Goal: Information Seeking & Learning: Learn about a topic

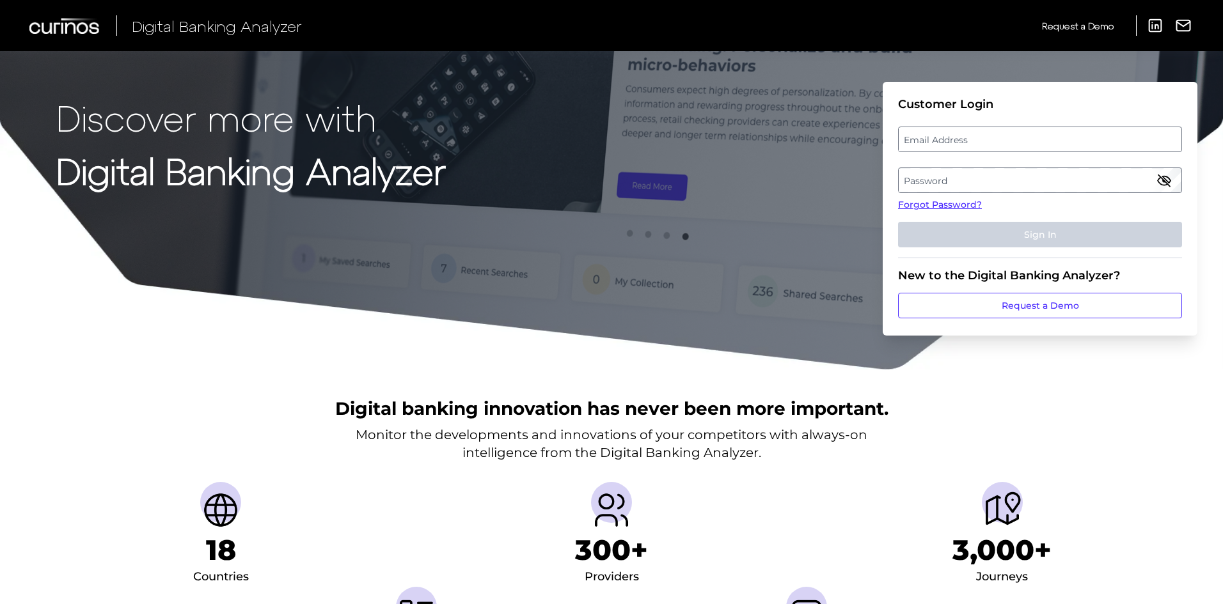
click at [950, 139] on label "Email Address" at bounding box center [1040, 139] width 282 height 23
click at [950, 139] on input "email" at bounding box center [1040, 140] width 284 height 26
click at [950, 139] on input "Email Address" at bounding box center [1040, 140] width 284 height 26
type input "wesley.christie@regions.com"
click at [954, 171] on label "Password" at bounding box center [1040, 180] width 282 height 23
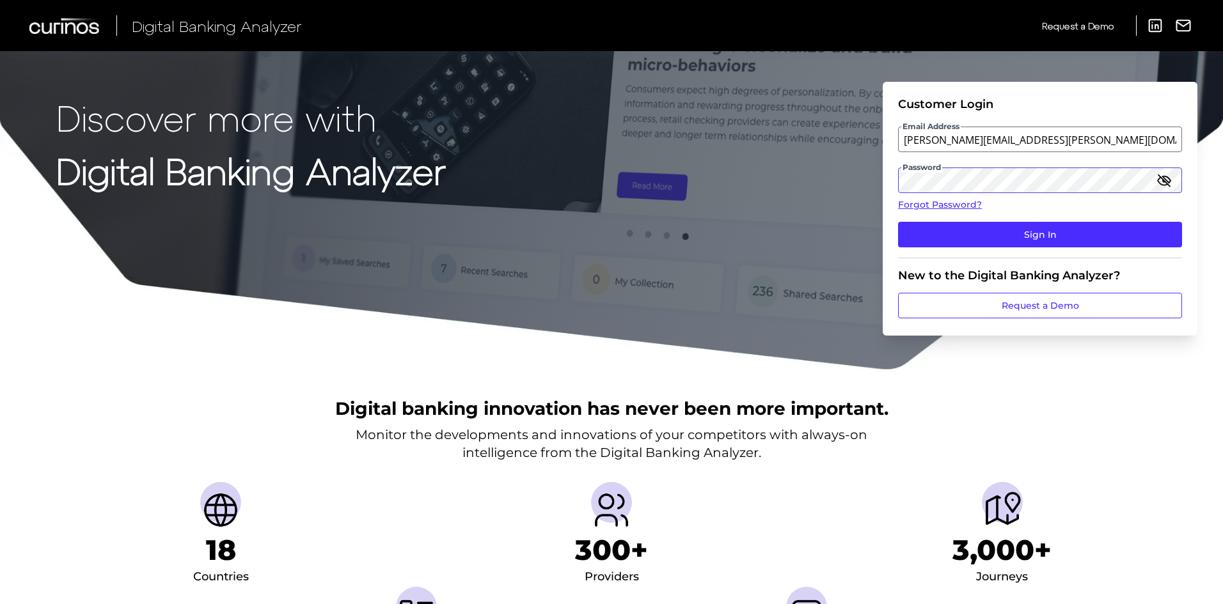
click at [898, 222] on button "Sign In" at bounding box center [1040, 235] width 284 height 26
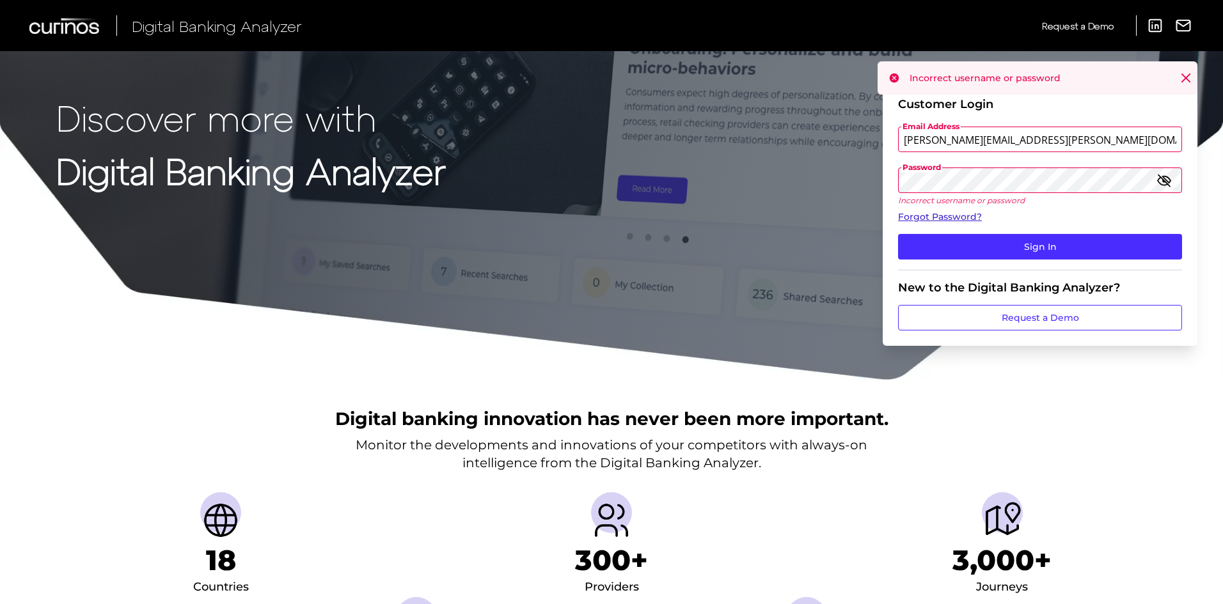
click at [945, 216] on link "Forgot Password?" at bounding box center [1040, 216] width 284 height 13
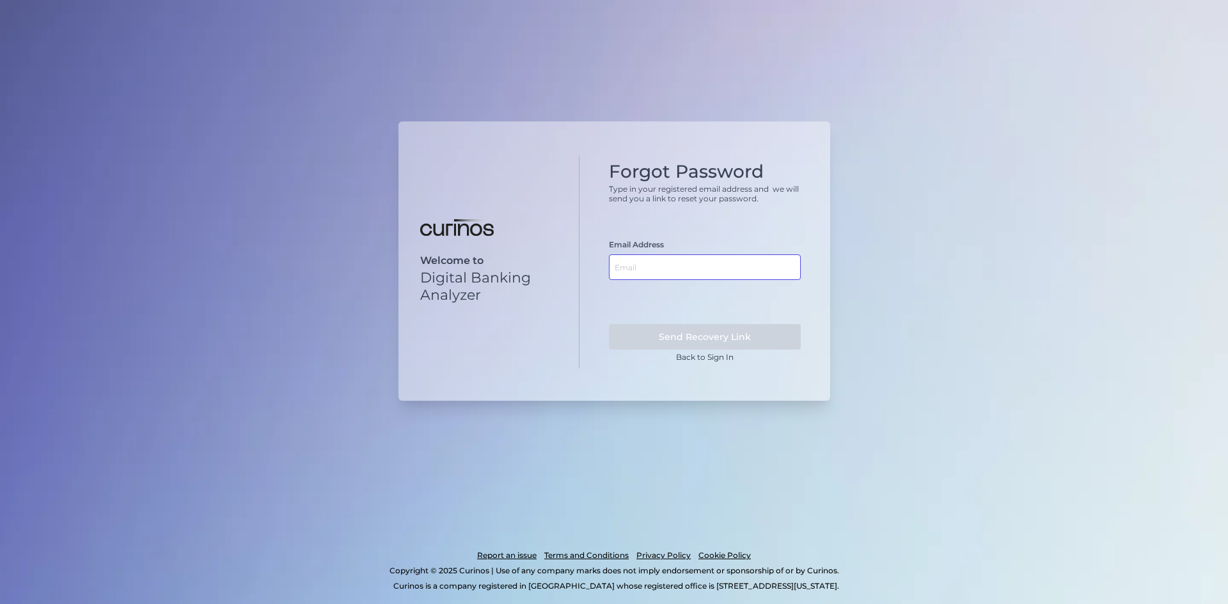
click at [773, 265] on input "text" at bounding box center [705, 268] width 192 height 26
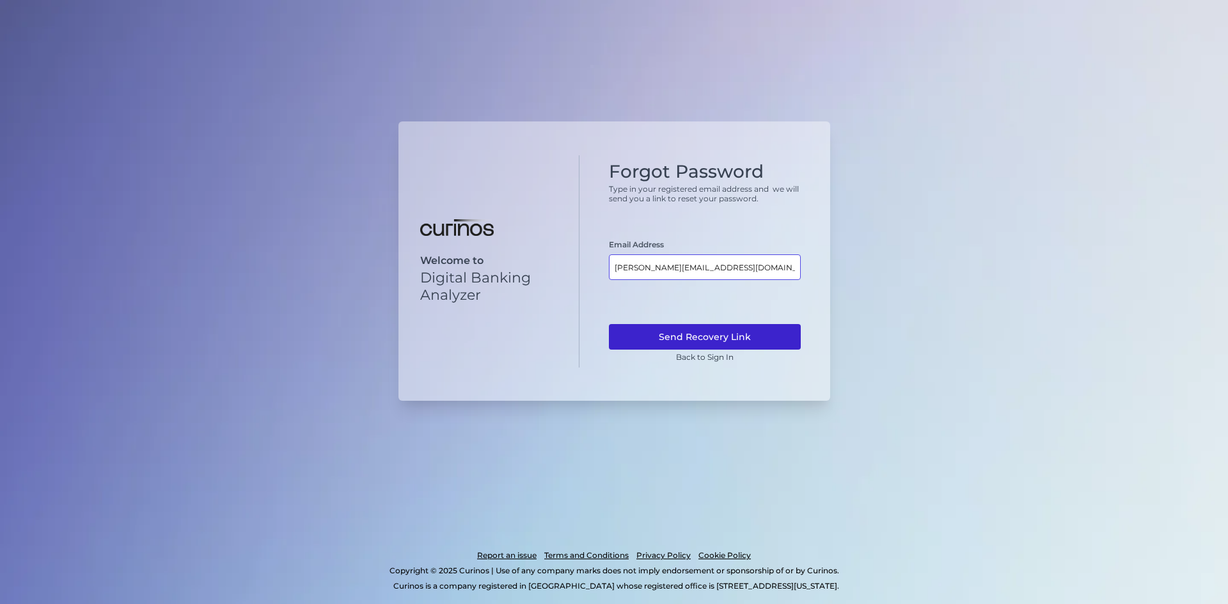
type input "wesley.chrsitie@regions.com"
click at [725, 349] on button "Send Recovery Link" at bounding box center [705, 337] width 192 height 26
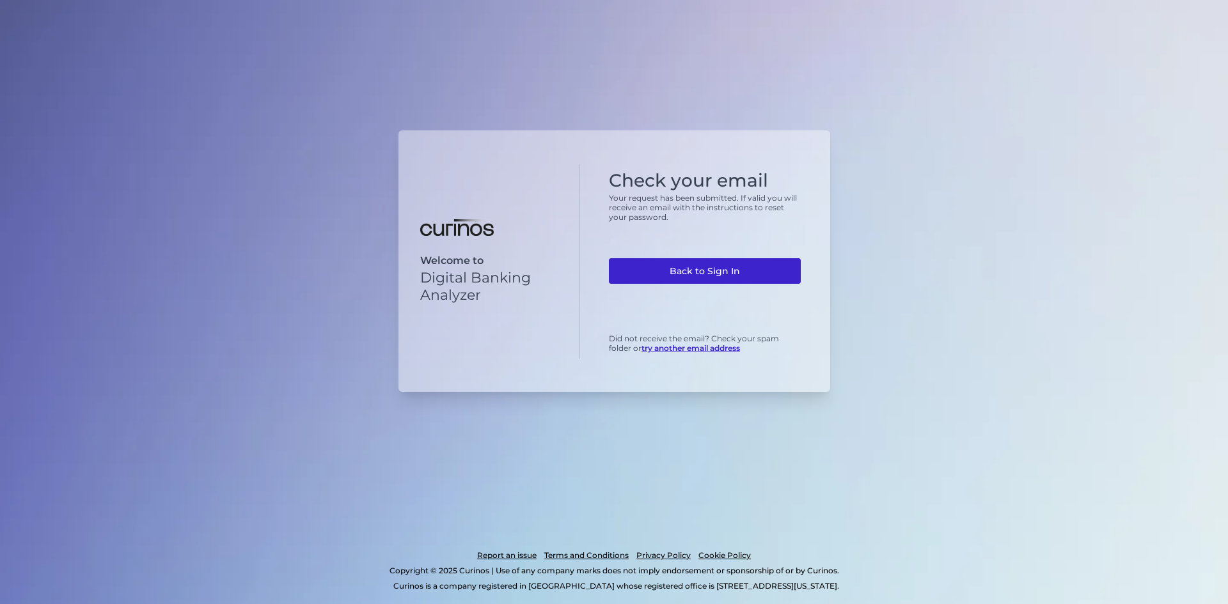
click at [722, 277] on link "Back to Sign In" at bounding box center [705, 271] width 192 height 26
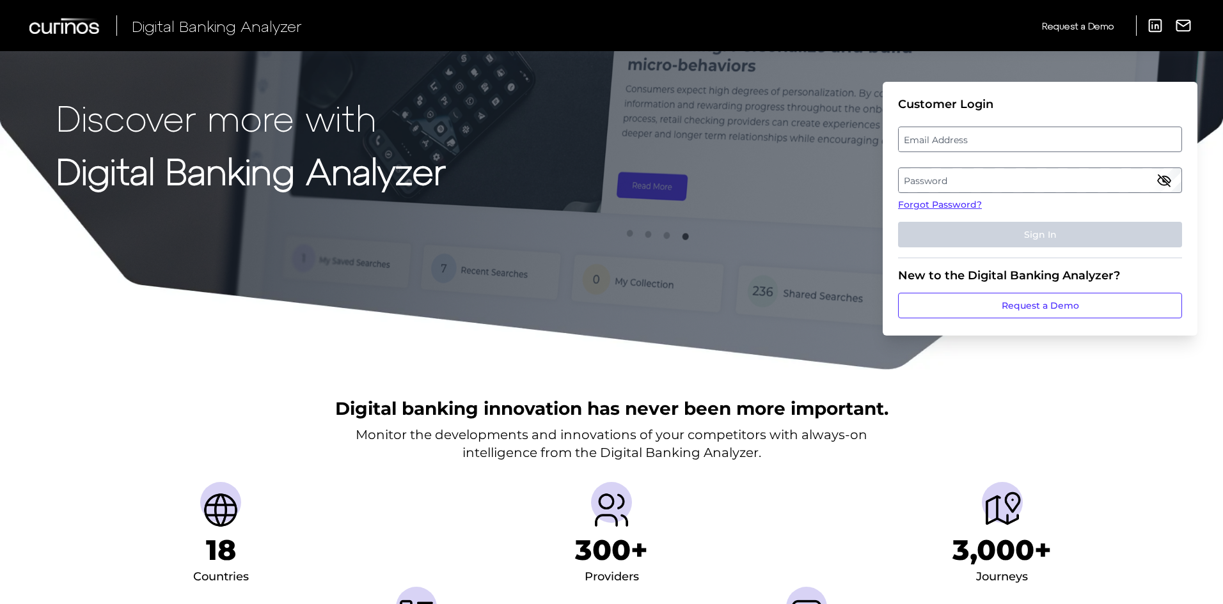
click at [941, 143] on label "Email Address" at bounding box center [1040, 139] width 282 height 23
click at [941, 143] on input "email" at bounding box center [1040, 140] width 284 height 26
click at [940, 143] on input "Email Address" at bounding box center [1040, 140] width 284 height 26
drag, startPoint x: 914, startPoint y: 143, endPoint x: 902, endPoint y: 146, distance: 11.9
click at [914, 143] on input "Email Address" at bounding box center [1040, 140] width 284 height 26
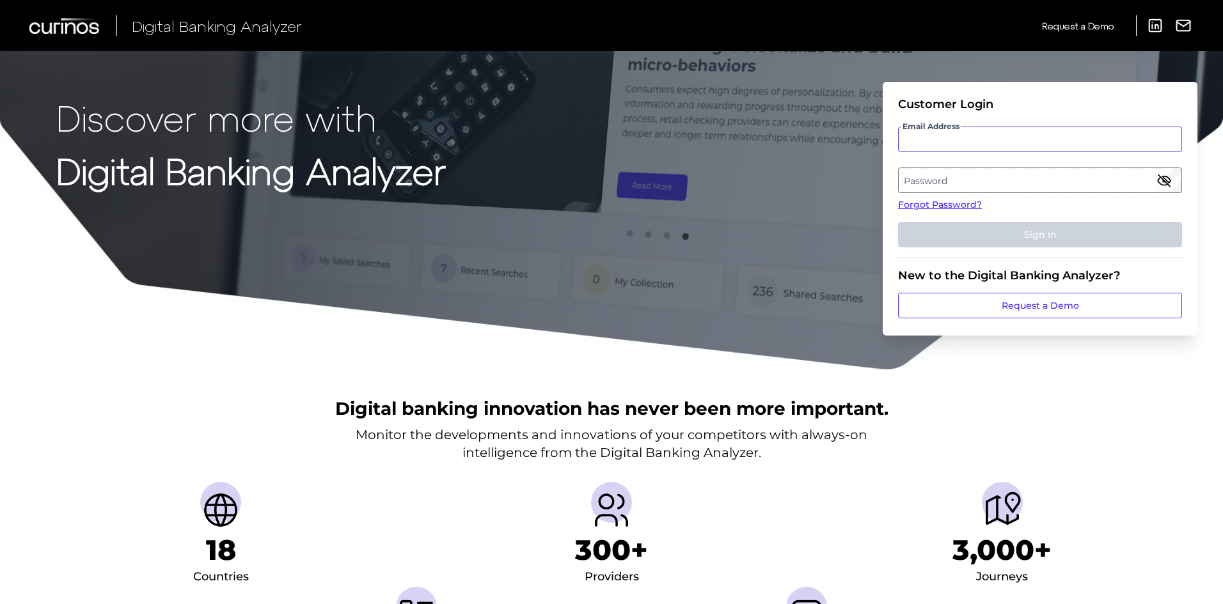
click at [918, 144] on input "Email Address" at bounding box center [1040, 140] width 284 height 26
type input "wesley.christie"
click at [921, 198] on link "Forgot Password?" at bounding box center [1040, 204] width 284 height 13
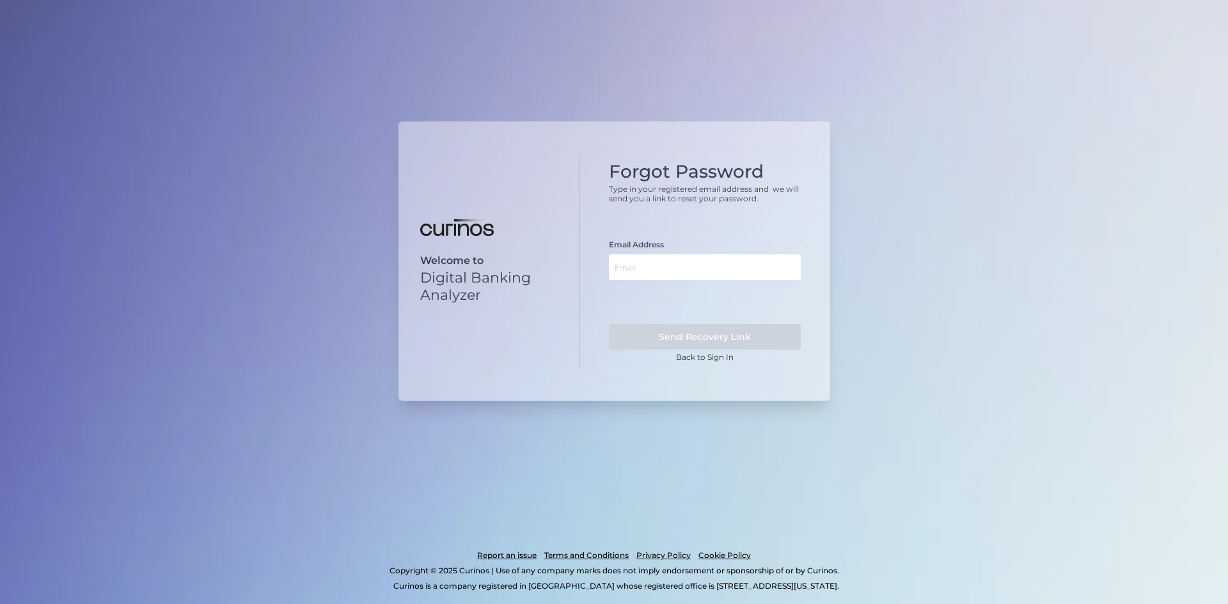
click at [700, 280] on form "Email Address Send Recovery Link" at bounding box center [705, 295] width 192 height 110
click at [697, 278] on input "text" at bounding box center [705, 268] width 192 height 26
type input "w"
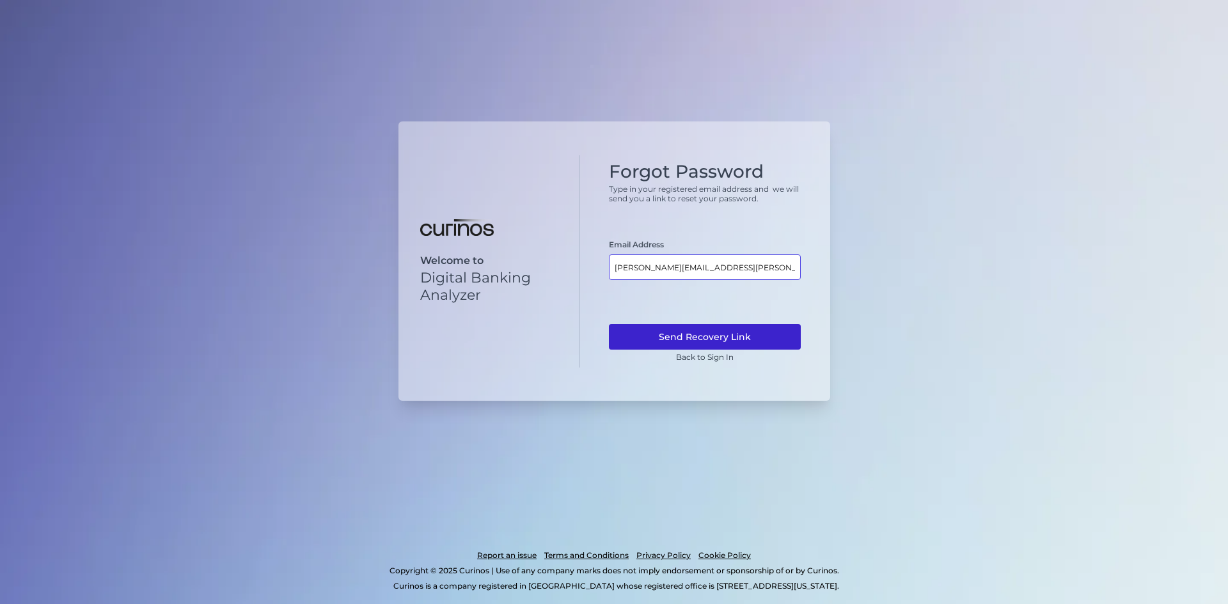
type input "[PERSON_NAME][EMAIL_ADDRESS][PERSON_NAME][DOMAIN_NAME]"
click at [674, 333] on button "Send Recovery Link" at bounding box center [705, 337] width 192 height 26
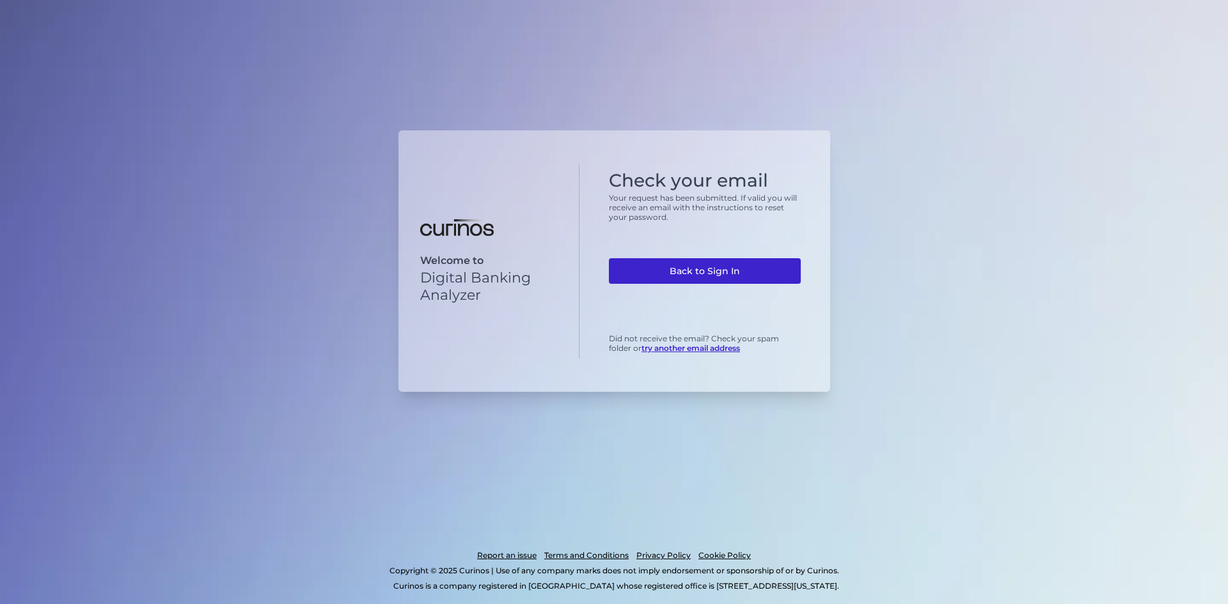
click at [662, 267] on link "Back to Sign In" at bounding box center [705, 271] width 192 height 26
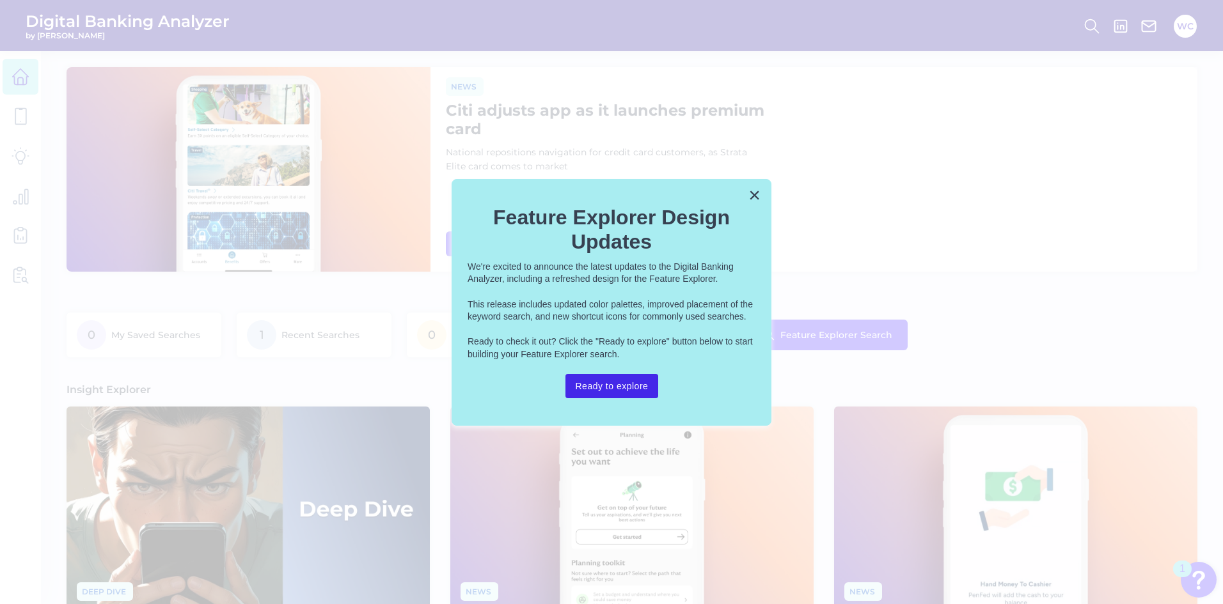
click at [608, 391] on button "Ready to explore" at bounding box center [611, 386] width 93 height 24
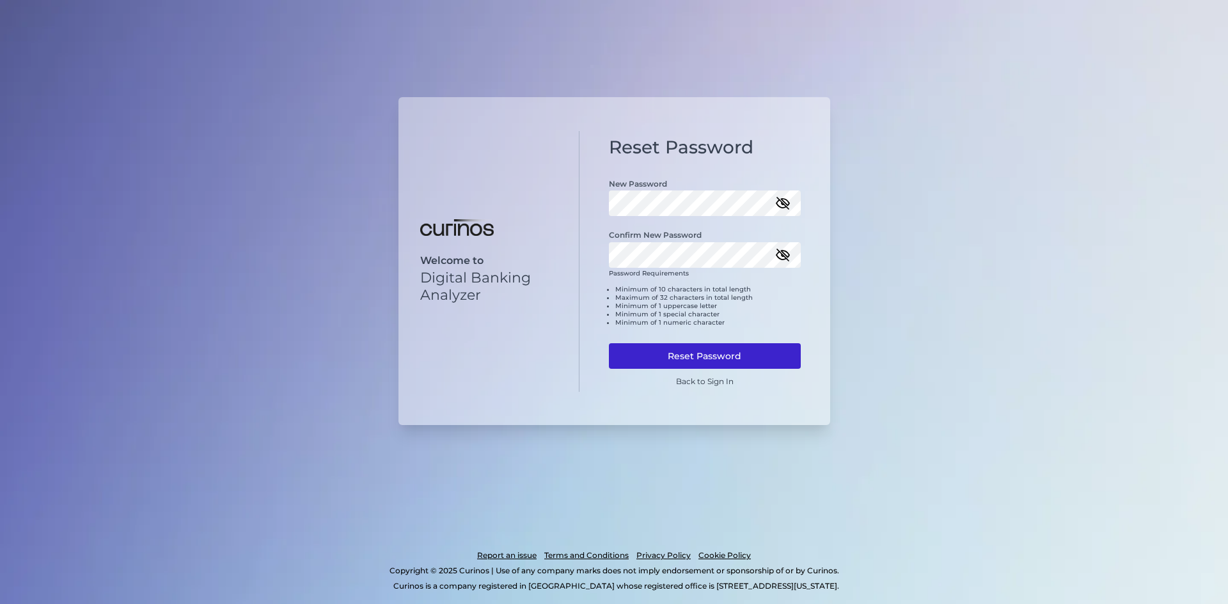
click at [675, 352] on button "Reset Password" at bounding box center [705, 356] width 192 height 26
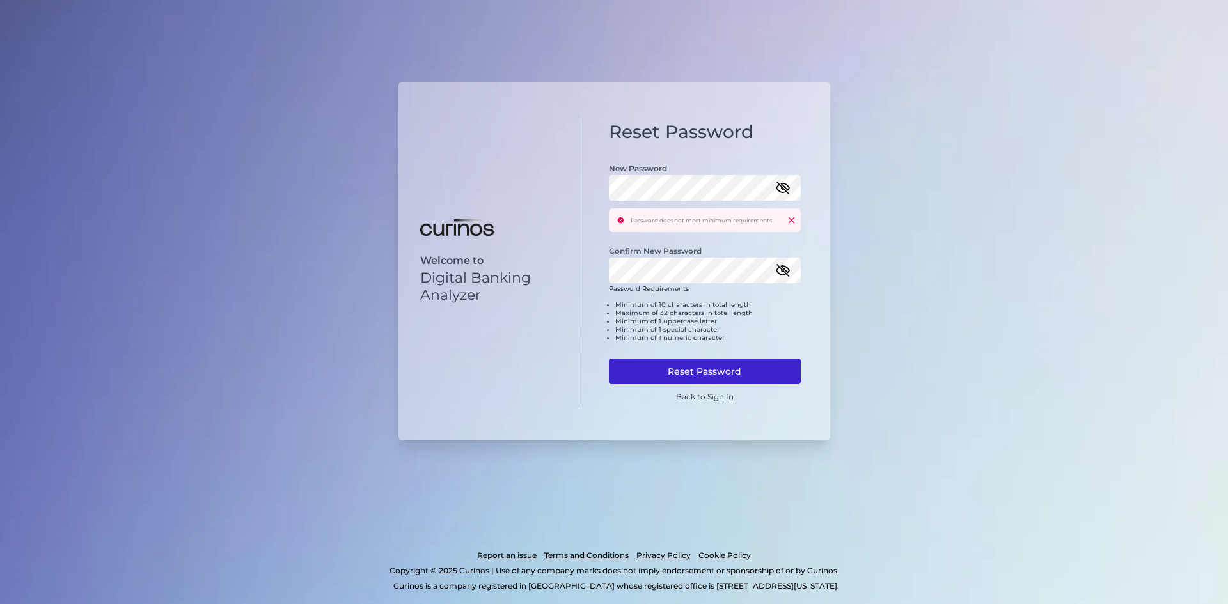
click at [690, 377] on button "Reset Password" at bounding box center [705, 372] width 192 height 26
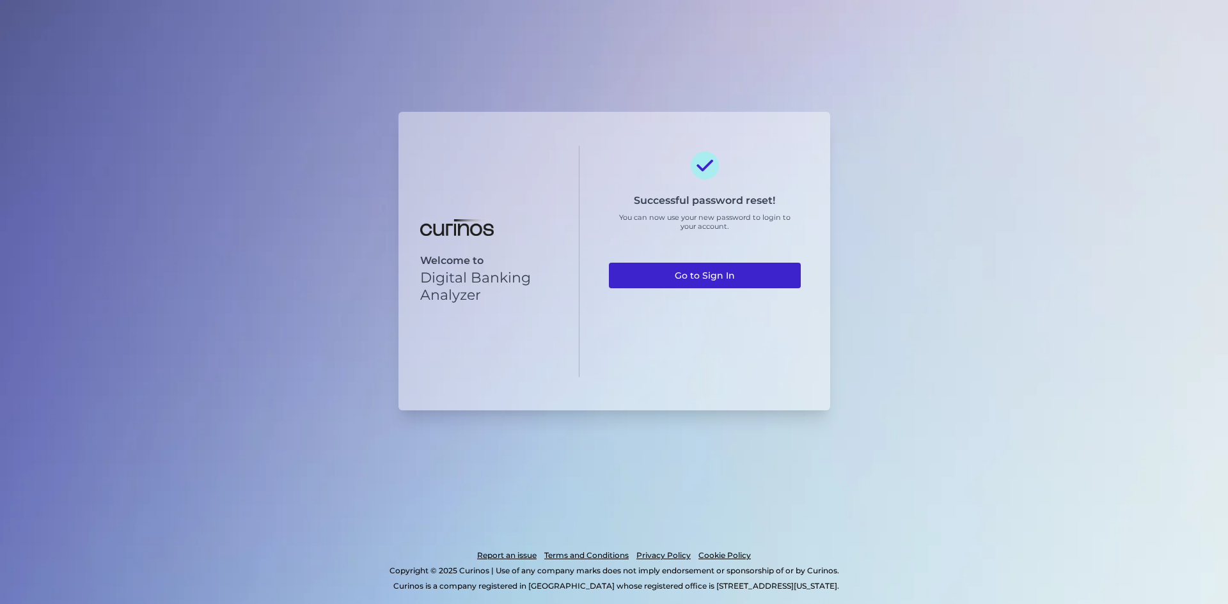
click at [697, 281] on link "Go to Sign In" at bounding box center [705, 276] width 192 height 26
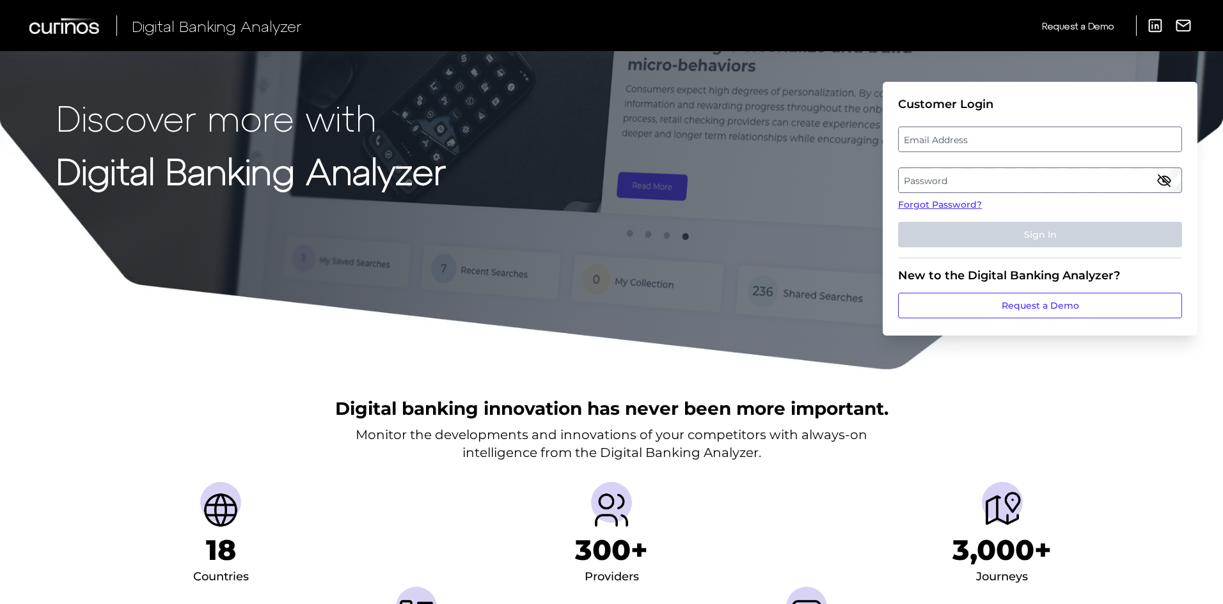
click at [946, 141] on label "Email Address" at bounding box center [1040, 139] width 282 height 23
click at [946, 141] on input "email" at bounding box center [1040, 140] width 284 height 26
type input "[PERSON_NAME][EMAIL_ADDRESS][PERSON_NAME][DOMAIN_NAME]"
click at [945, 175] on label "Password" at bounding box center [1040, 180] width 282 height 23
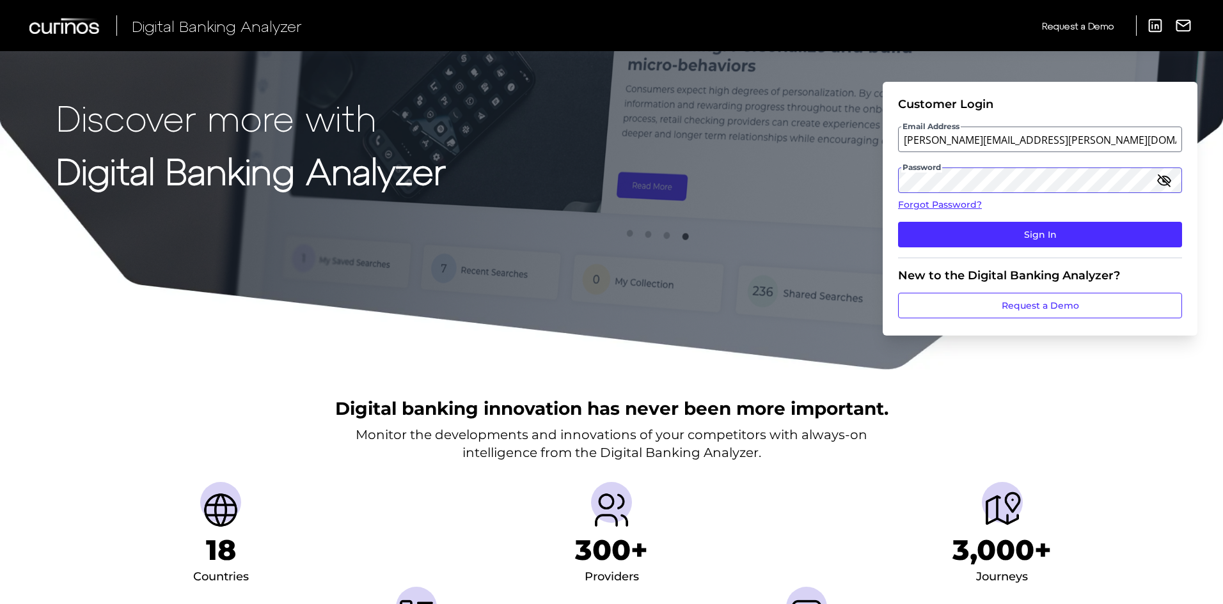
click at [898, 222] on button "Sign In" at bounding box center [1040, 235] width 284 height 26
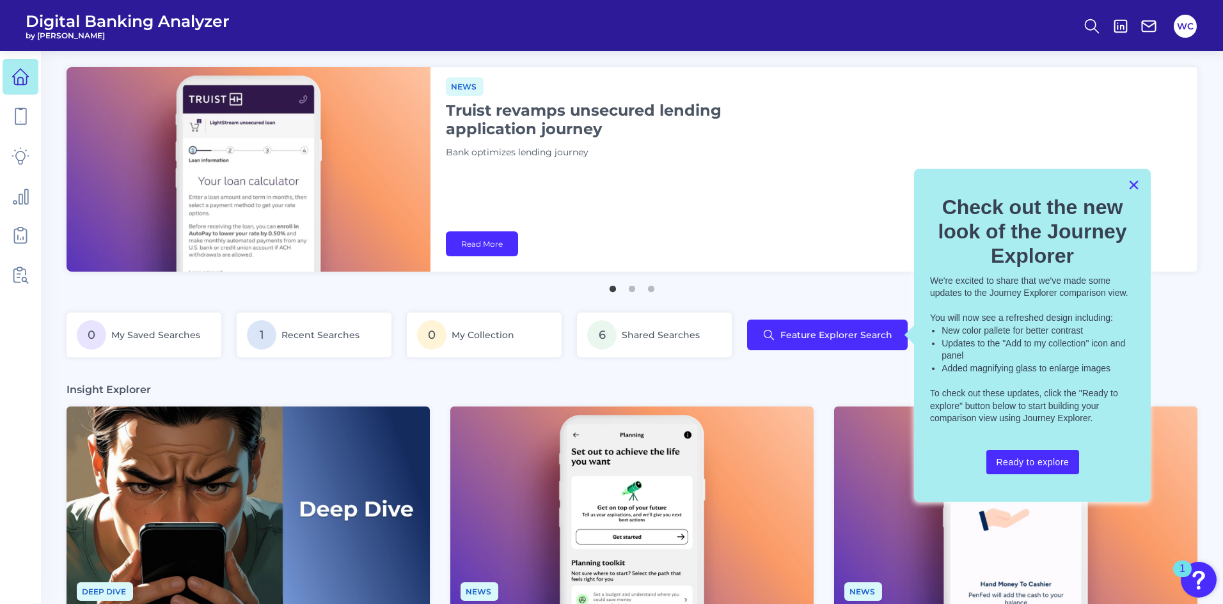
click at [1136, 189] on button "×" at bounding box center [1134, 185] width 12 height 20
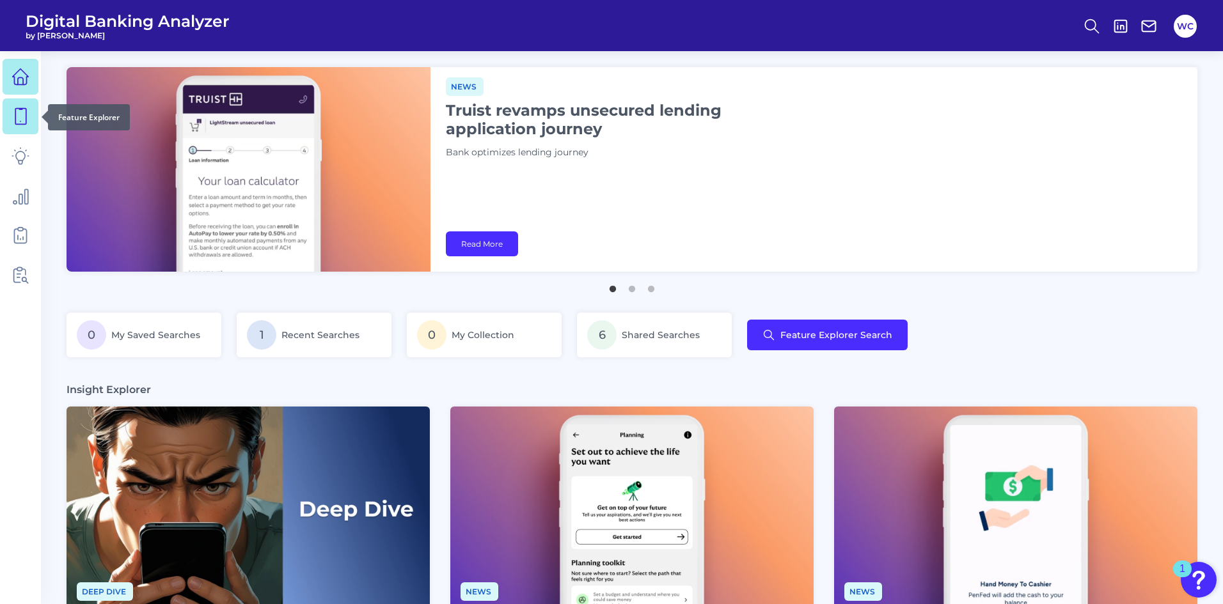
click at [28, 126] on link at bounding box center [21, 116] width 36 height 36
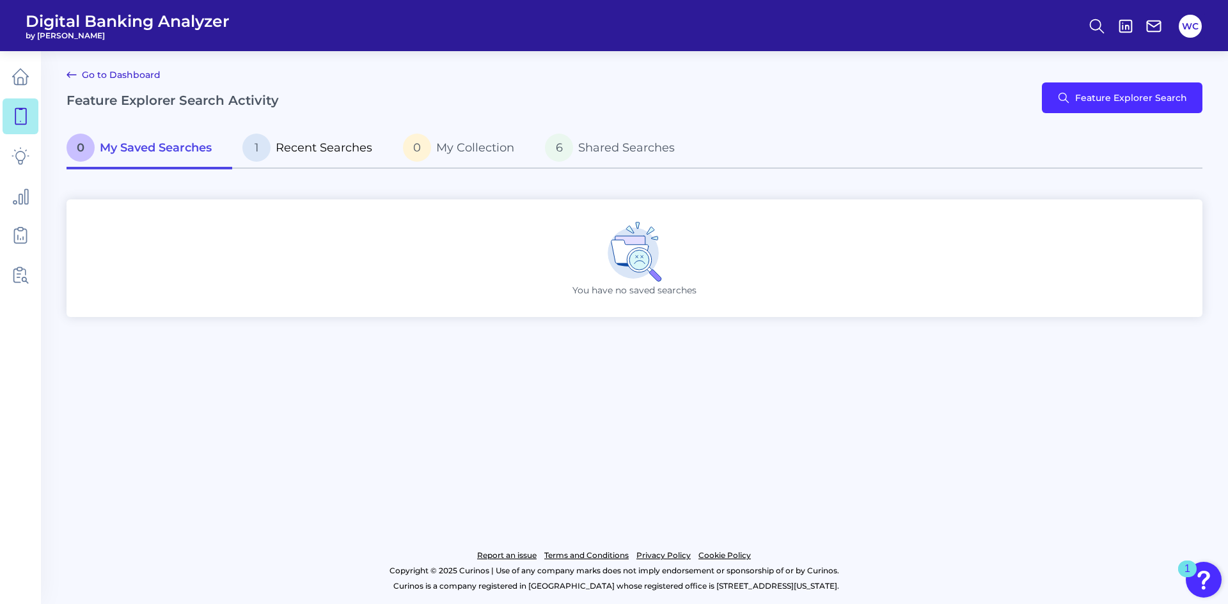
click at [290, 152] on span "Recent Searches" at bounding box center [324, 148] width 97 height 14
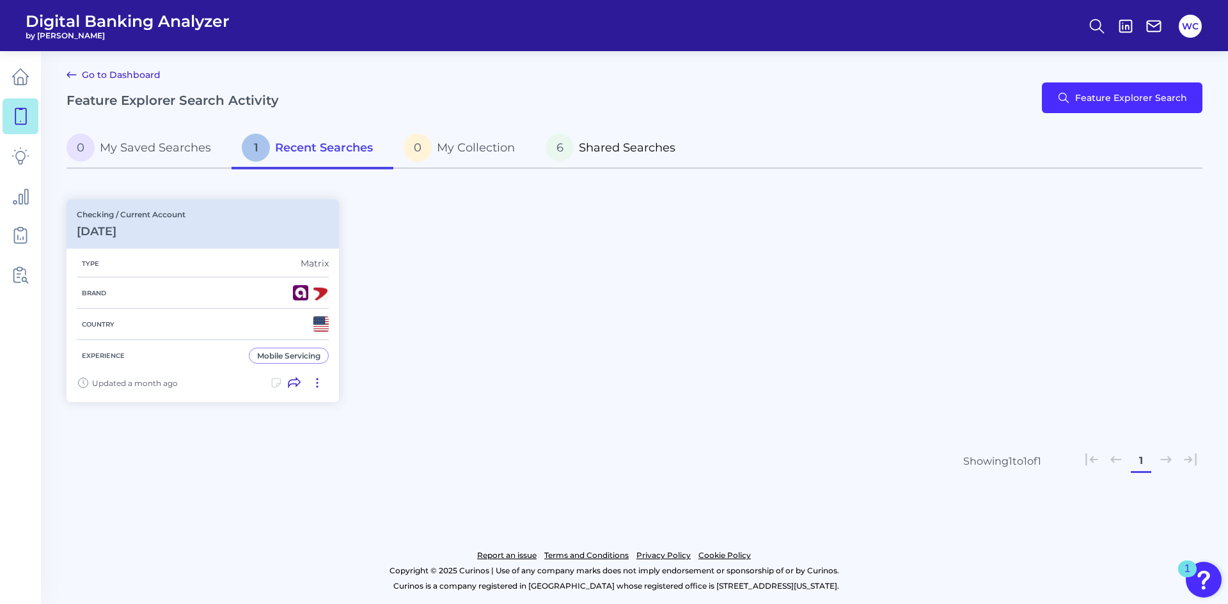
click at [572, 152] on span "6" at bounding box center [560, 148] width 28 height 28
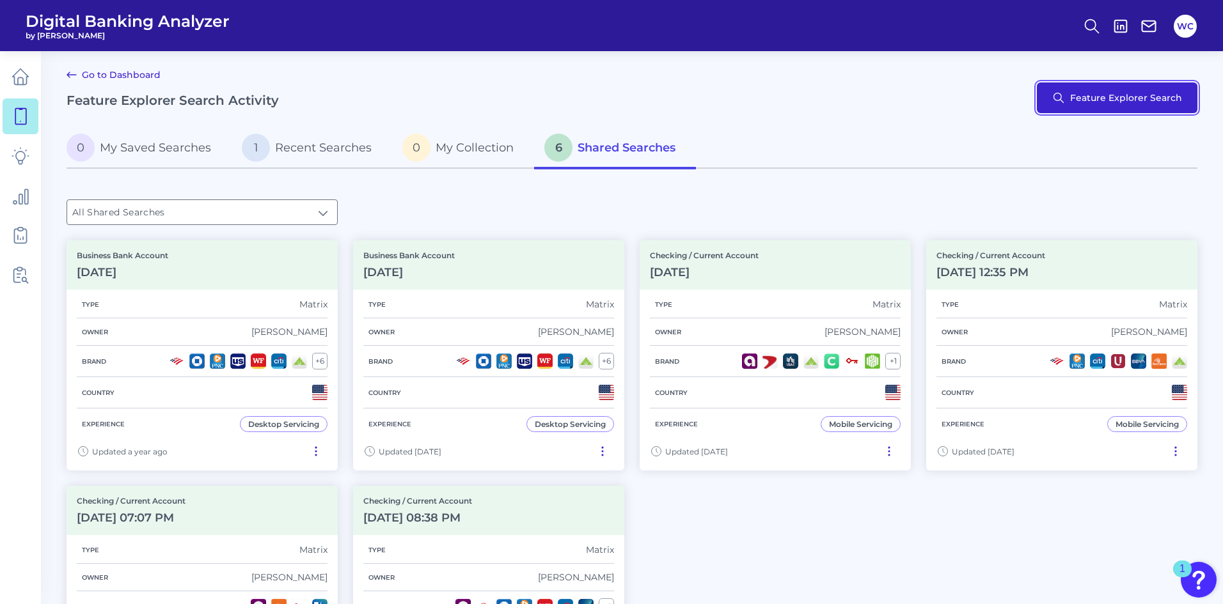
click at [1123, 106] on button "Feature Explorer Search" at bounding box center [1117, 98] width 161 height 31
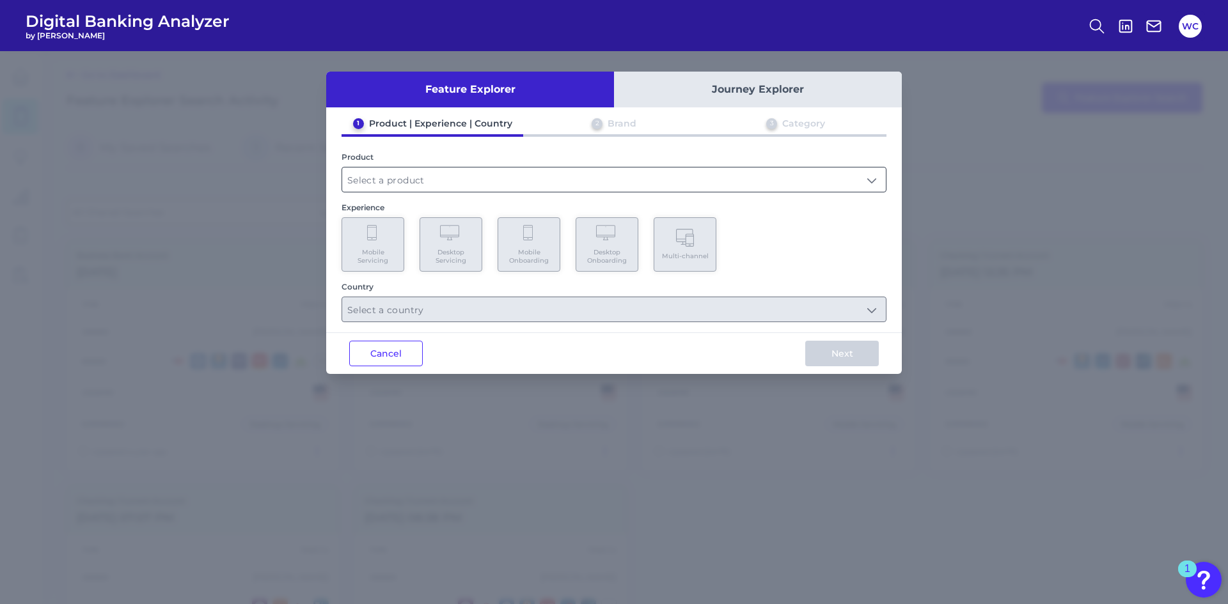
click at [468, 178] on input "text" at bounding box center [614, 180] width 544 height 24
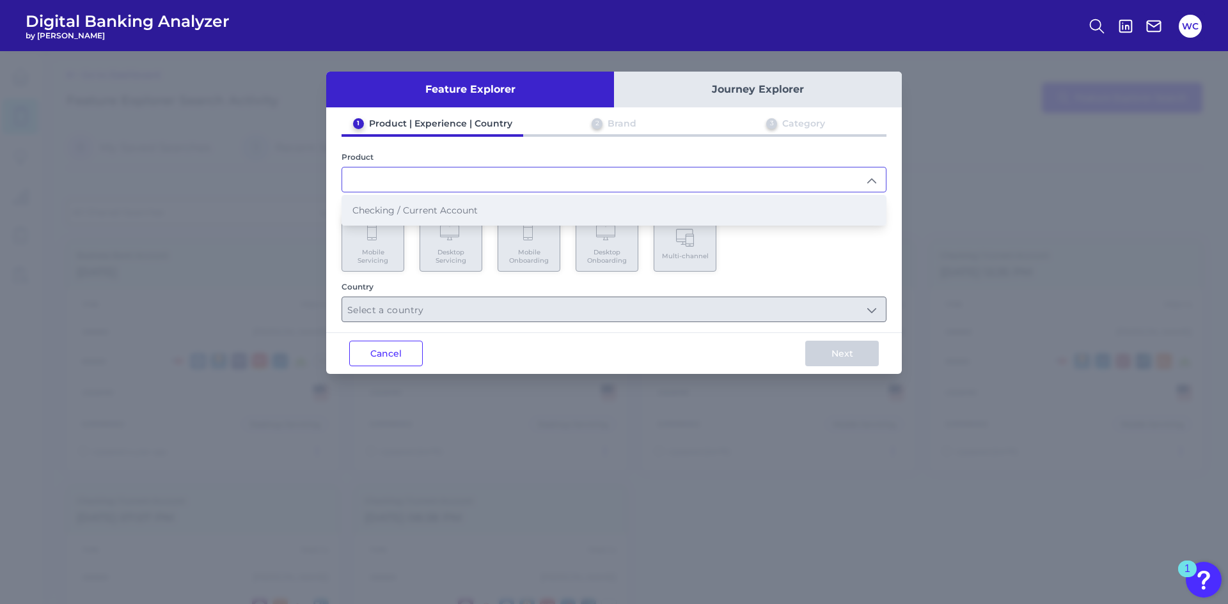
click at [475, 207] on span "Checking / Current Account" at bounding box center [414, 211] width 125 height 12
type input "Checking / Current Account"
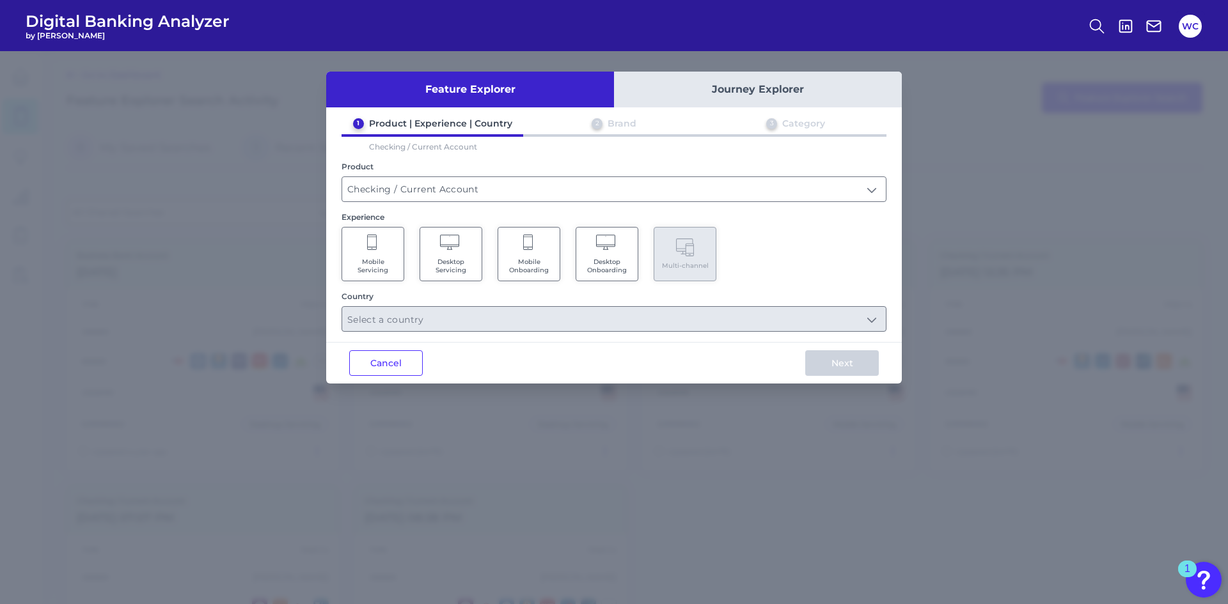
click at [384, 265] on span "Mobile Servicing" at bounding box center [373, 266] width 49 height 17
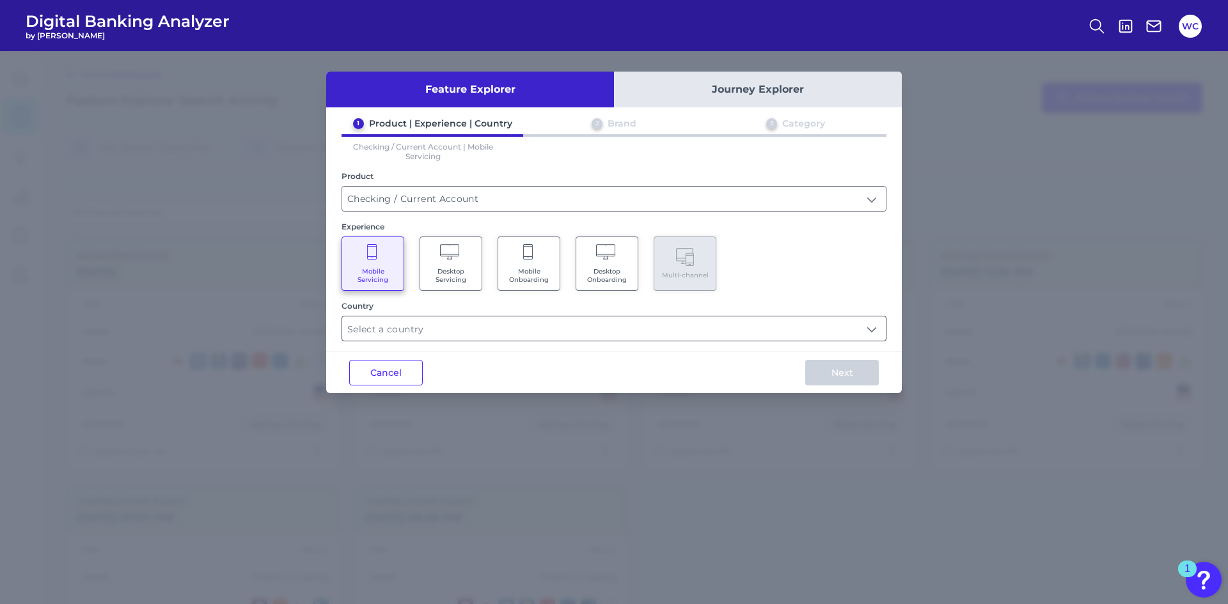
click at [532, 332] on input "text" at bounding box center [614, 329] width 544 height 24
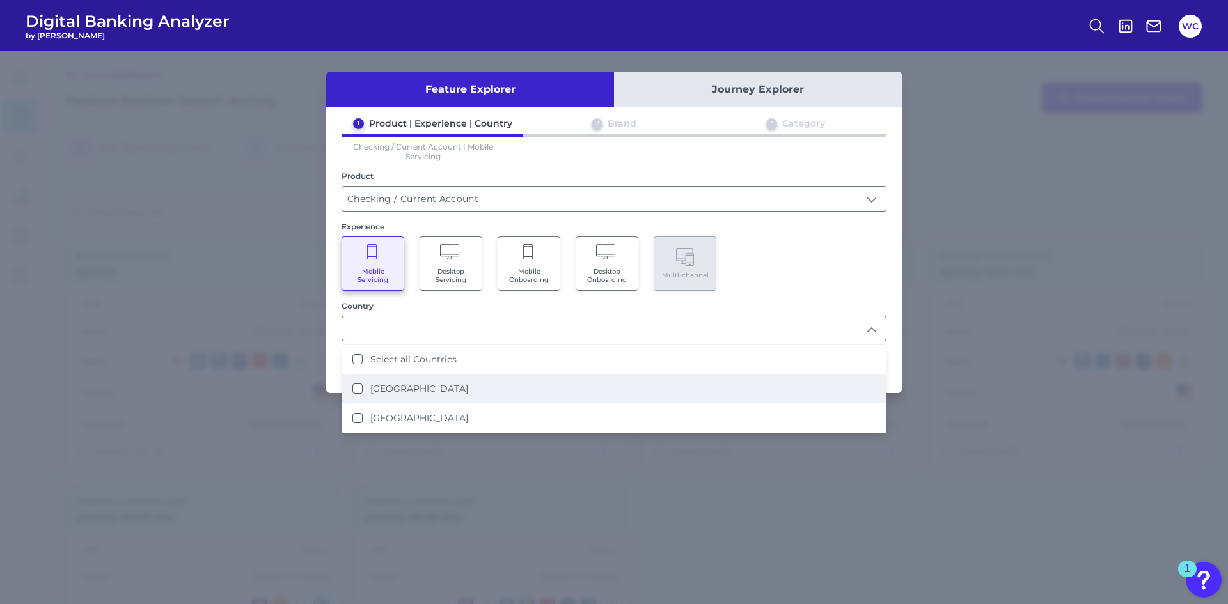
click at [493, 385] on li "United States" at bounding box center [614, 388] width 544 height 29
type input "United States"
click at [886, 294] on div "1 Product | Experience | Country 2 Brand 3 Category Checking / Current Account …" at bounding box center [614, 230] width 576 height 224
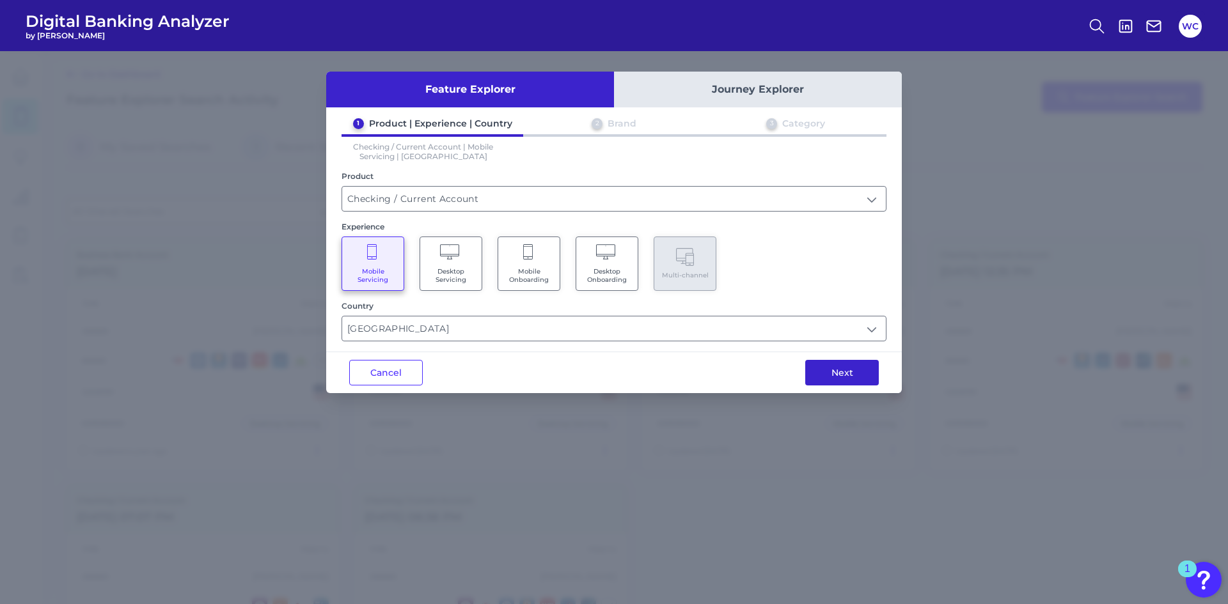
click at [860, 372] on button "Next" at bounding box center [842, 373] width 74 height 26
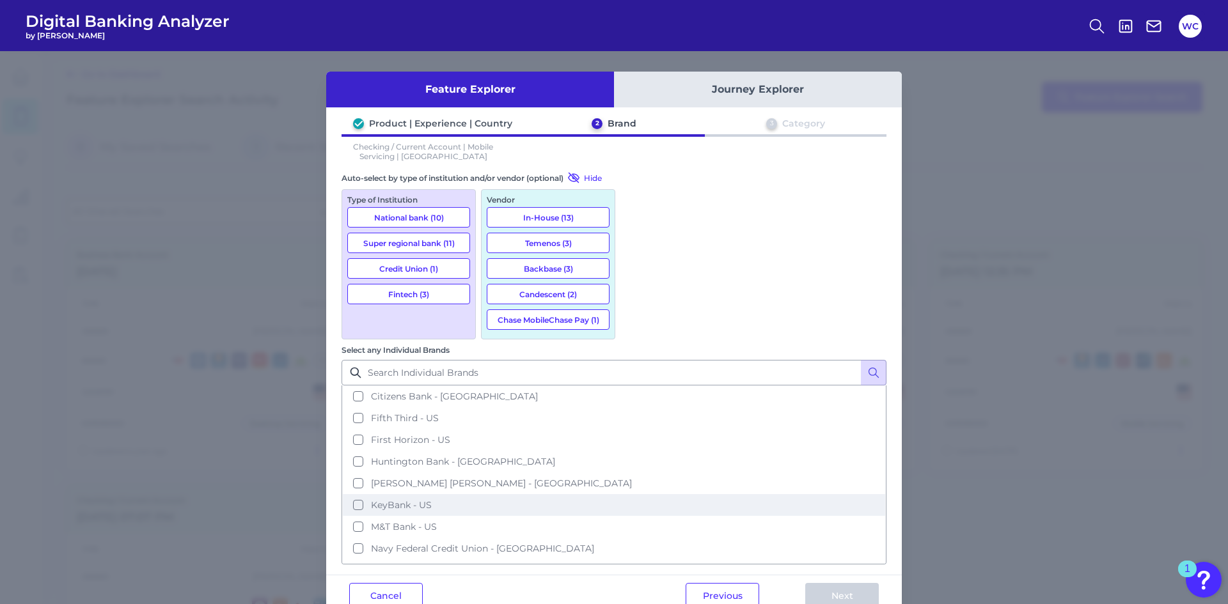
scroll to position [192, 0]
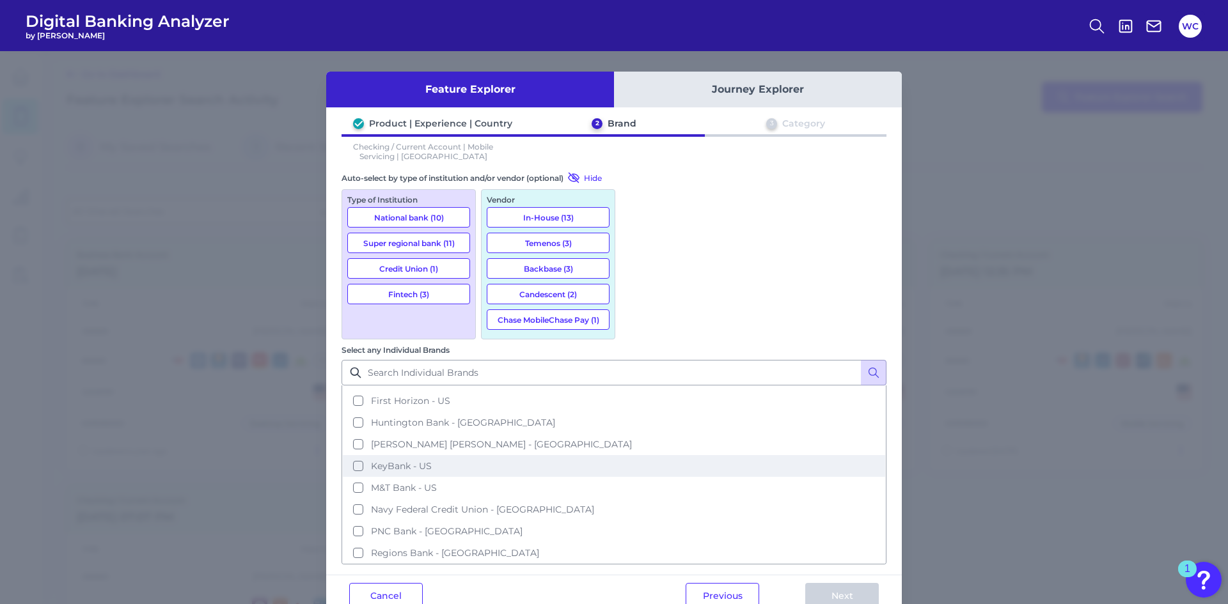
click at [432, 461] on span "KeyBank - US" at bounding box center [401, 467] width 61 height 12
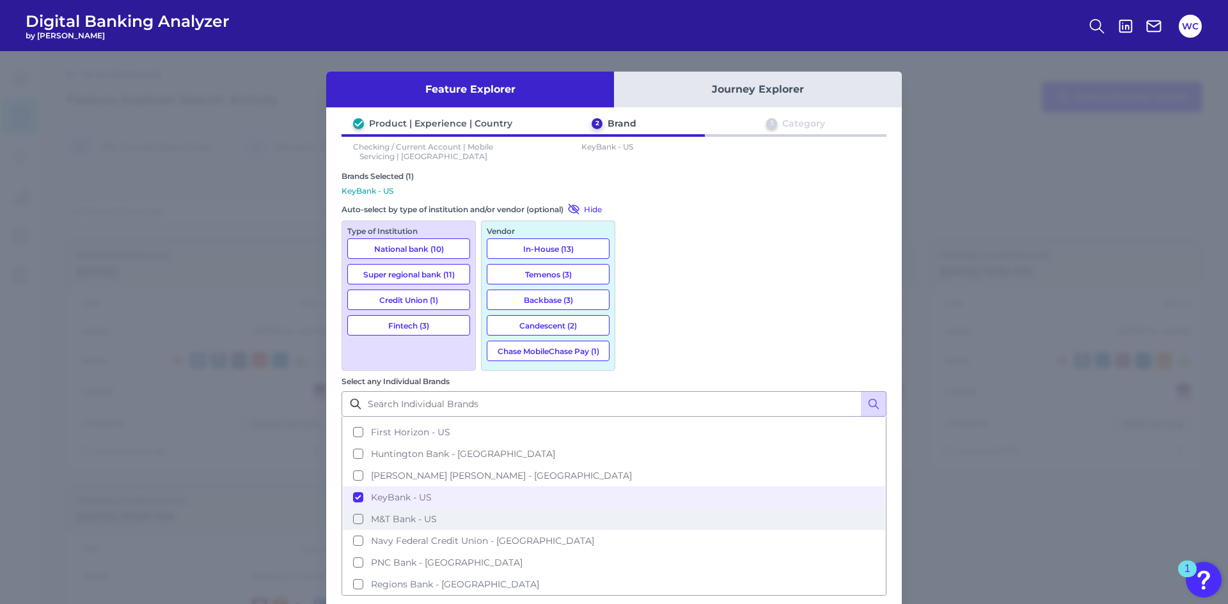
click at [437, 514] on span "M&T Bank - US" at bounding box center [404, 520] width 66 height 12
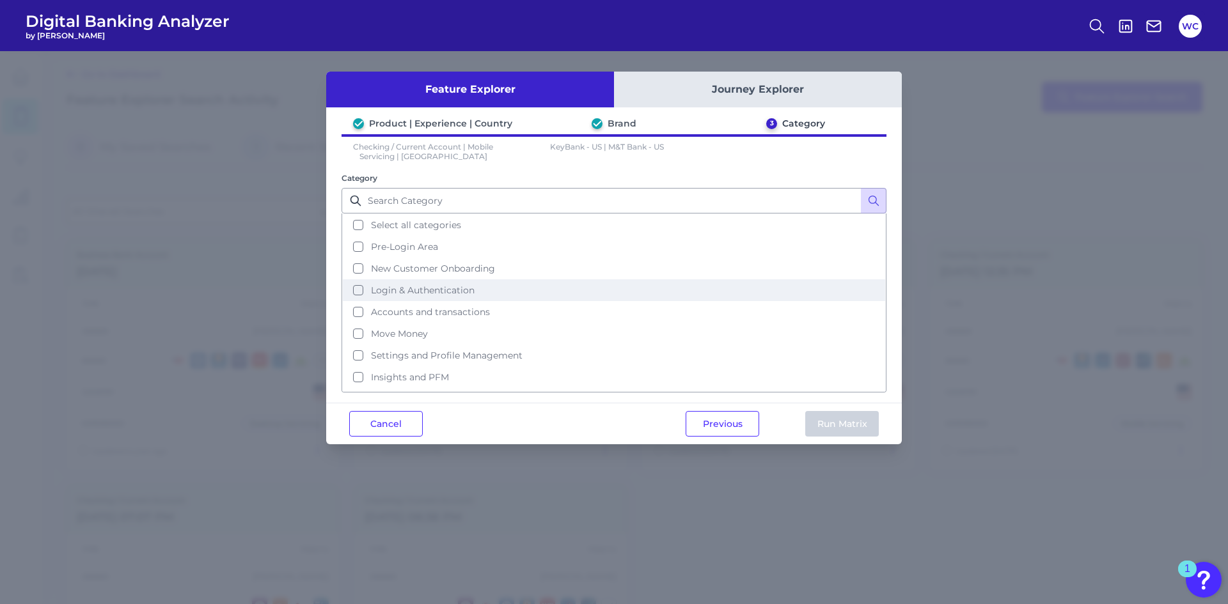
scroll to position [62, 0]
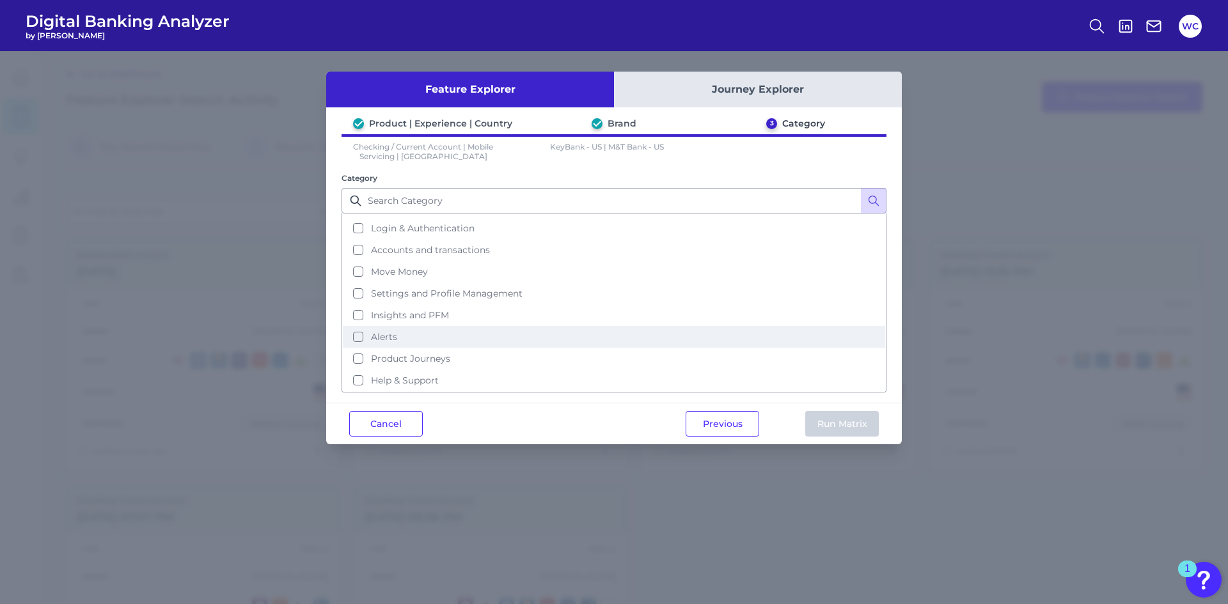
click at [376, 337] on span "Alerts" at bounding box center [384, 337] width 26 height 12
click at [815, 418] on button "Run Matrix" at bounding box center [842, 424] width 74 height 26
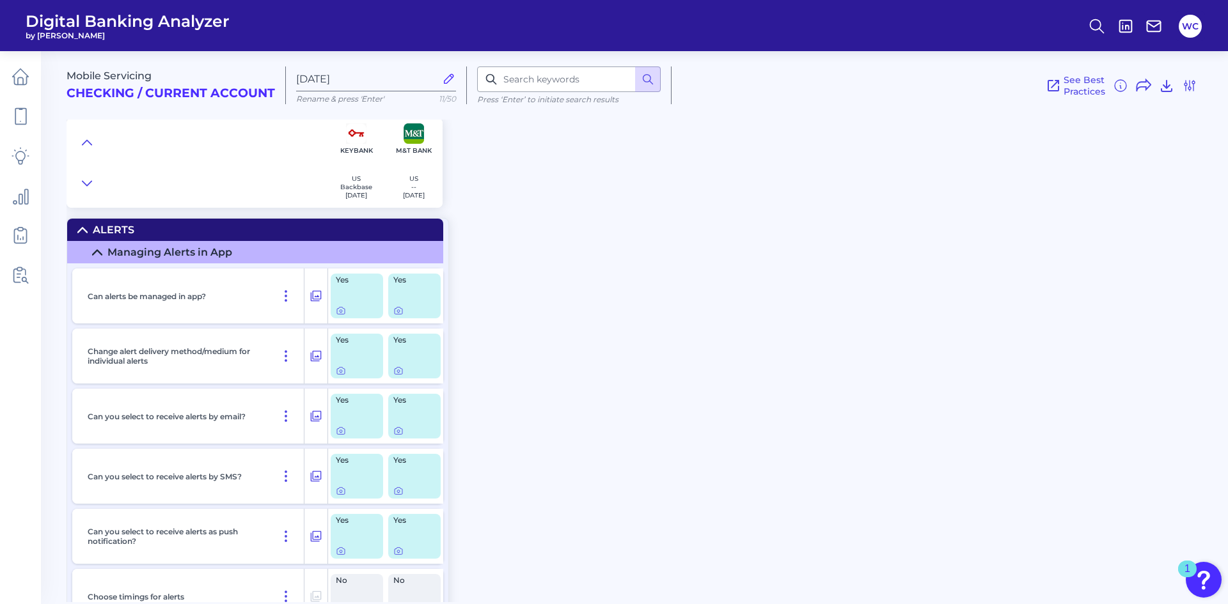
click at [358, 290] on div "Yes" at bounding box center [357, 296] width 52 height 45
click at [345, 309] on icon at bounding box center [341, 311] width 10 height 10
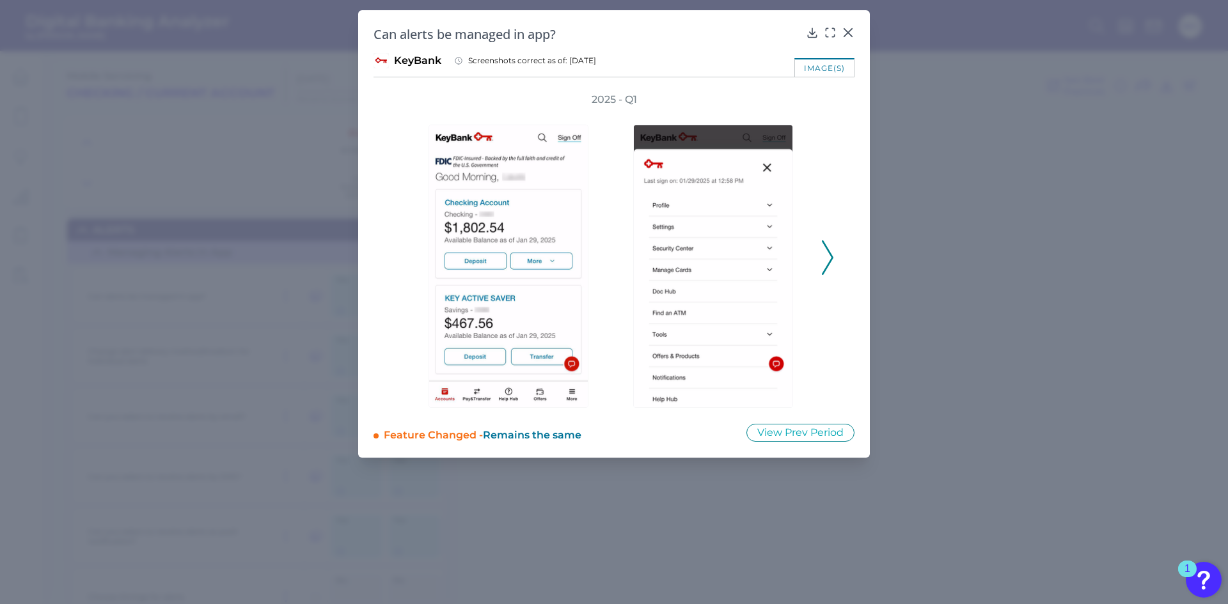
click at [828, 251] on polyline at bounding box center [828, 257] width 10 height 33
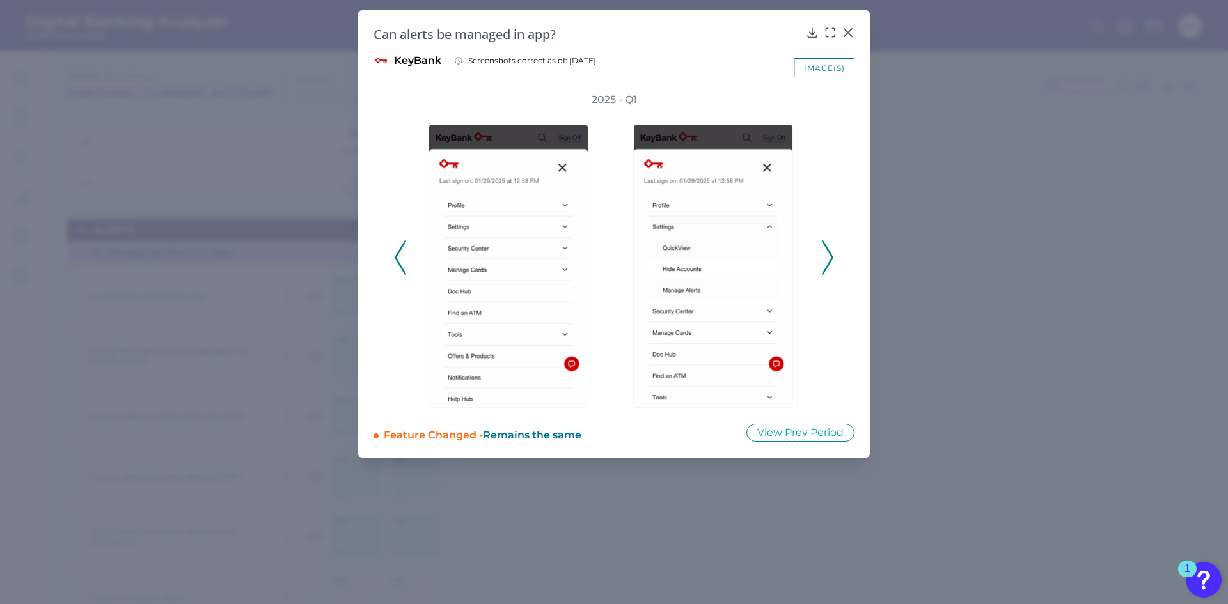
click at [826, 261] on icon at bounding box center [828, 257] width 12 height 35
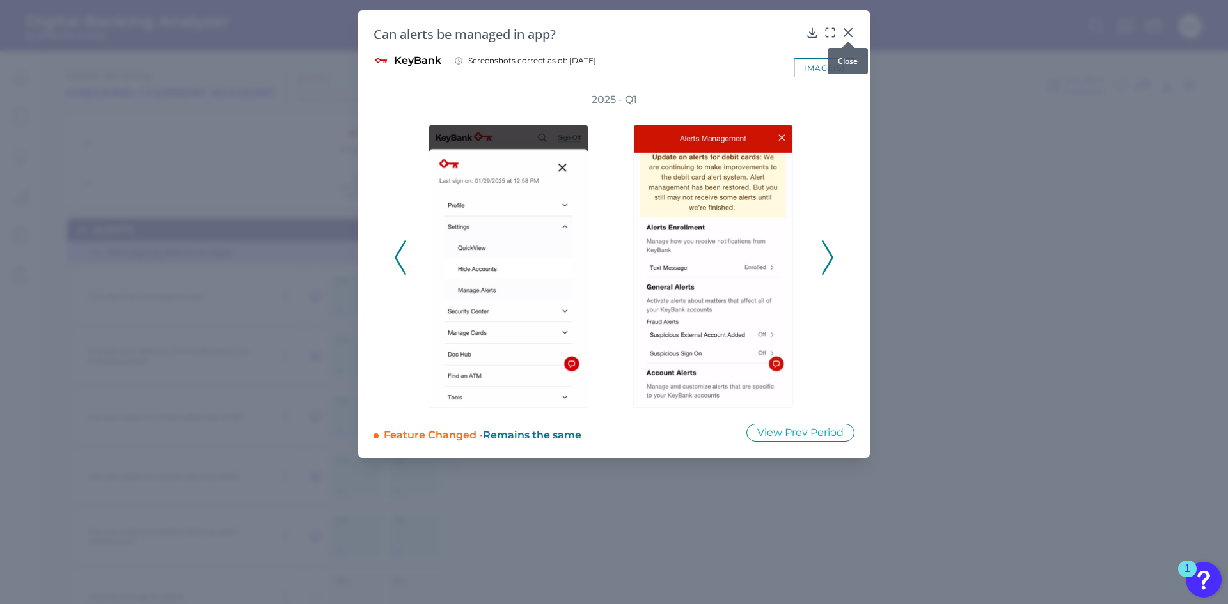
click at [845, 30] on icon at bounding box center [848, 33] width 8 height 8
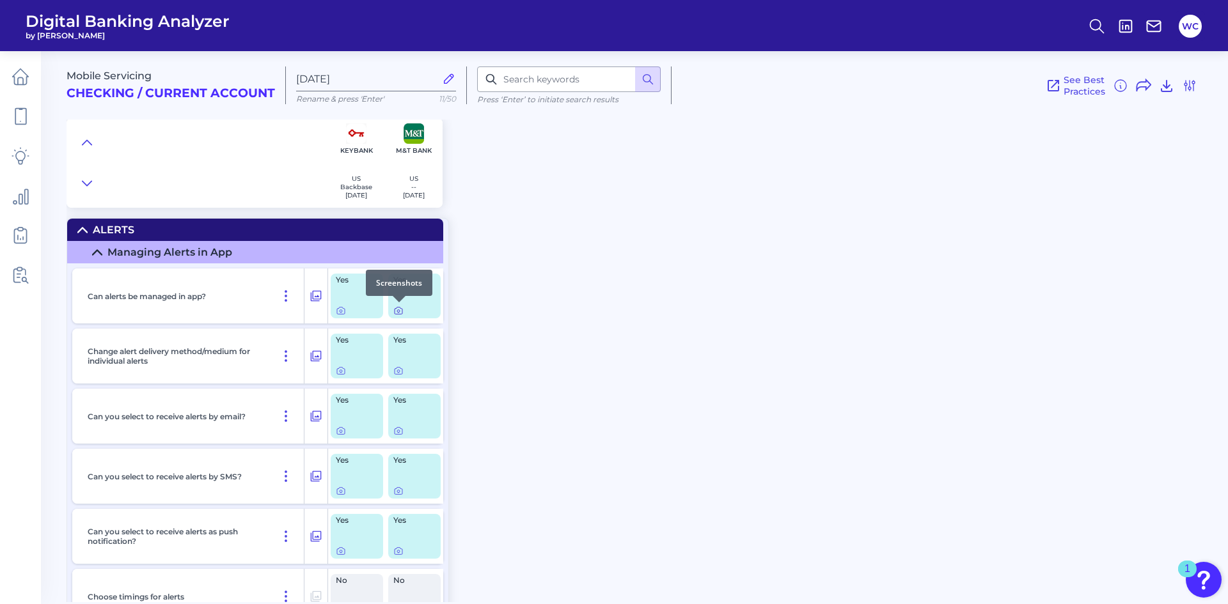
click at [402, 307] on div at bounding box center [399, 302] width 13 height 13
click at [399, 311] on icon at bounding box center [398, 311] width 10 height 10
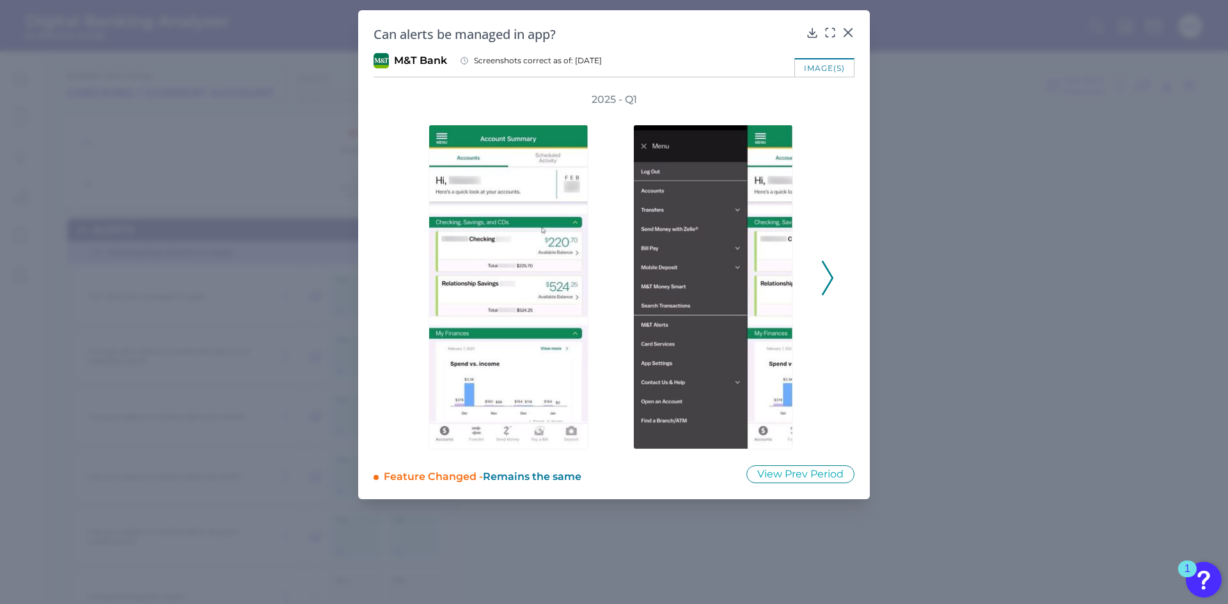
click at [831, 278] on icon at bounding box center [828, 278] width 12 height 35
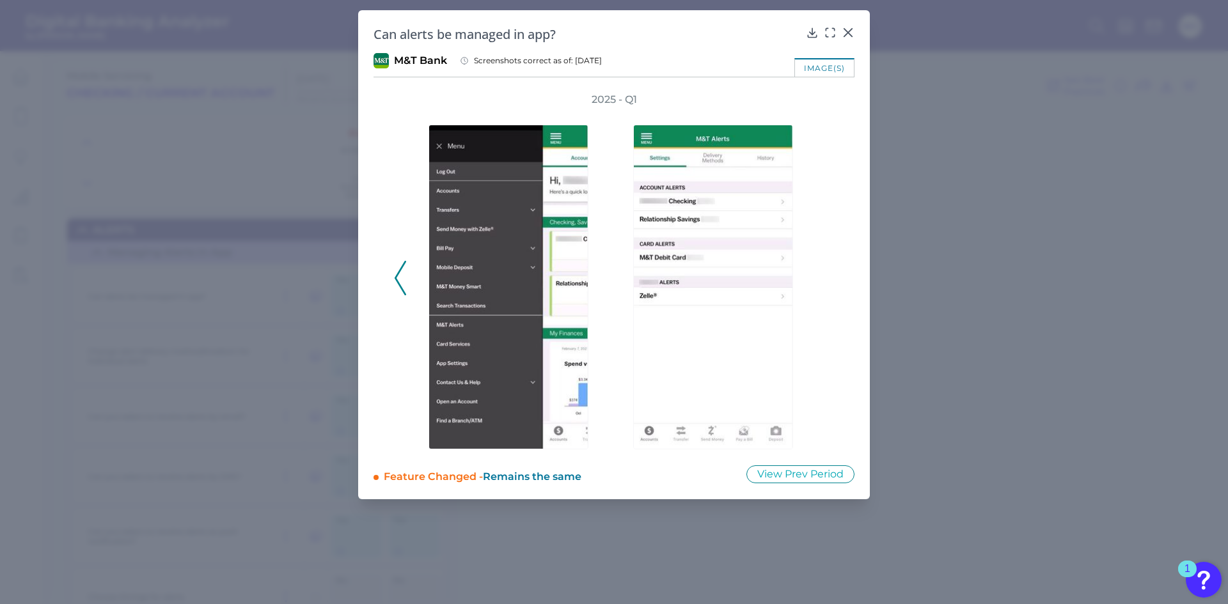
click at [831, 278] on div "2025 - Q1" at bounding box center [614, 271] width 440 height 357
click at [851, 38] on div at bounding box center [848, 41] width 13 height 13
click at [845, 27] on icon at bounding box center [848, 32] width 13 height 13
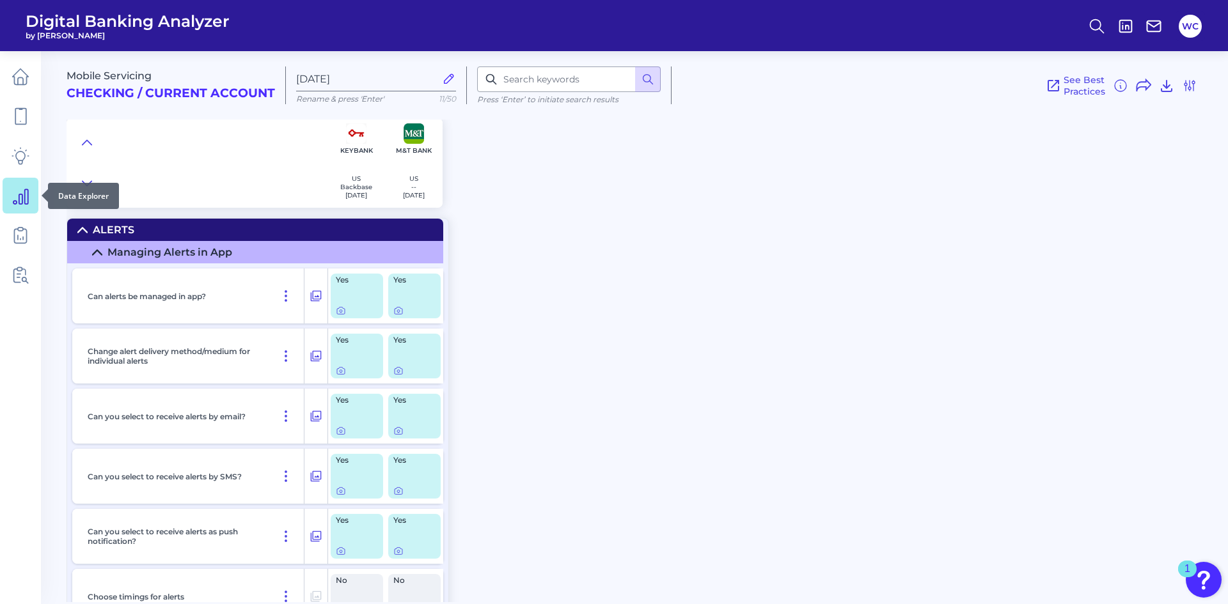
click at [20, 210] on link at bounding box center [21, 196] width 36 height 36
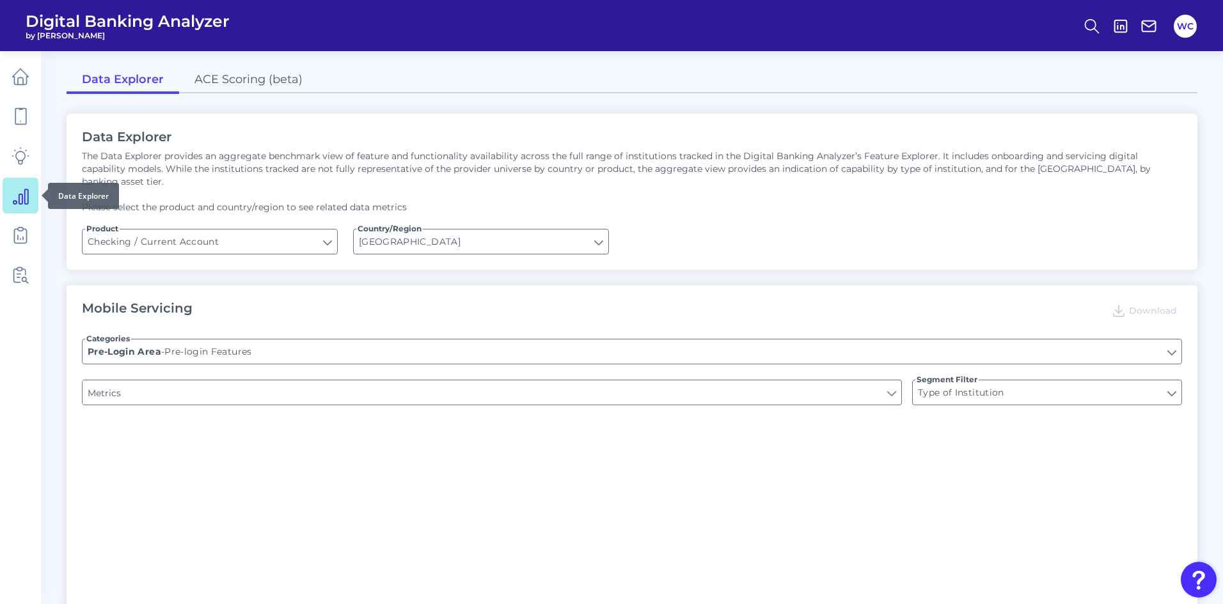
type input "Upon opening the app are users immediately prompted to use Touch/Face ID to log…"
type input "END-TO-END JOURNEY: Can you apply for the PRODUCT as a new to brand customer on…"
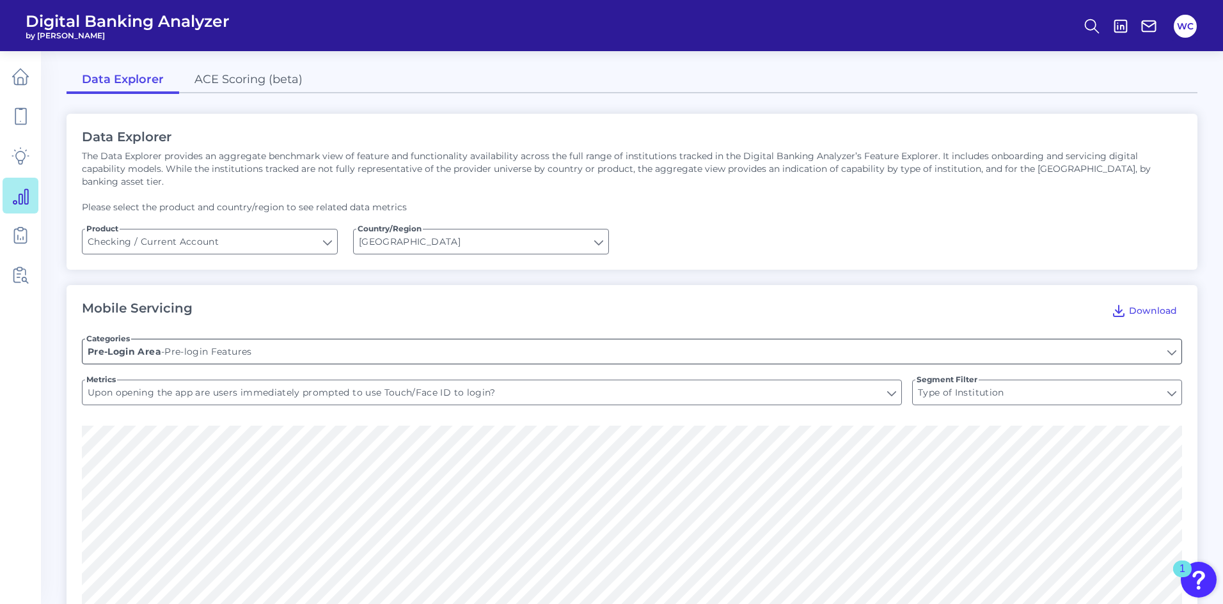
click at [1169, 342] on input "Pre-login Features" at bounding box center [632, 352] width 1099 height 24
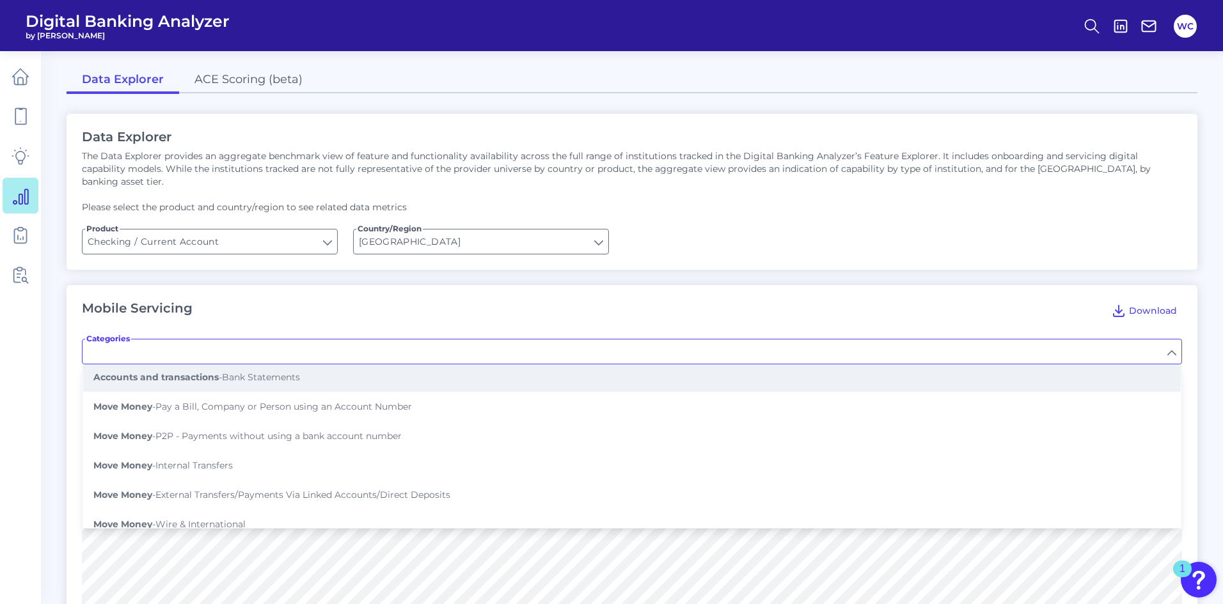
scroll to position [320, 0]
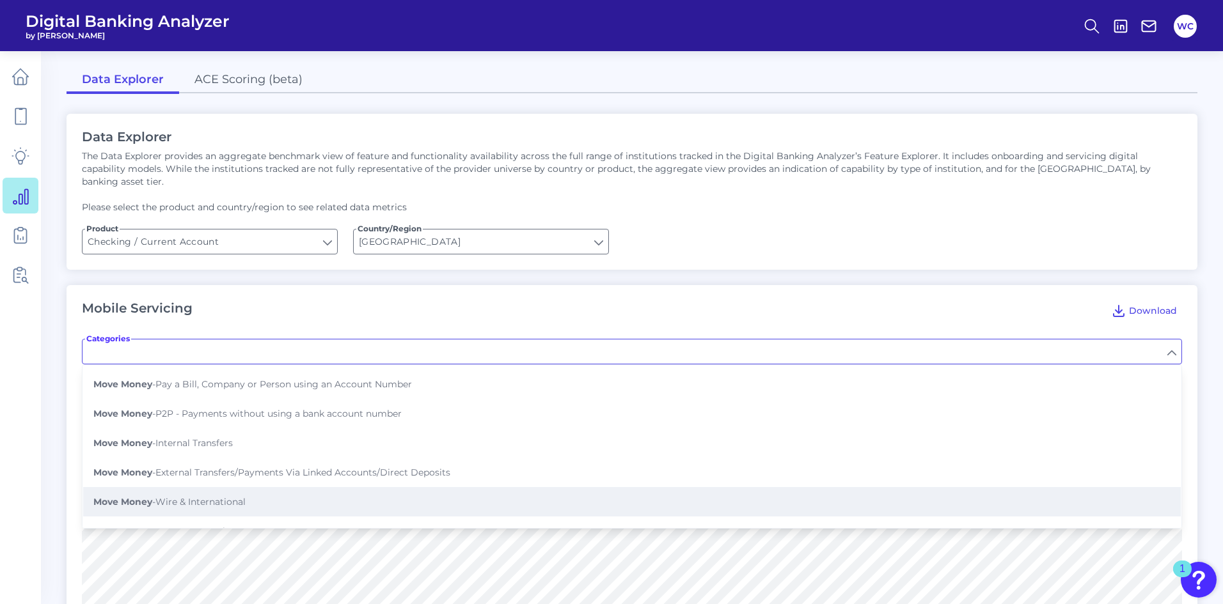
click at [686, 487] on button "Move Money - Wire & International" at bounding box center [632, 501] width 1098 height 29
type input "Wire & International"
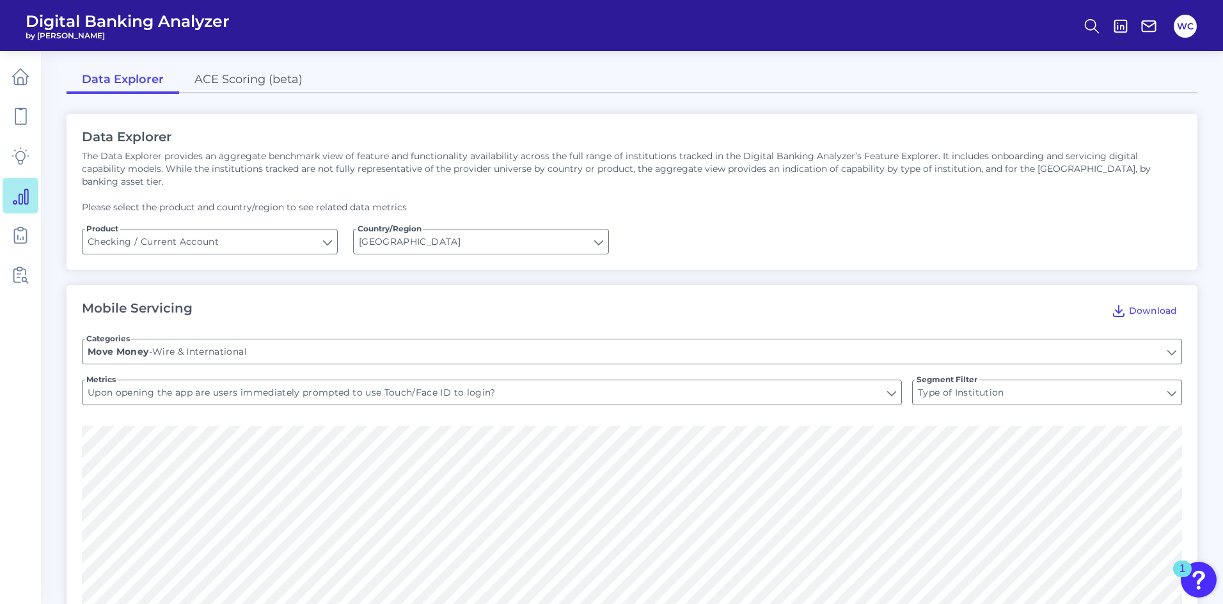
type input "WIRE: Can you process a domestic wire transfer? (US ONLY)"
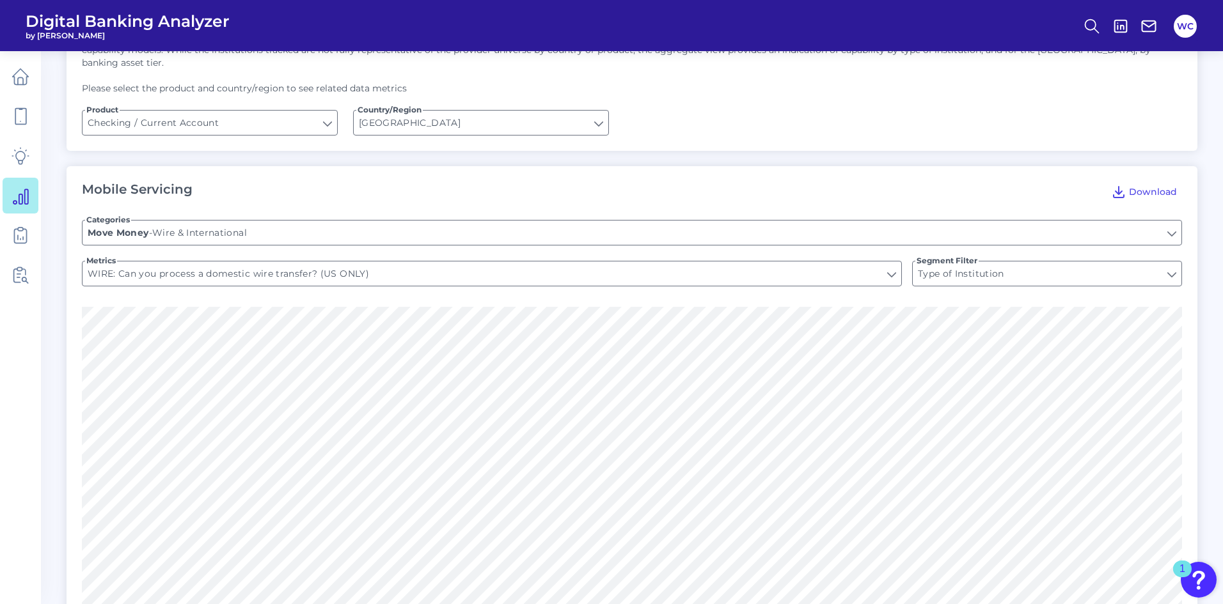
scroll to position [128, 0]
click at [1031, 258] on input "Type of Institution" at bounding box center [1047, 265] width 269 height 24
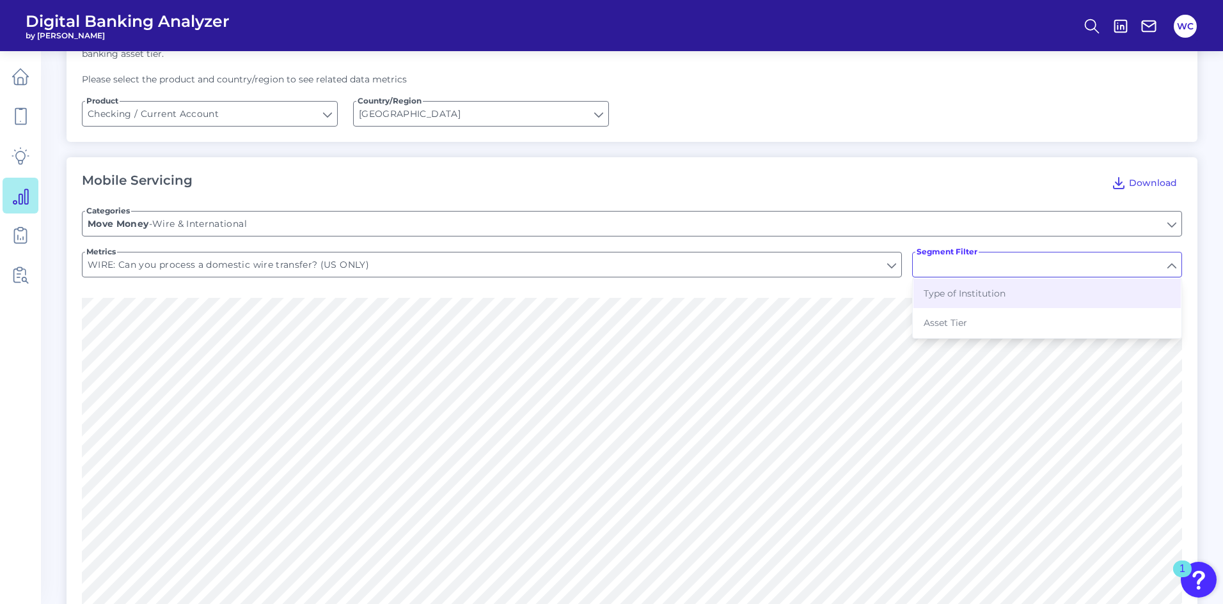
click at [1027, 258] on input "Segment Filter" at bounding box center [1047, 265] width 269 height 24
type input "Type of Institution"
click at [1027, 258] on input "Type of Institution" at bounding box center [1047, 265] width 269 height 24
click at [1016, 259] on input "Segment Filter" at bounding box center [1047, 265] width 269 height 24
type input "Type of Institution"
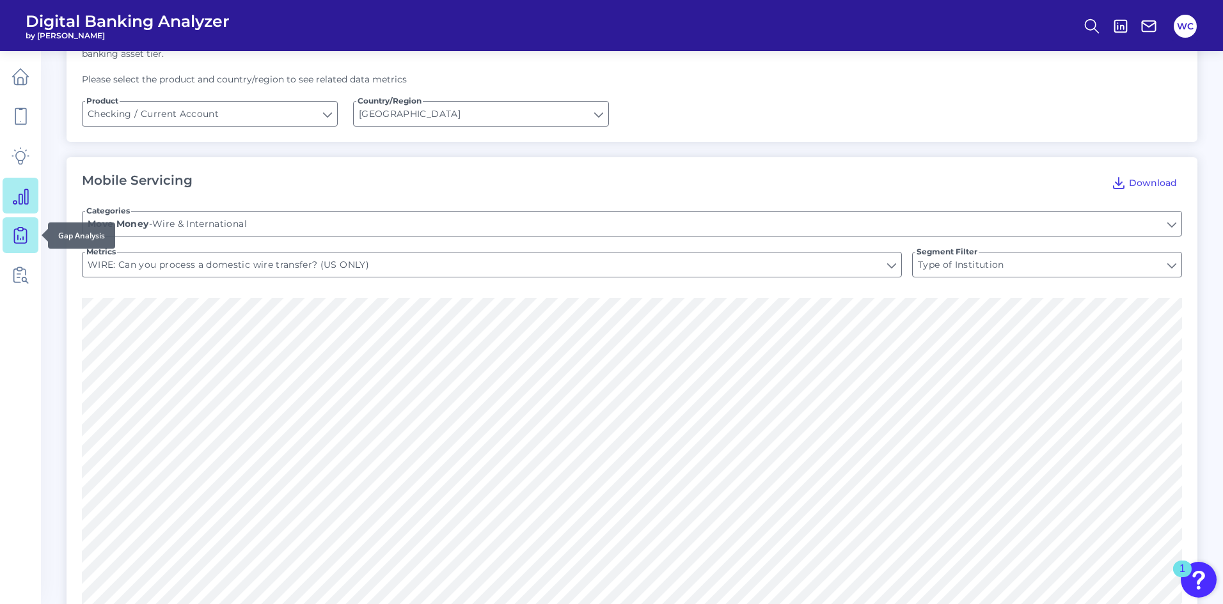
click at [22, 234] on icon at bounding box center [21, 235] width 18 height 18
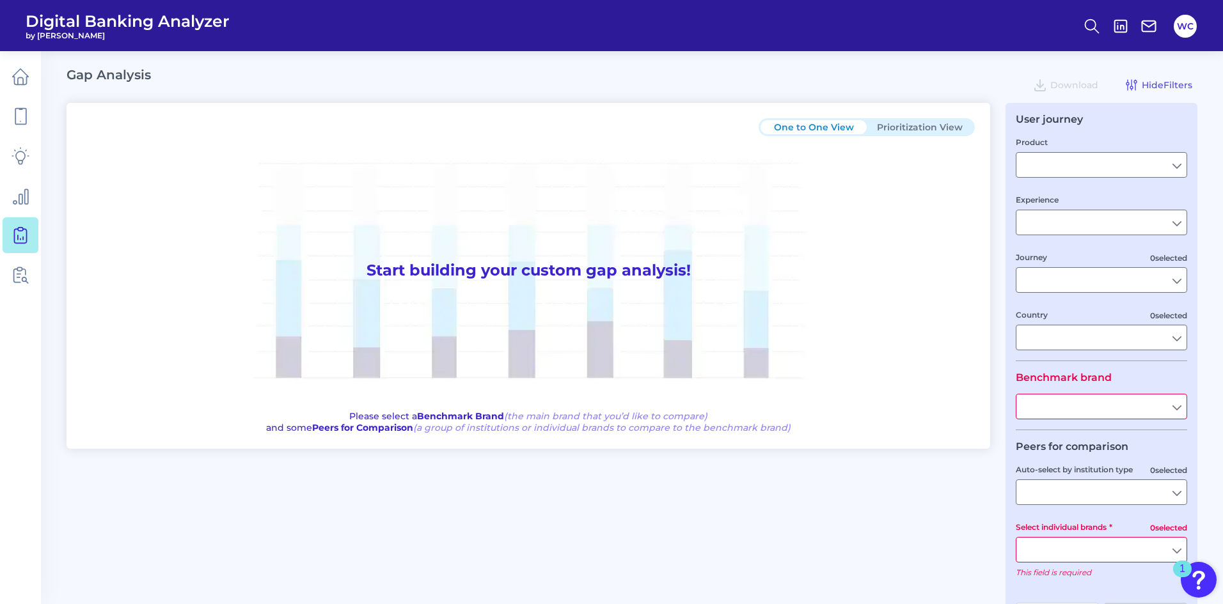
type input "Checking / Current Account"
type input "Mobile Servicing"
type input "Pre-Login Area, New Customer Onboarding, Login & Authentication, Accounts and t…"
type input "United States"
type input "Regions Bank"
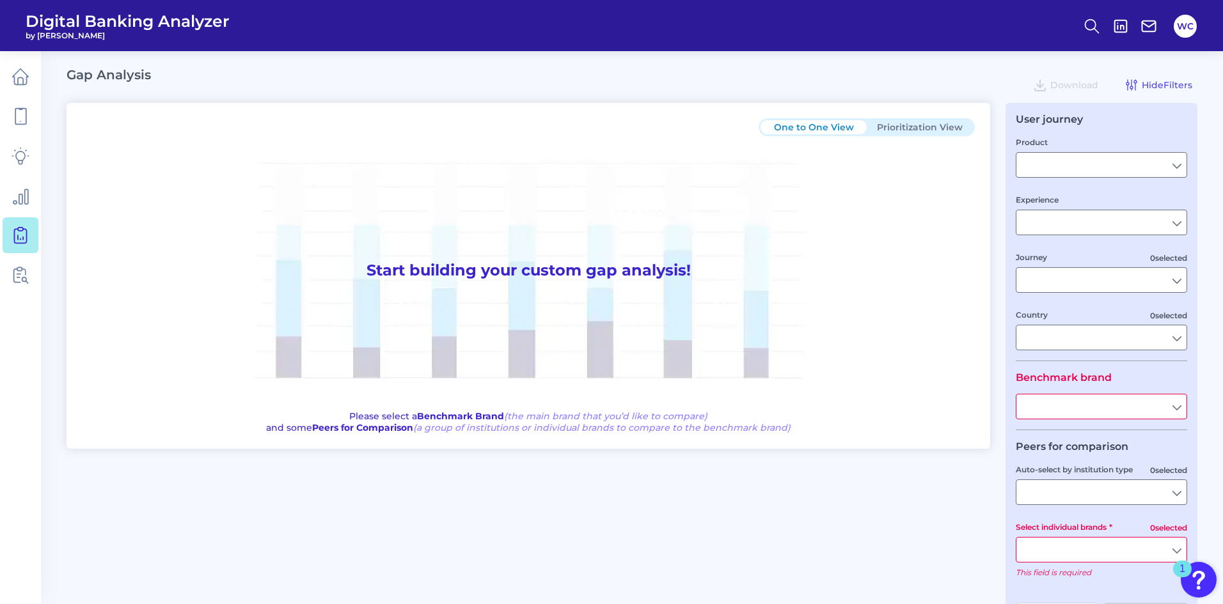
type input "All Select individual brands"
type input "All Journeys"
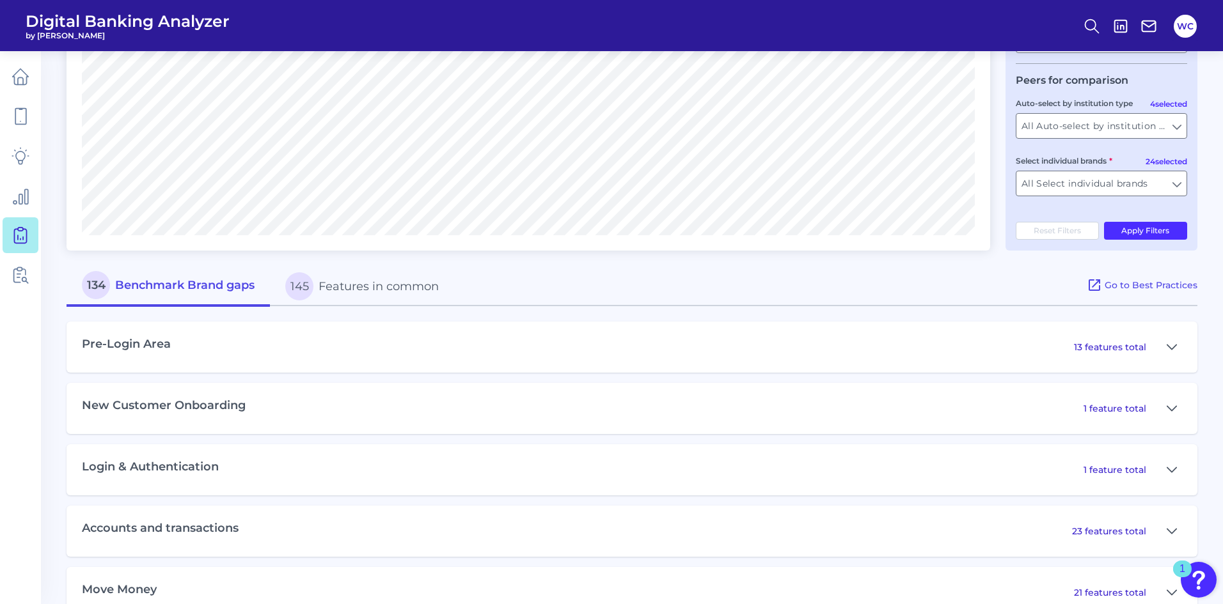
scroll to position [448, 0]
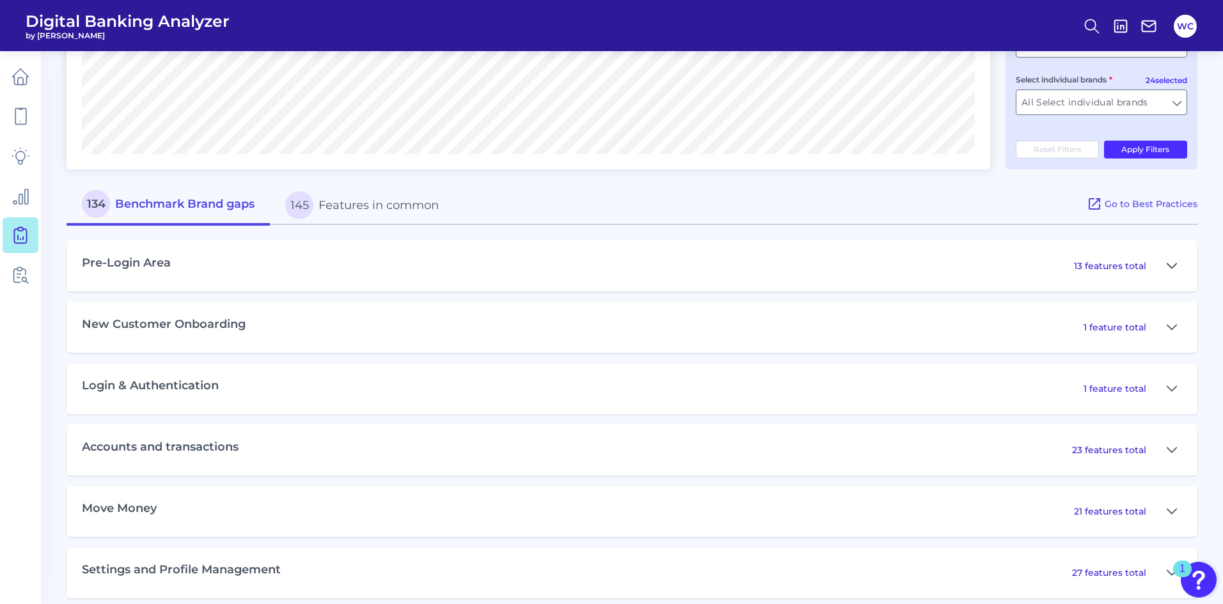
click at [1170, 271] on icon at bounding box center [1172, 265] width 10 height 15
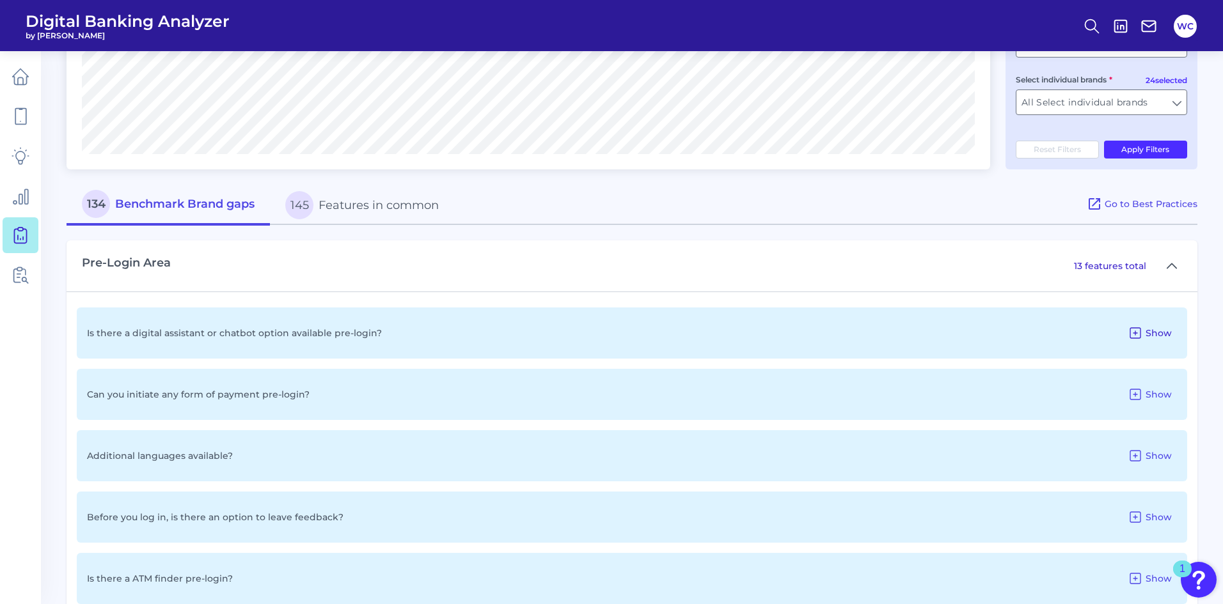
click at [1133, 332] on icon at bounding box center [1135, 333] width 15 height 15
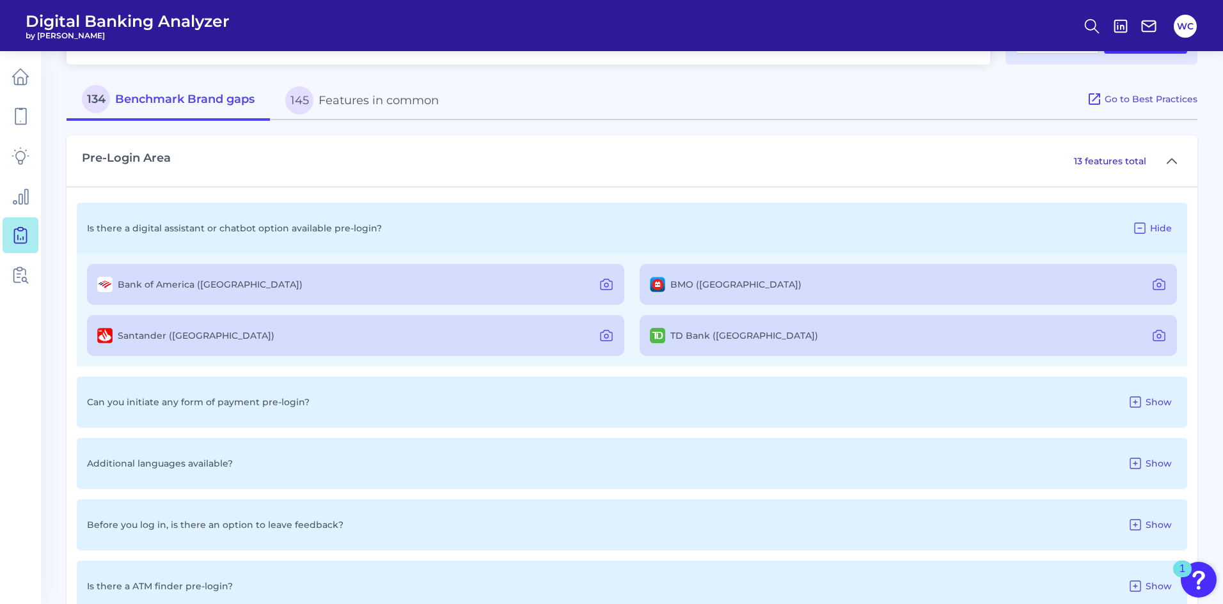
scroll to position [576, 0]
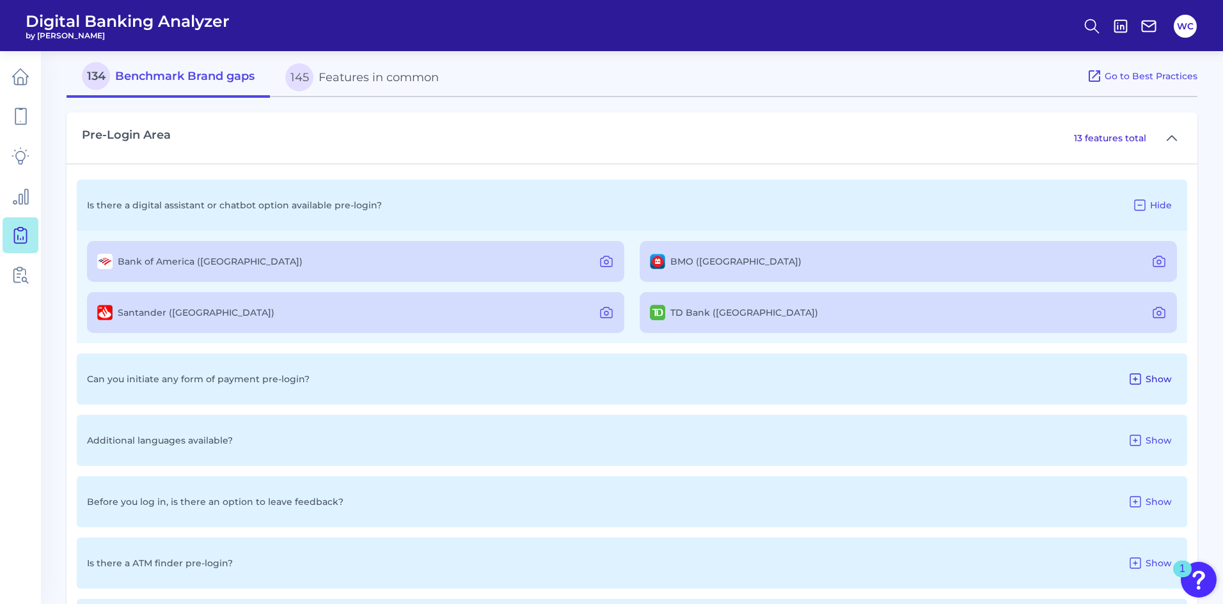
click at [1135, 379] on icon at bounding box center [1135, 379] width 10 height 10
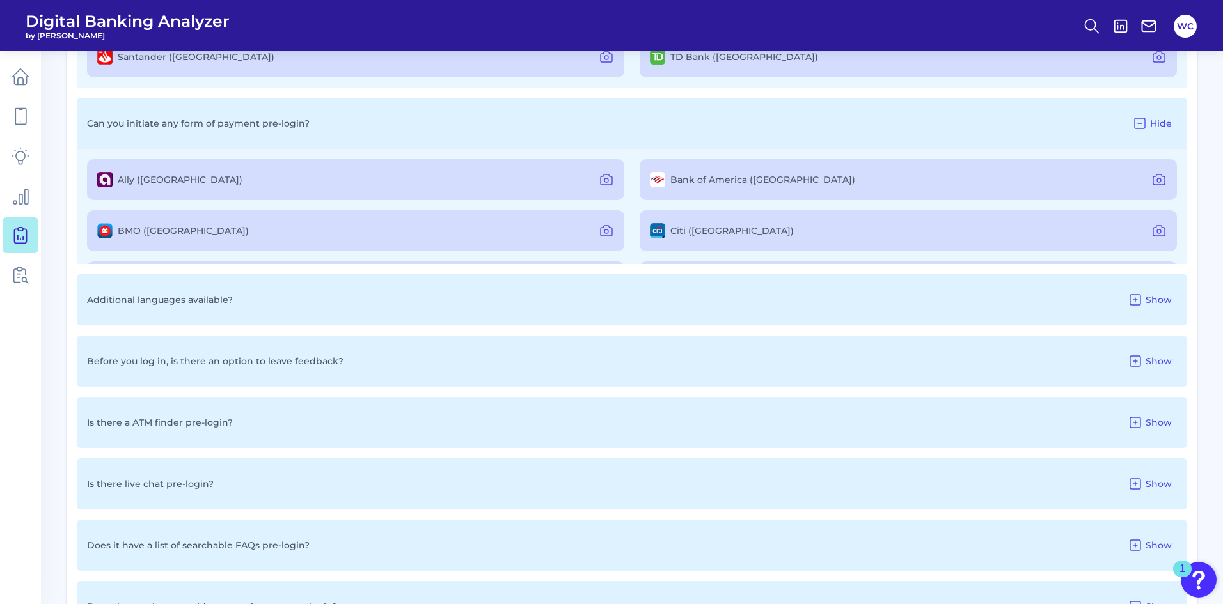
scroll to position [895, 0]
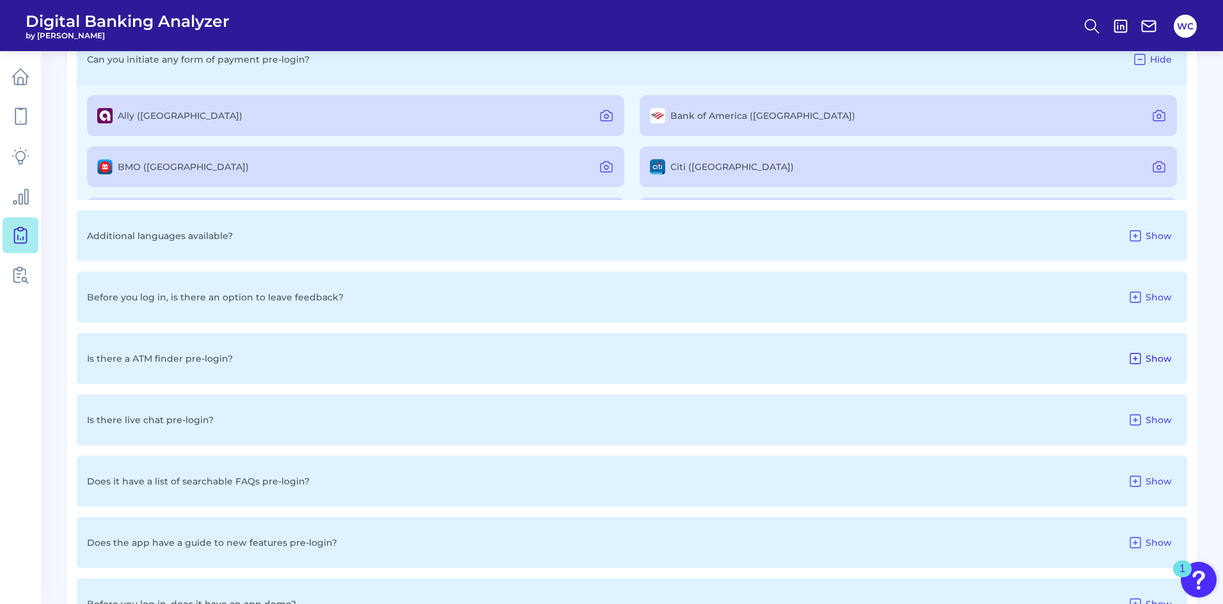
click at [1134, 358] on icon at bounding box center [1135, 358] width 15 height 15
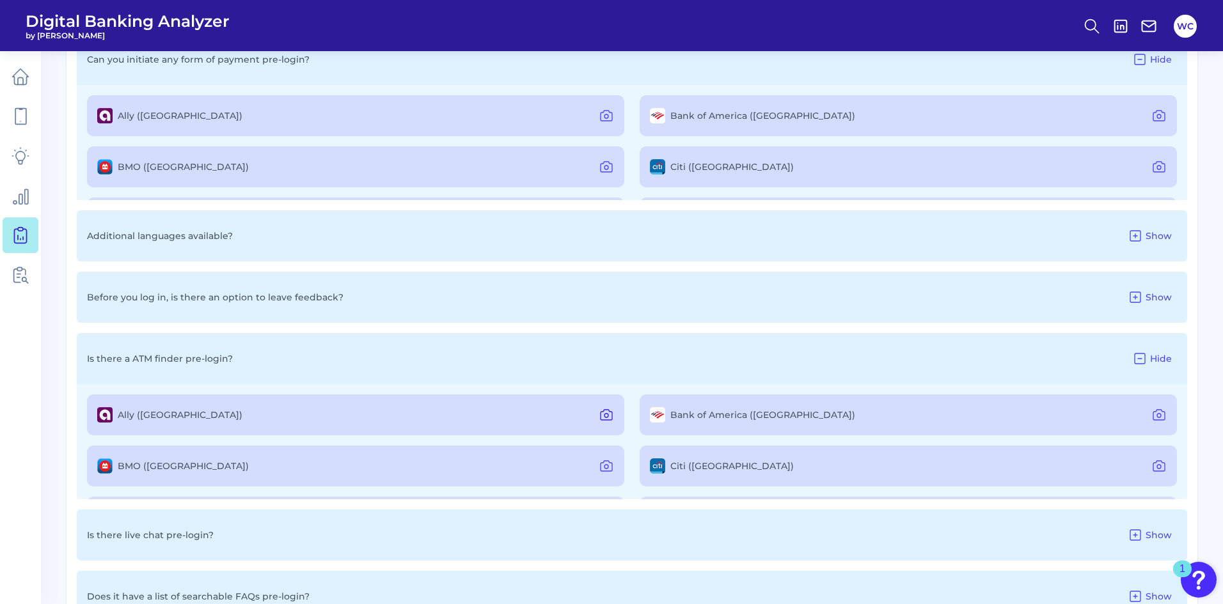
click at [605, 414] on icon at bounding box center [606, 416] width 4 height 4
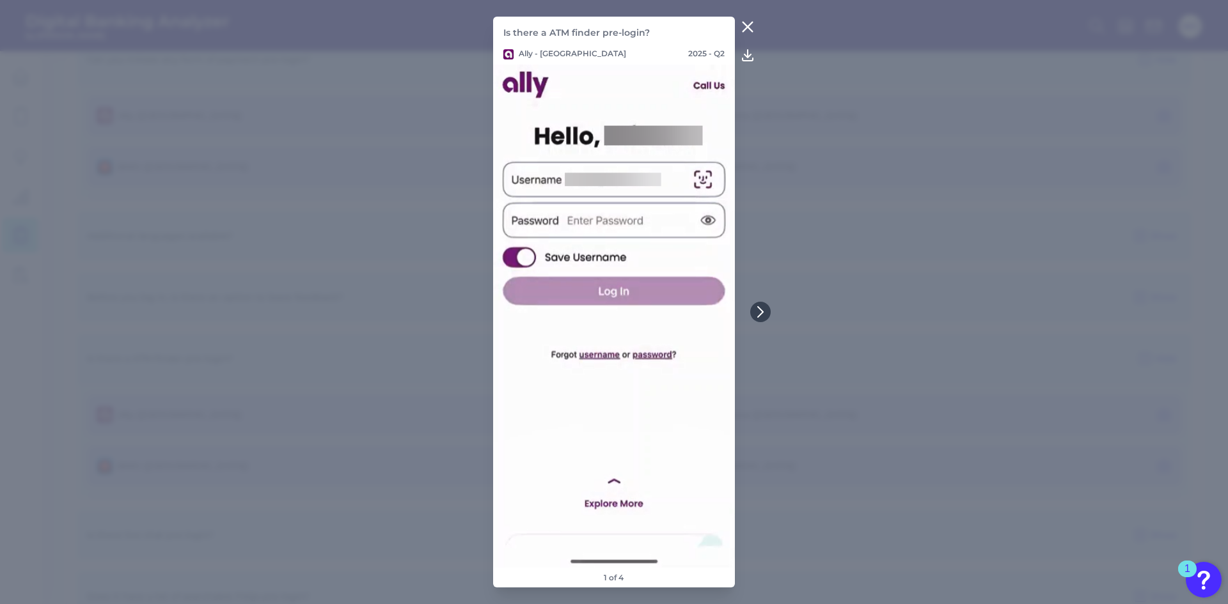
click at [747, 23] on icon at bounding box center [747, 26] width 15 height 15
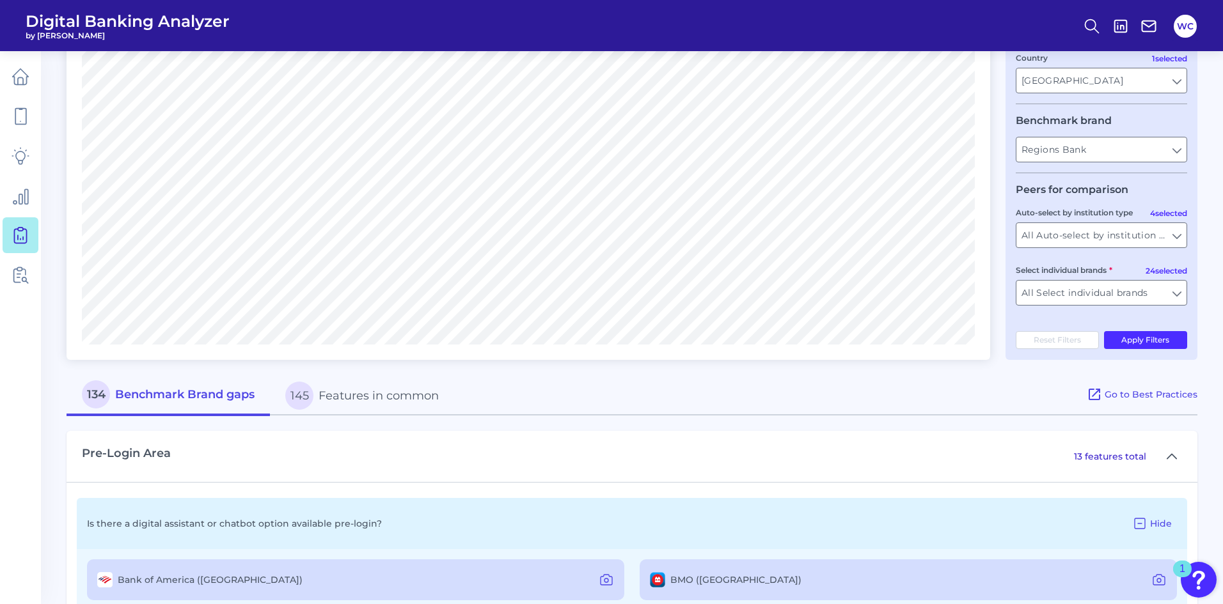
scroll to position [256, 0]
click at [27, 278] on icon at bounding box center [21, 275] width 18 height 18
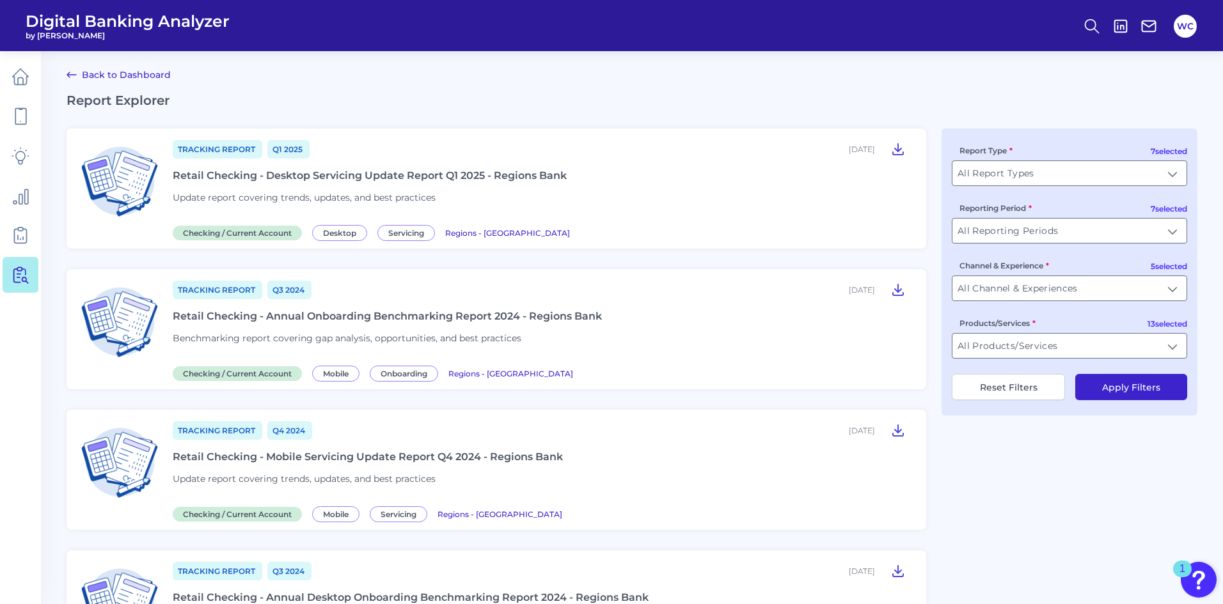
click at [326, 184] on div "Tracking Report Q1 2025 May 01, 2025 Retail Checking - Desktop Servicing Update…" at bounding box center [542, 189] width 738 height 100
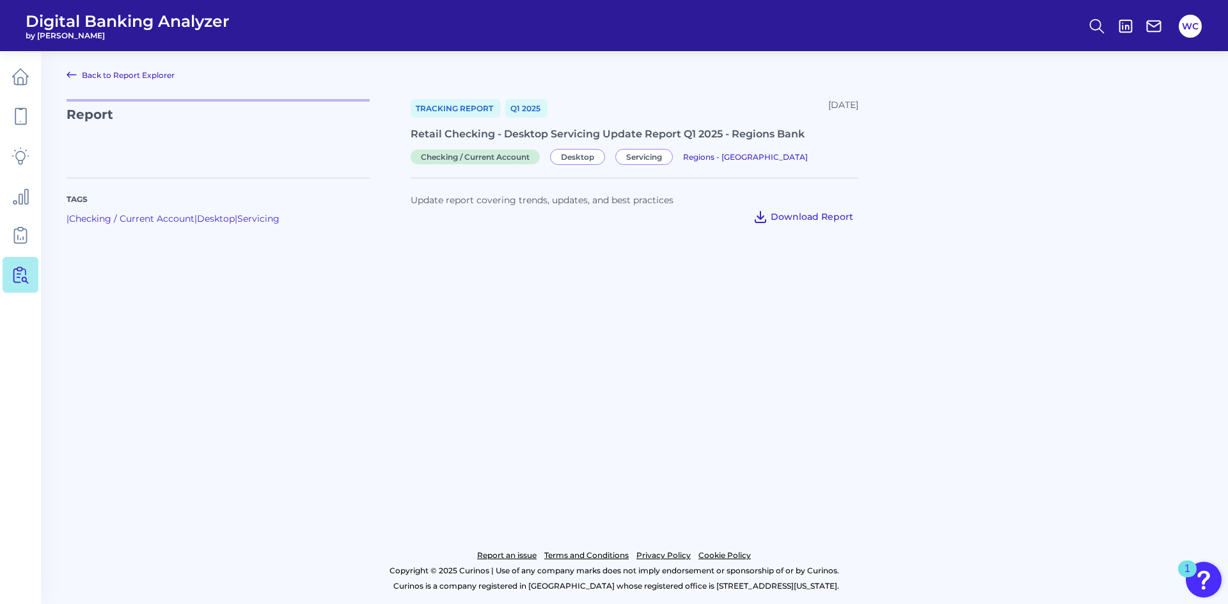
click at [815, 216] on span "Download Report" at bounding box center [812, 217] width 83 height 12
click at [21, 114] on icon at bounding box center [21, 116] width 18 height 18
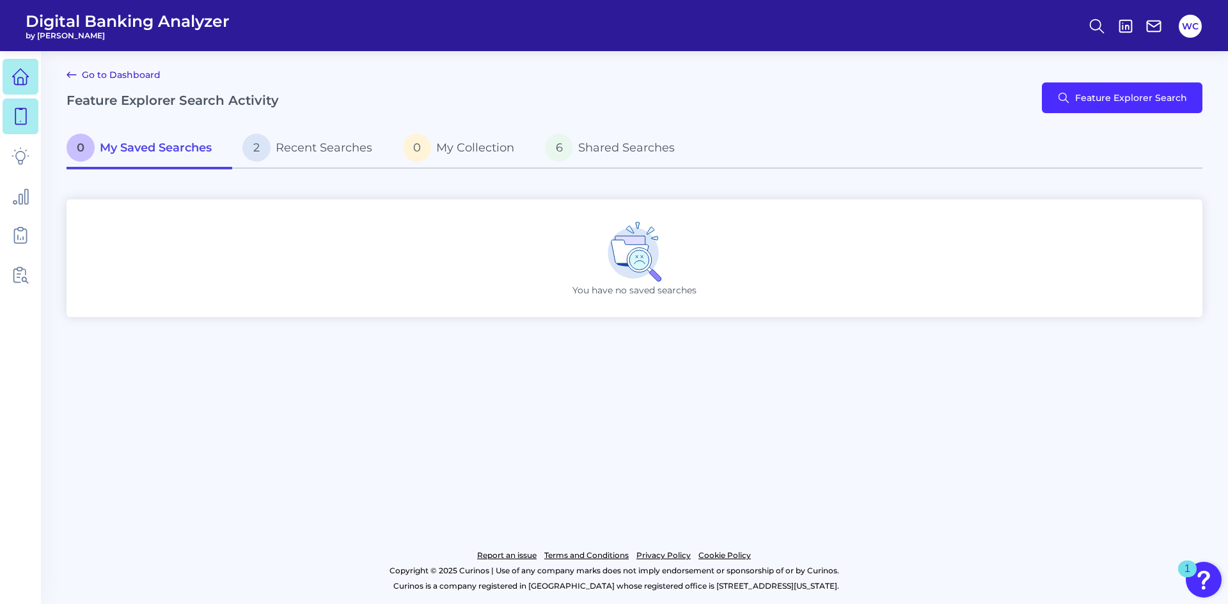
click at [23, 75] on icon at bounding box center [21, 77] width 18 height 18
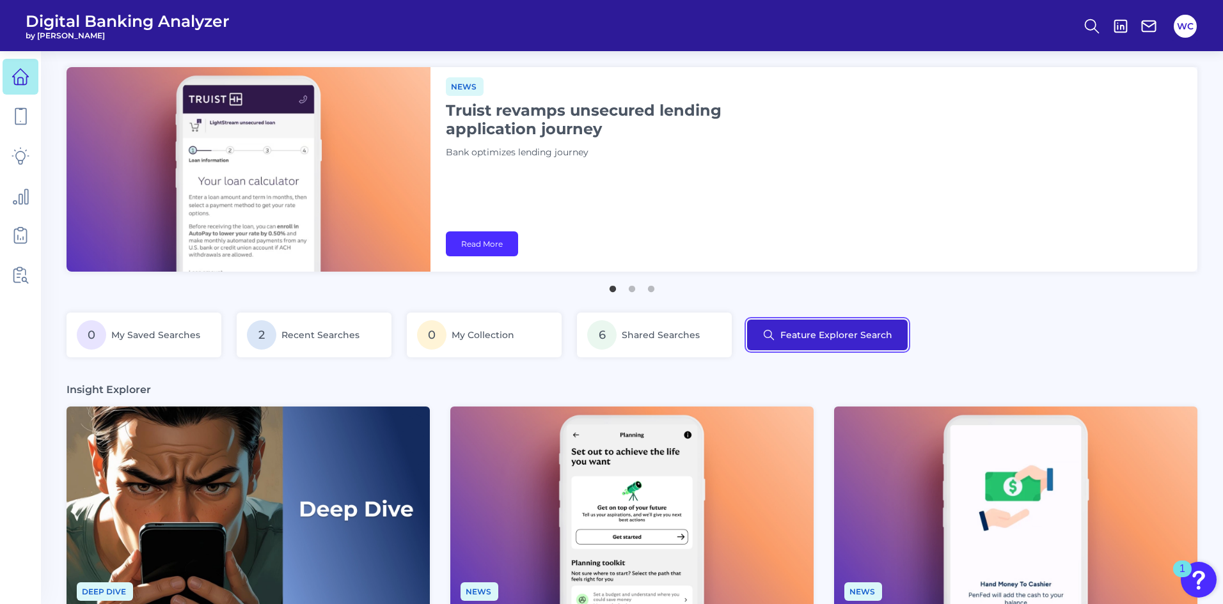
click at [823, 334] on button "Feature Explorer Search" at bounding box center [827, 335] width 161 height 31
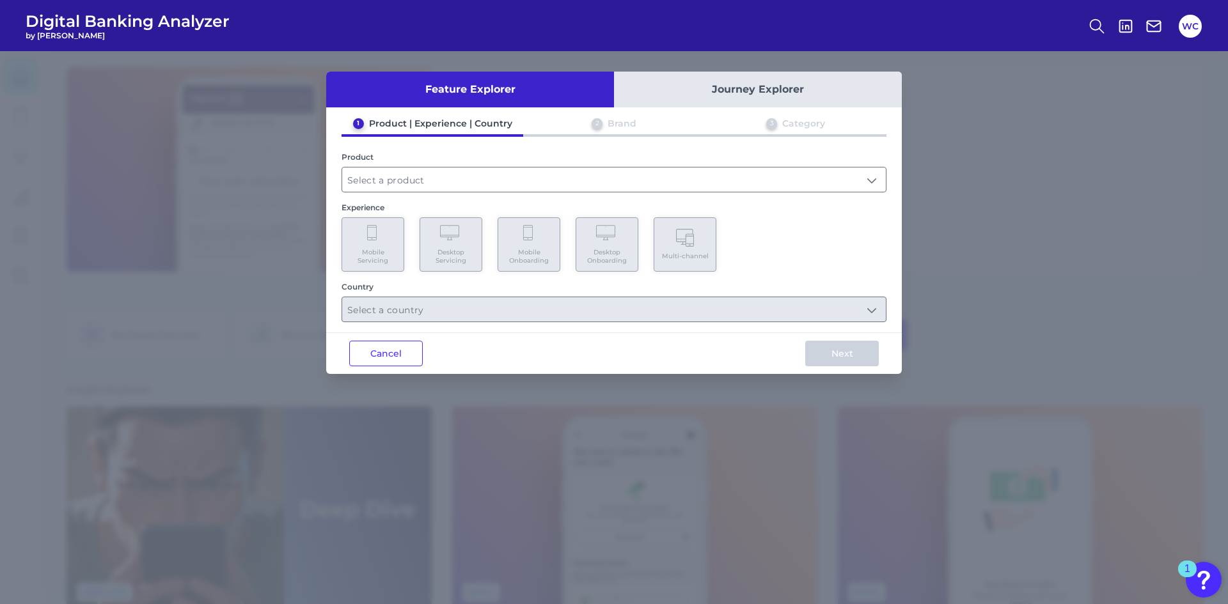
click at [1030, 212] on div "Feature Explorer Journey Explorer 1 Product | Experience | Country 2 Brand 3 Ca…" at bounding box center [614, 327] width 1228 height 553
click at [374, 347] on button "Cancel" at bounding box center [386, 354] width 74 height 26
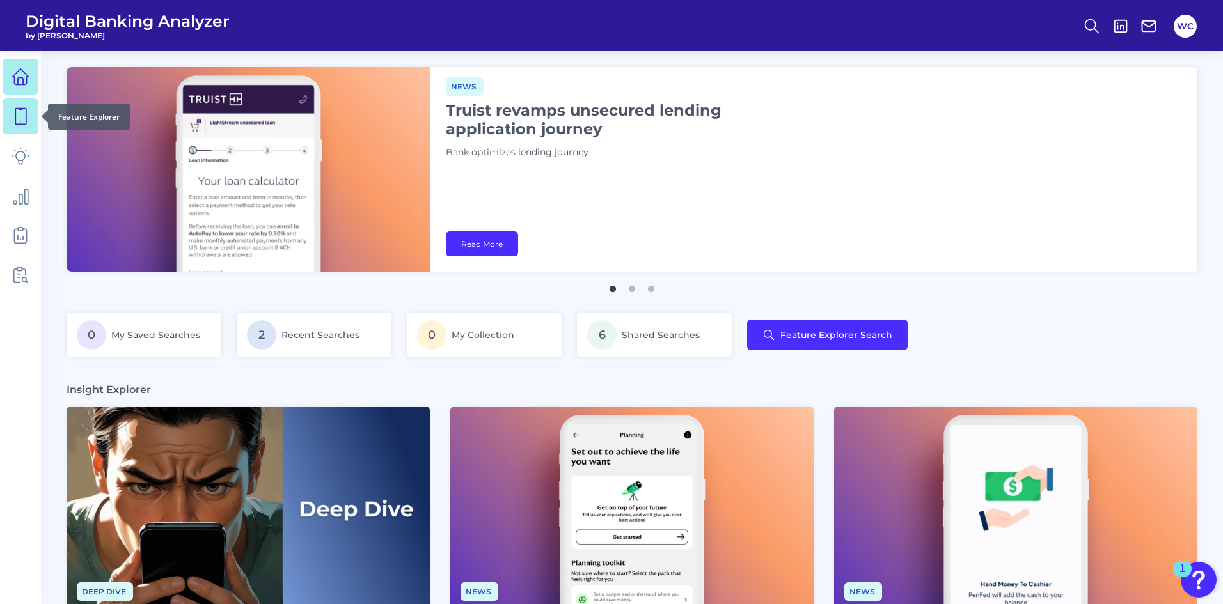
click at [30, 125] on link at bounding box center [21, 116] width 36 height 36
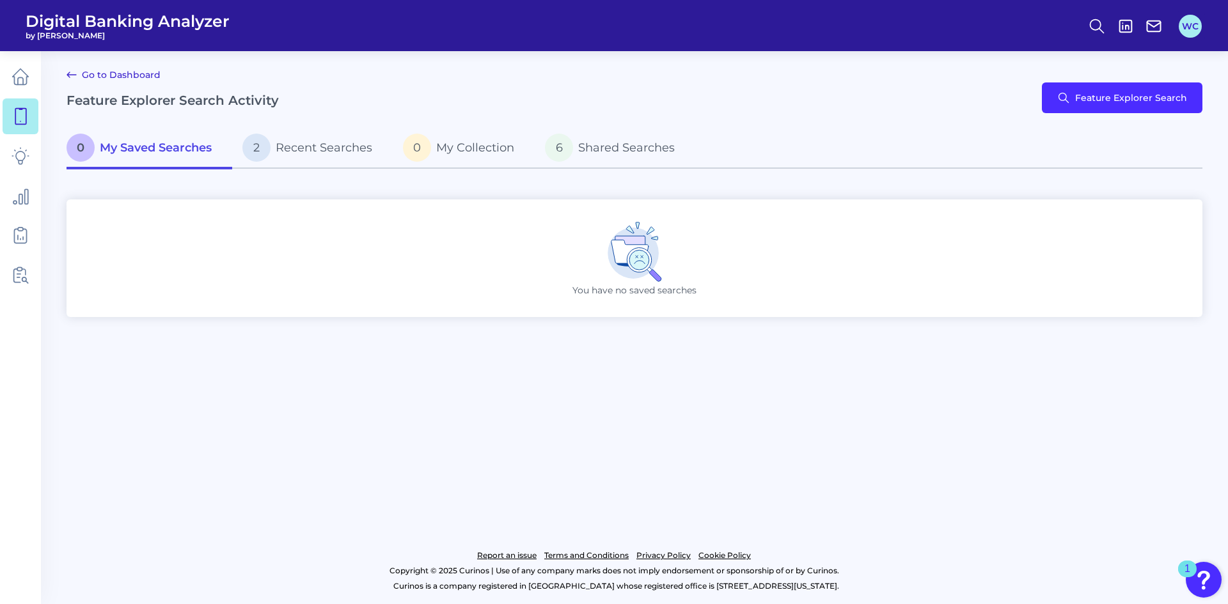
click at [1196, 29] on button "WC" at bounding box center [1190, 26] width 23 height 23
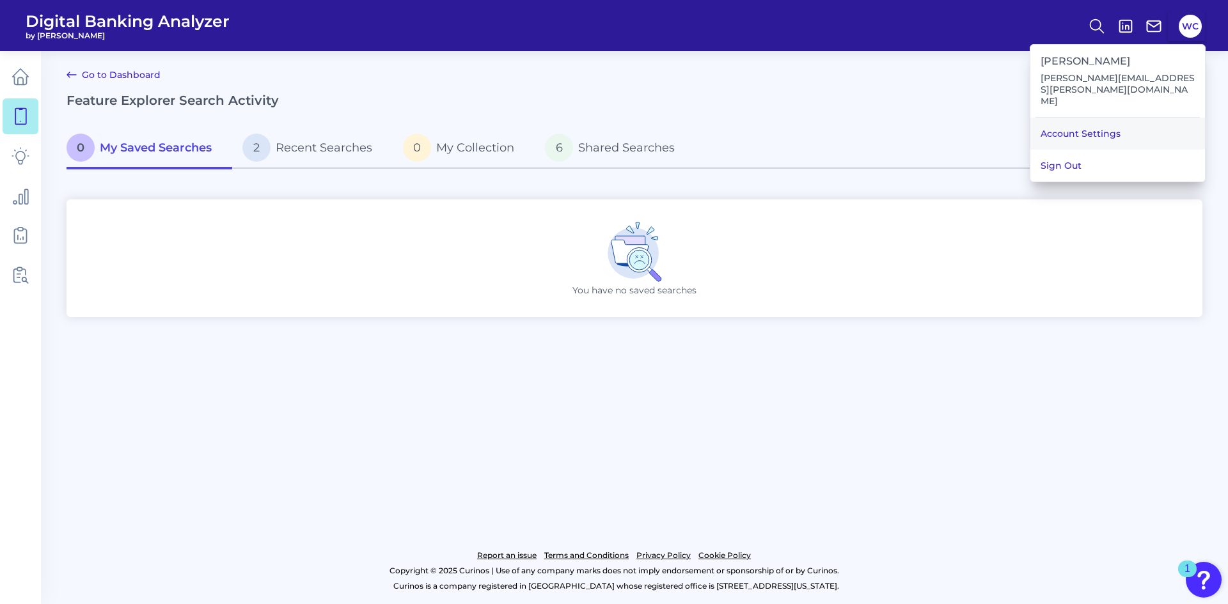
click at [1147, 118] on link "Account Settings" at bounding box center [1117, 134] width 175 height 32
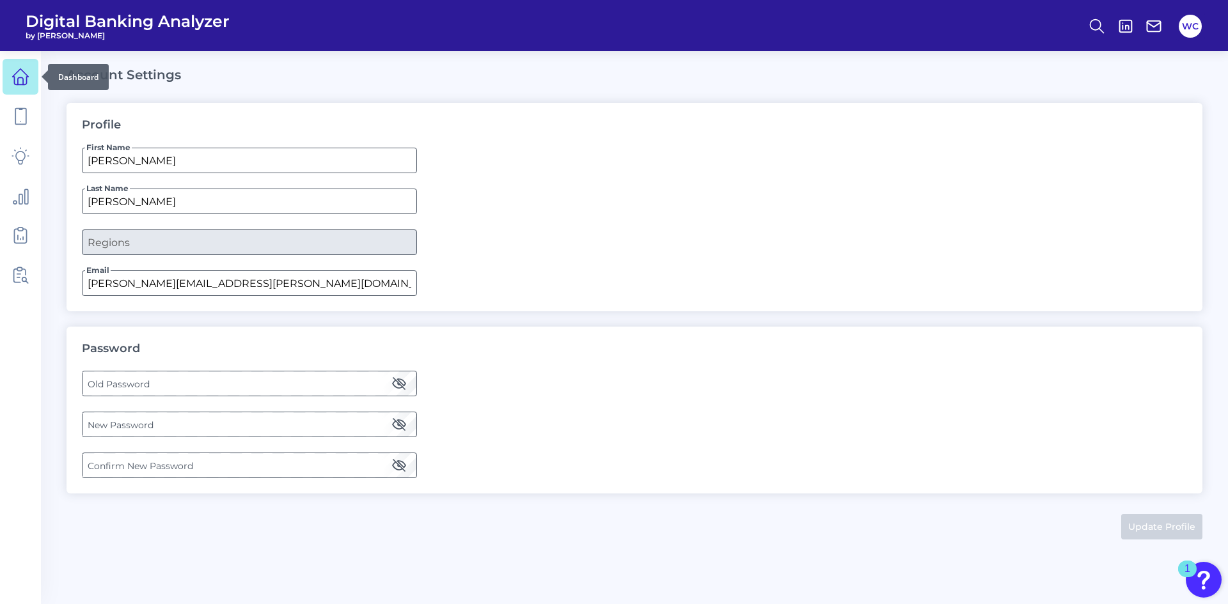
click at [13, 79] on icon at bounding box center [21, 77] width 18 height 18
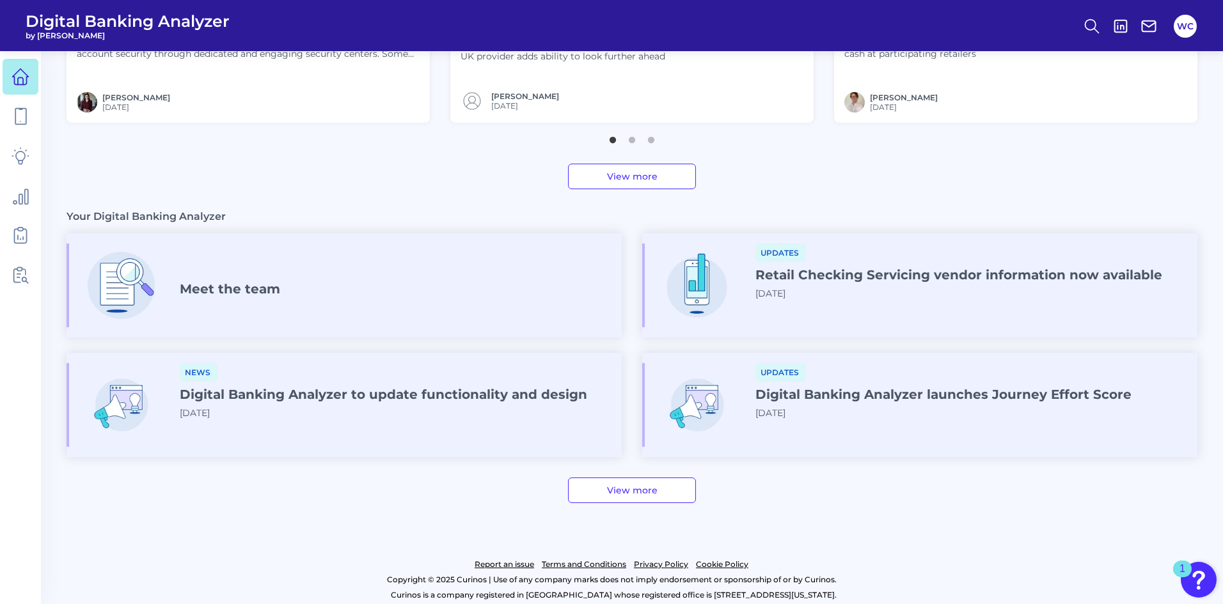
scroll to position [613, 0]
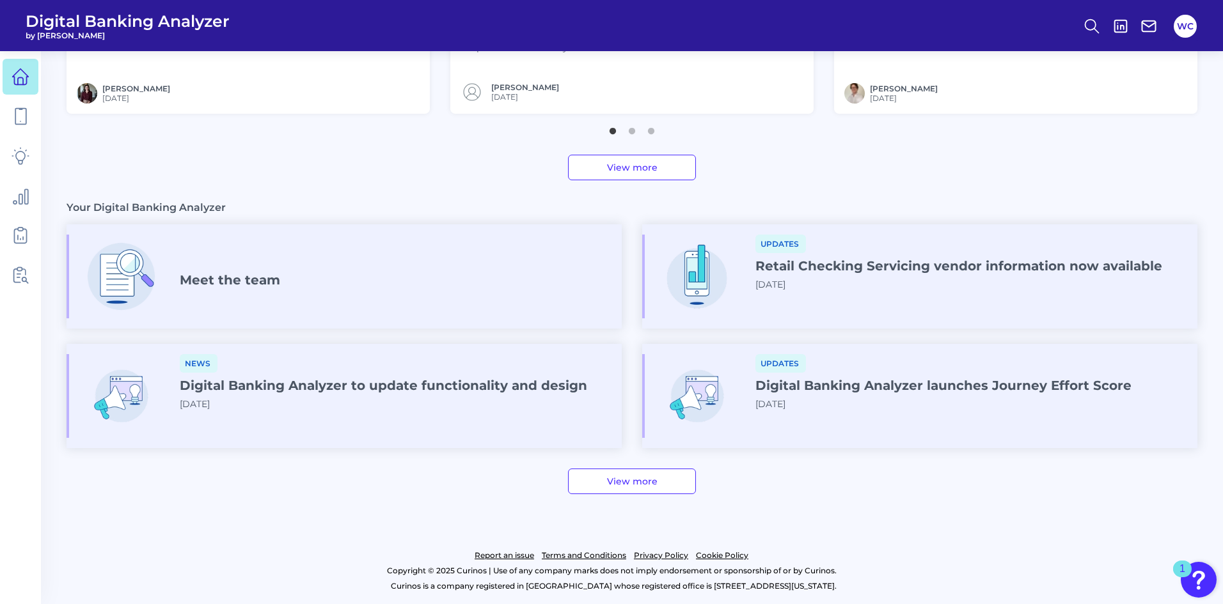
click at [356, 405] on div "News Digital Banking Analyzer to update functionality and design 2025-03-06" at bounding box center [383, 387] width 407 height 66
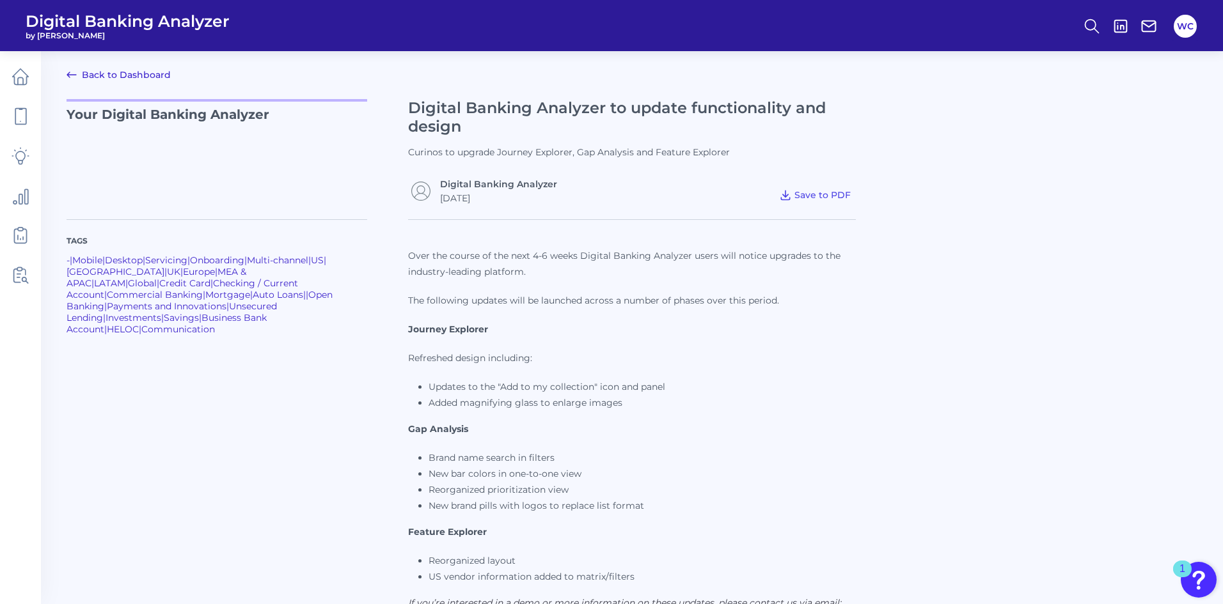
click at [86, 69] on link "Back to Dashboard" at bounding box center [119, 74] width 104 height 15
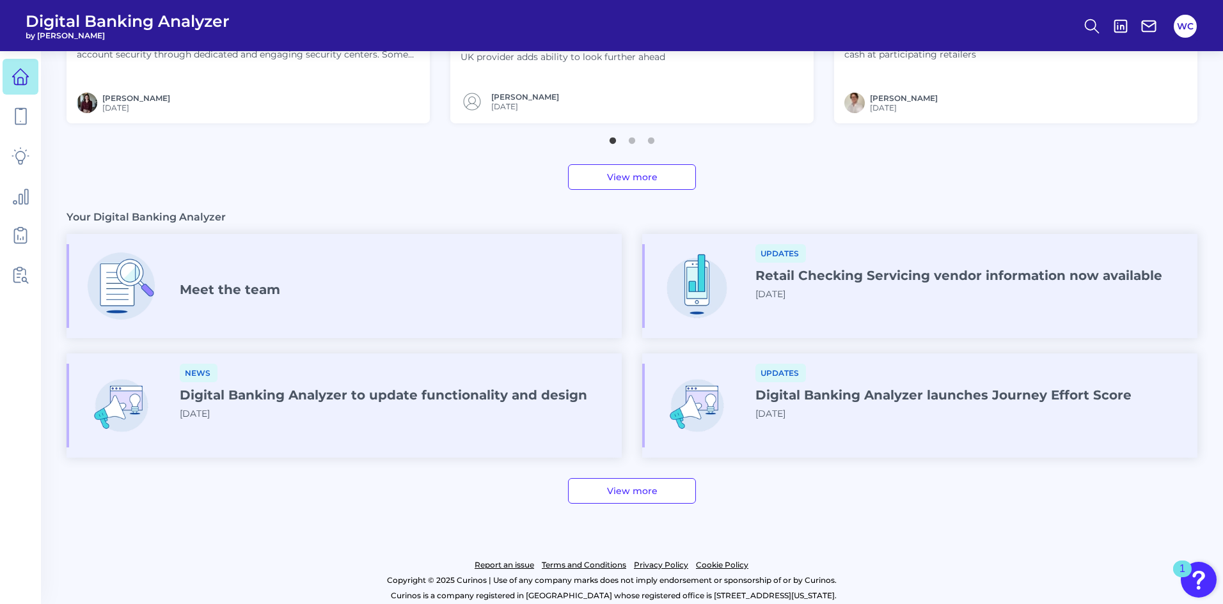
scroll to position [613, 0]
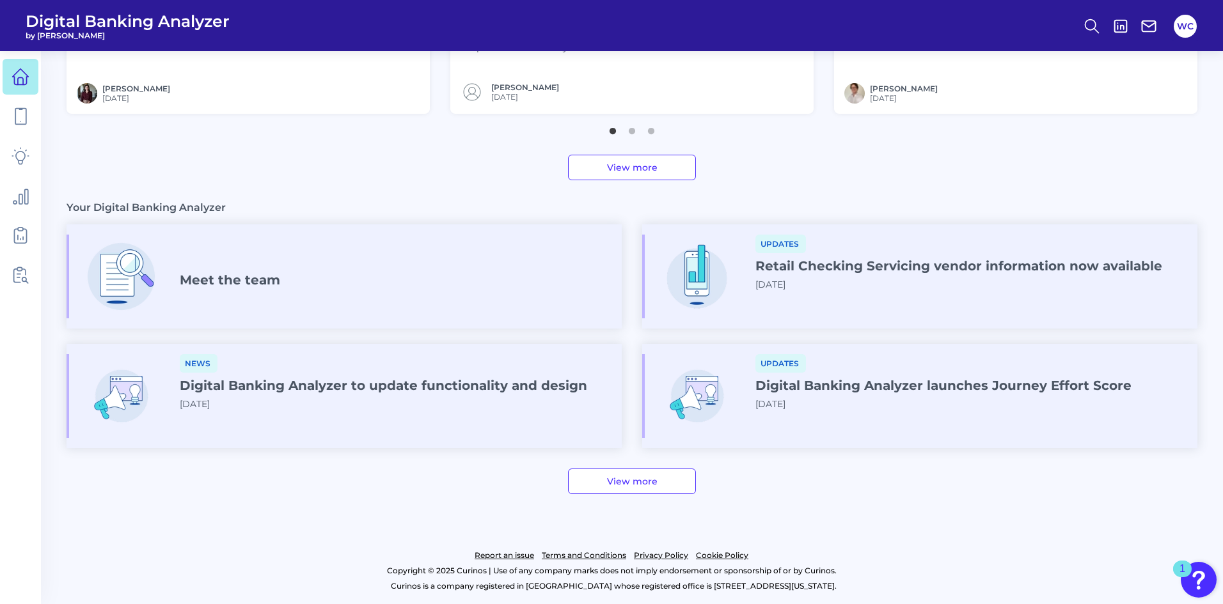
click at [895, 390] on h4 "Digital Banking Analyzer launches Journey Effort Score" at bounding box center [943, 385] width 376 height 15
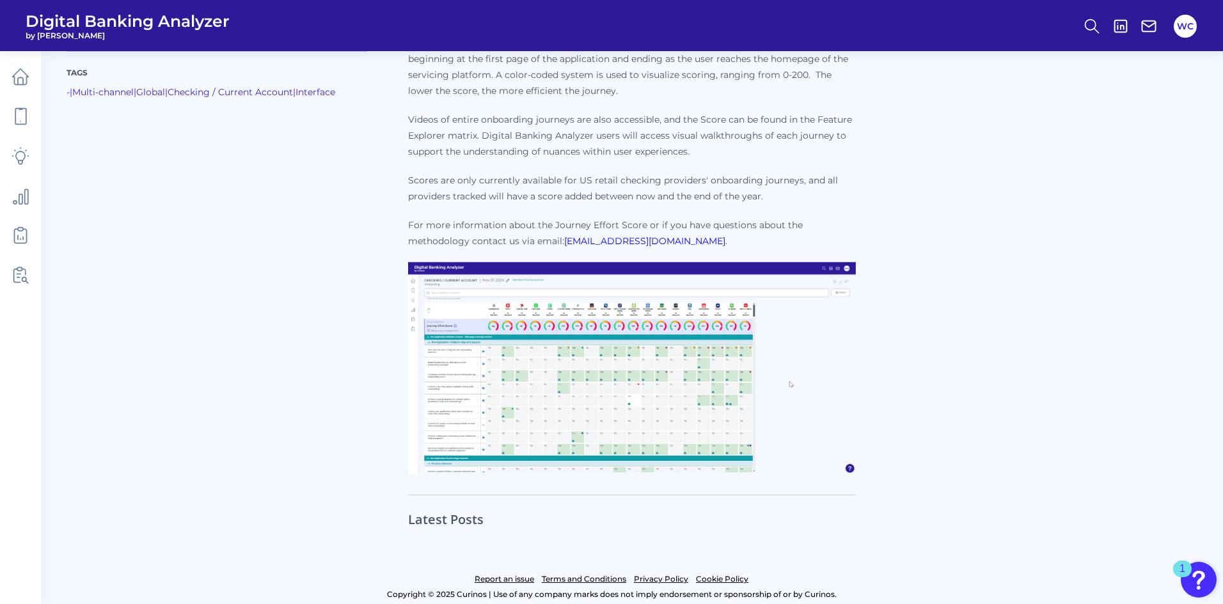
scroll to position [256, 0]
click at [593, 398] on img at bounding box center [632, 368] width 448 height 212
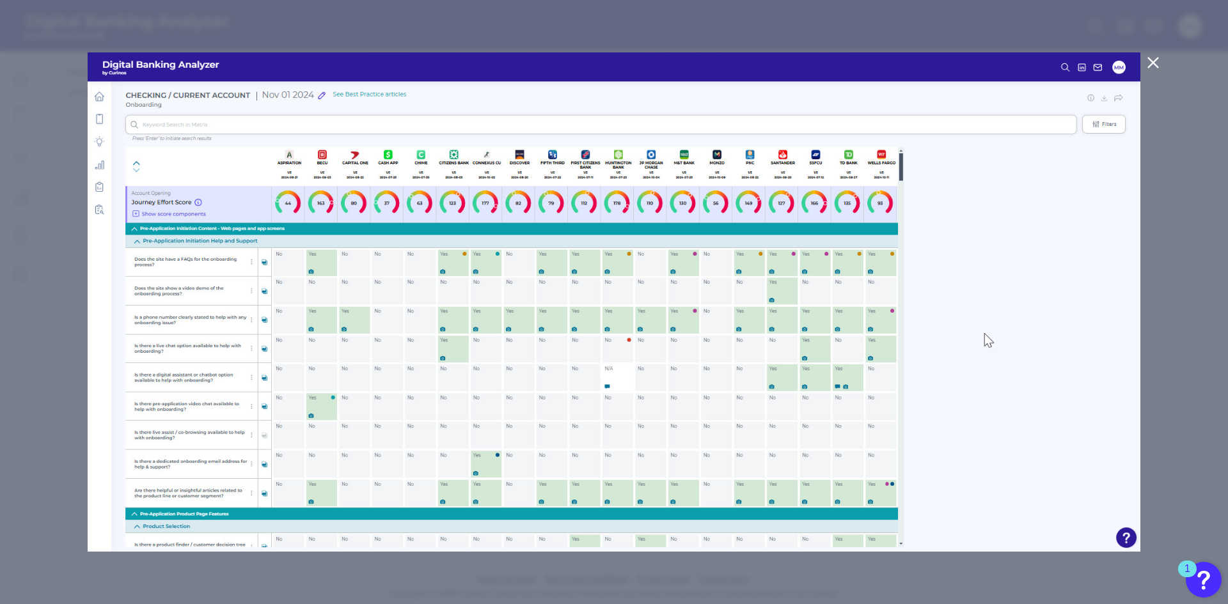
click at [1150, 61] on icon at bounding box center [1153, 62] width 15 height 15
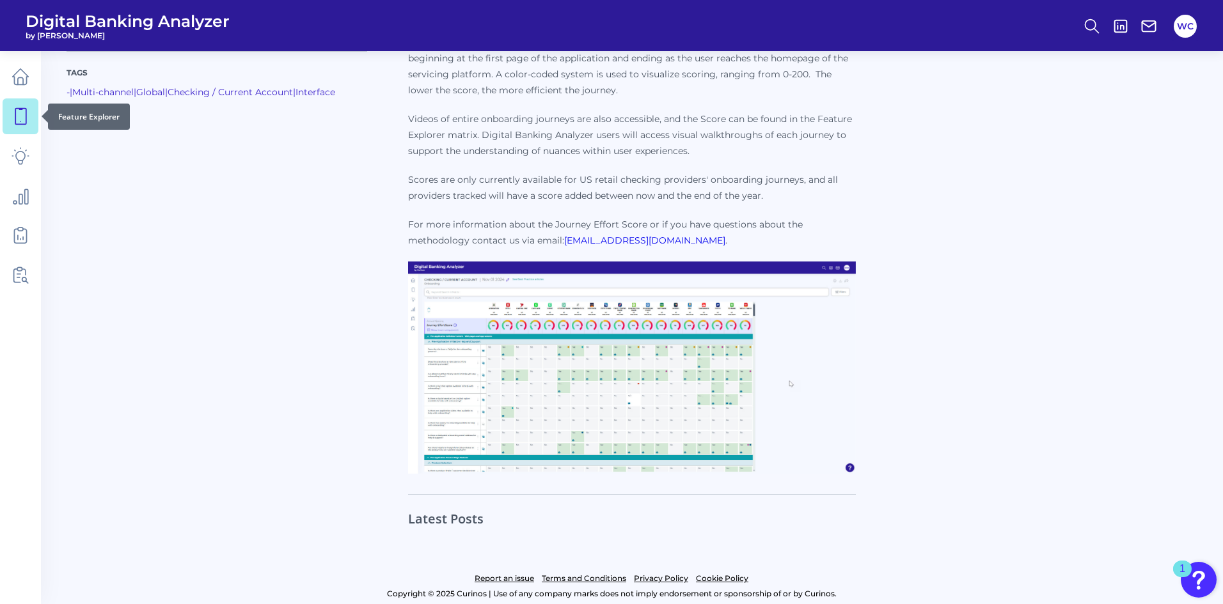
click at [14, 100] on link at bounding box center [21, 116] width 36 height 36
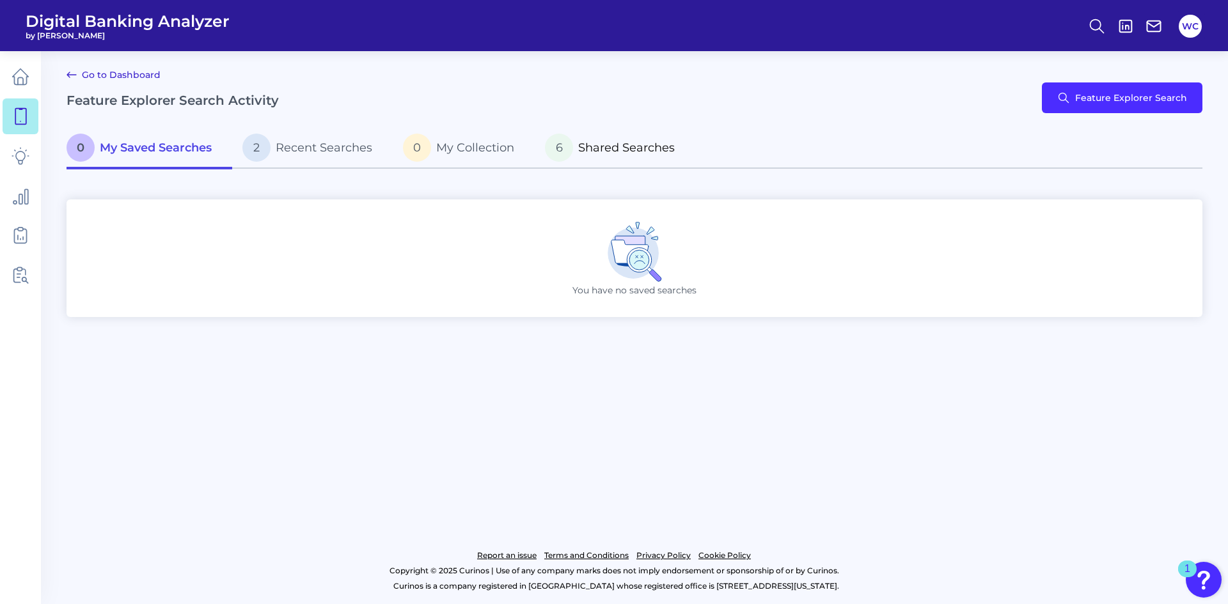
click at [653, 152] on span "Shared Searches" at bounding box center [626, 148] width 97 height 14
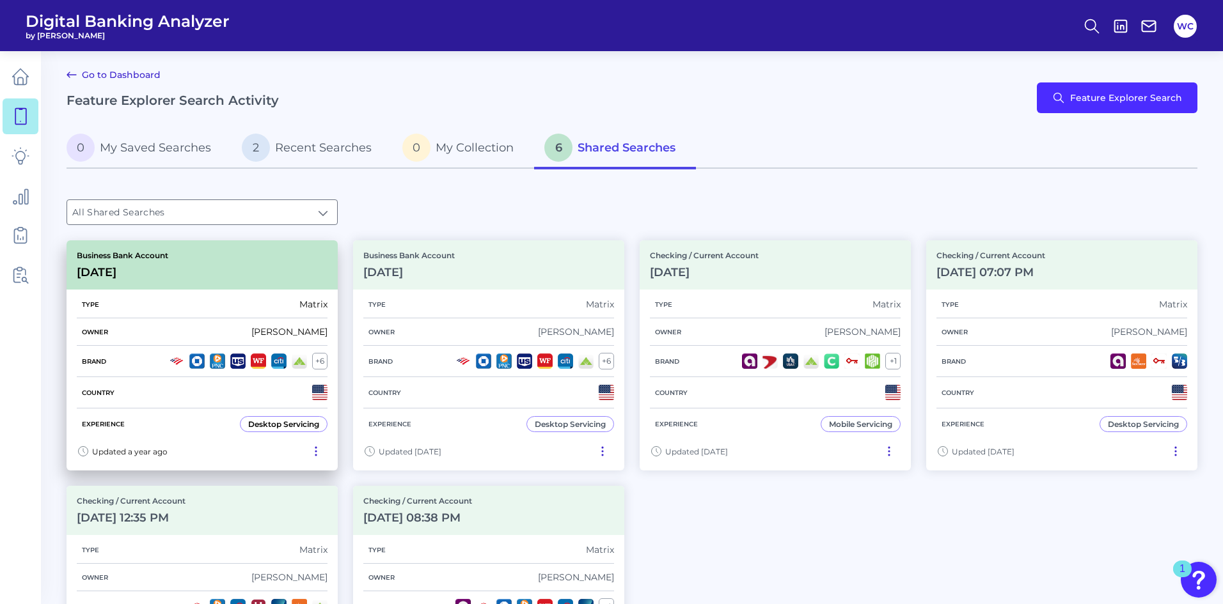
click at [208, 258] on div "Business Bank Account Sep 16 2024" at bounding box center [202, 264] width 271 height 49
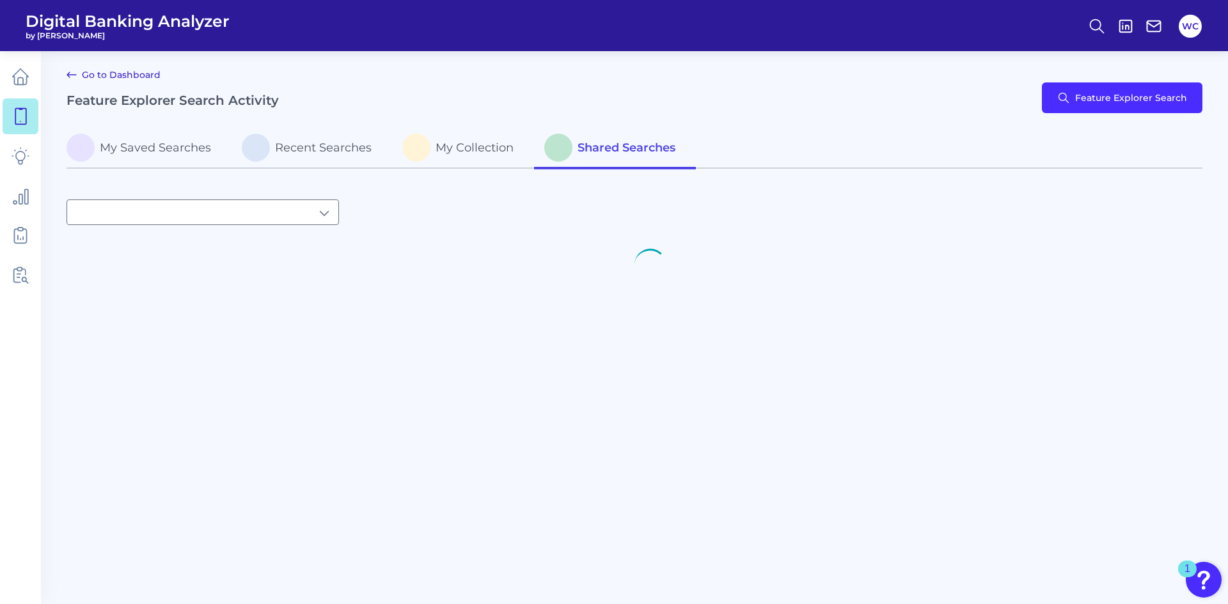
type input "All Shared Searches"
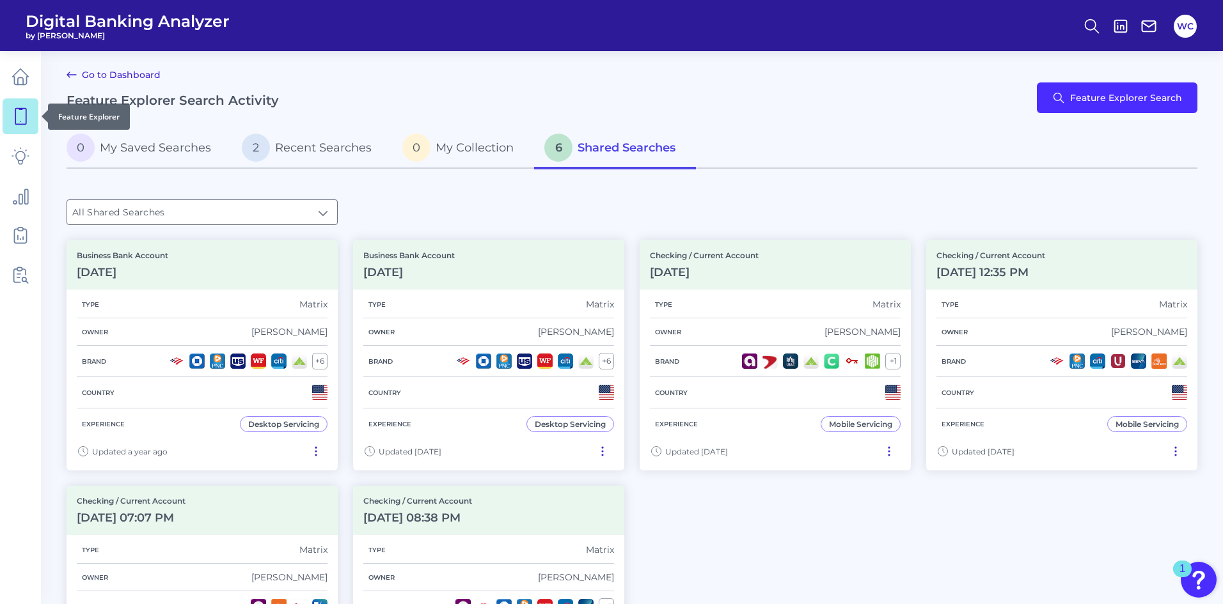
click at [20, 129] on link at bounding box center [21, 116] width 36 height 36
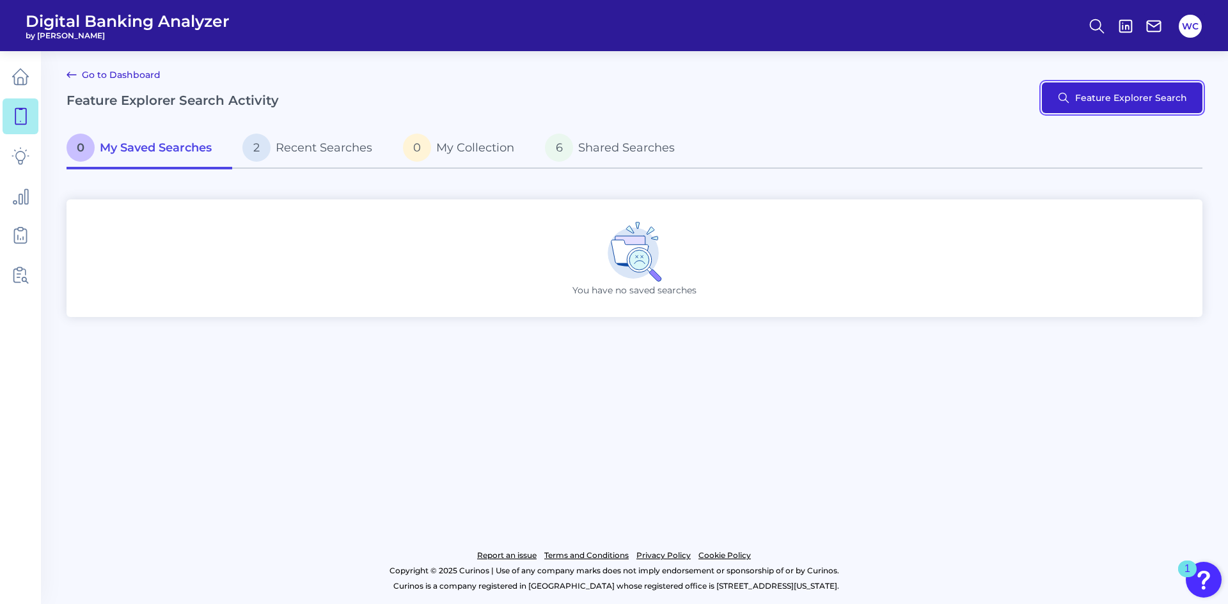
click at [1119, 88] on button "Feature Explorer Search" at bounding box center [1122, 98] width 161 height 31
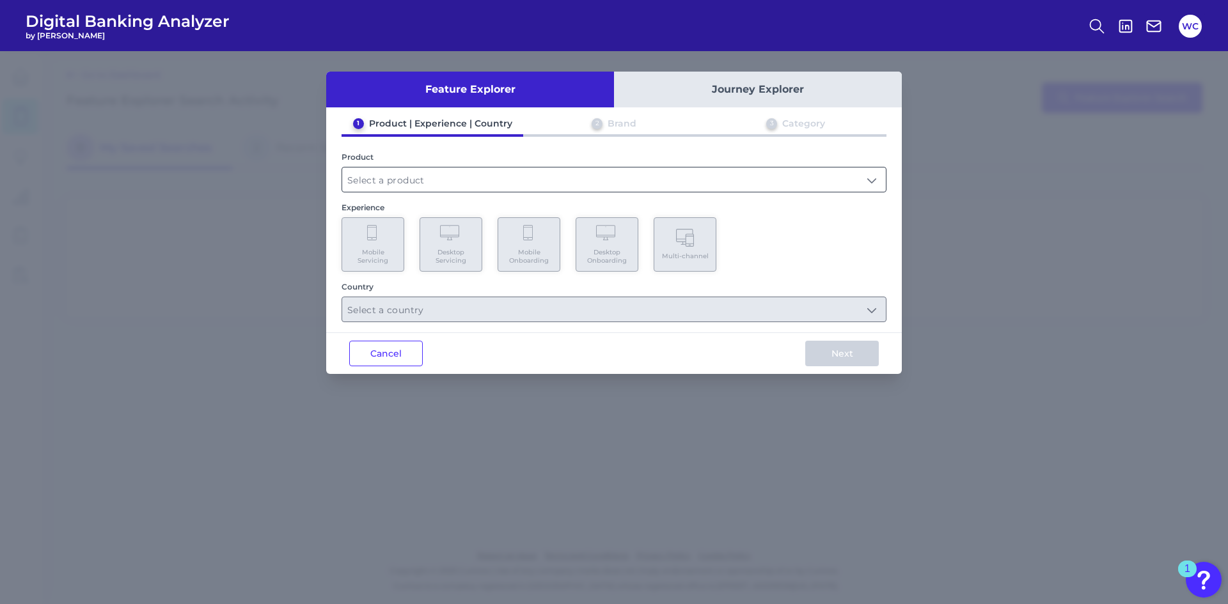
click at [444, 182] on input "text" at bounding box center [614, 180] width 544 height 24
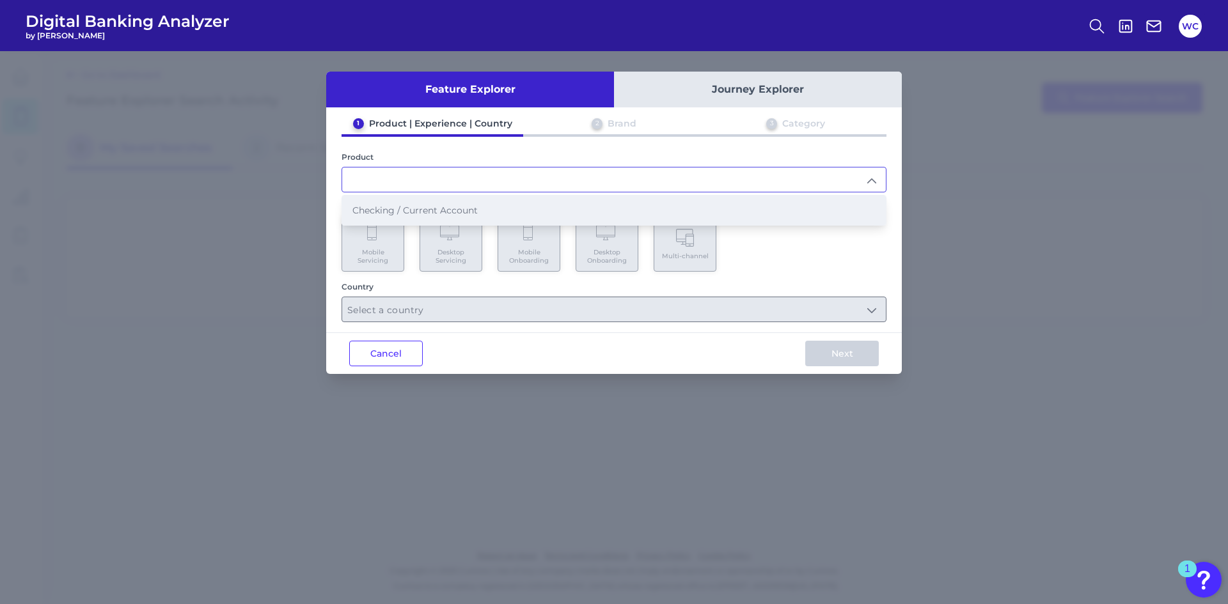
click at [465, 203] on li "Checking / Current Account" at bounding box center [614, 210] width 544 height 29
type input "Checking / Current Account"
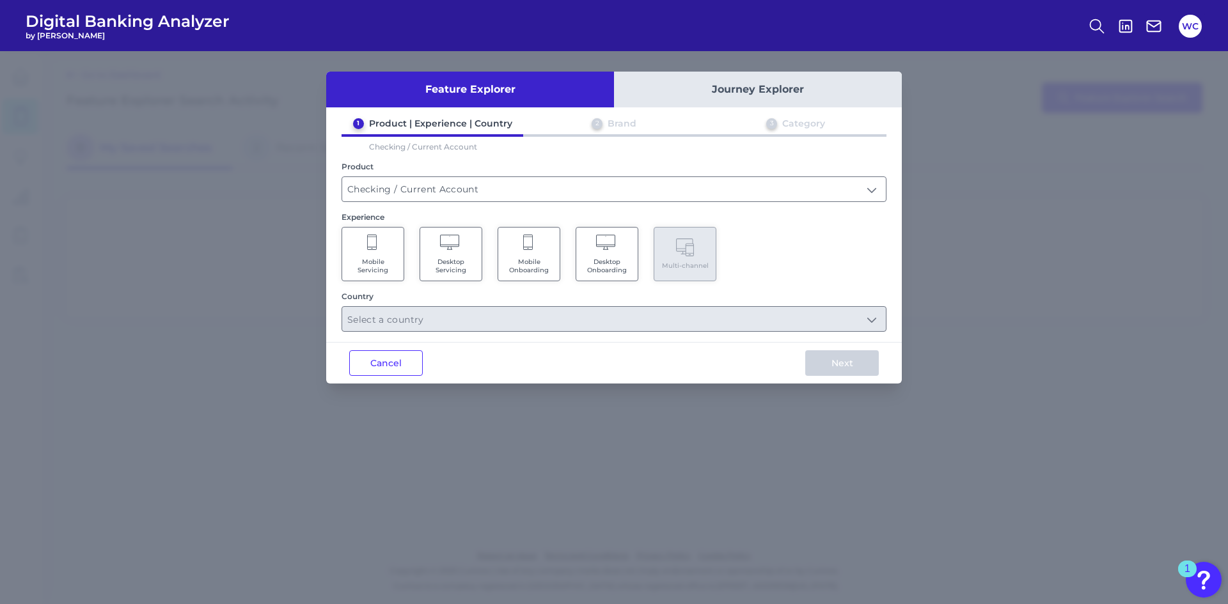
click at [373, 271] on span "Mobile Servicing" at bounding box center [373, 266] width 49 height 17
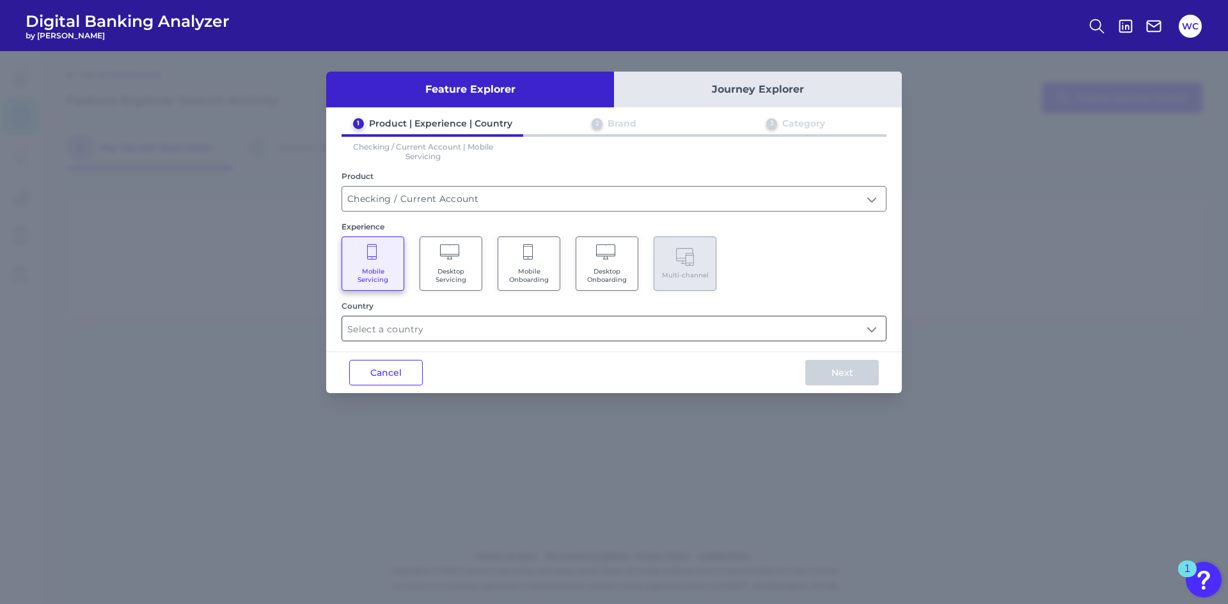
click at [530, 338] on input "text" at bounding box center [614, 329] width 544 height 24
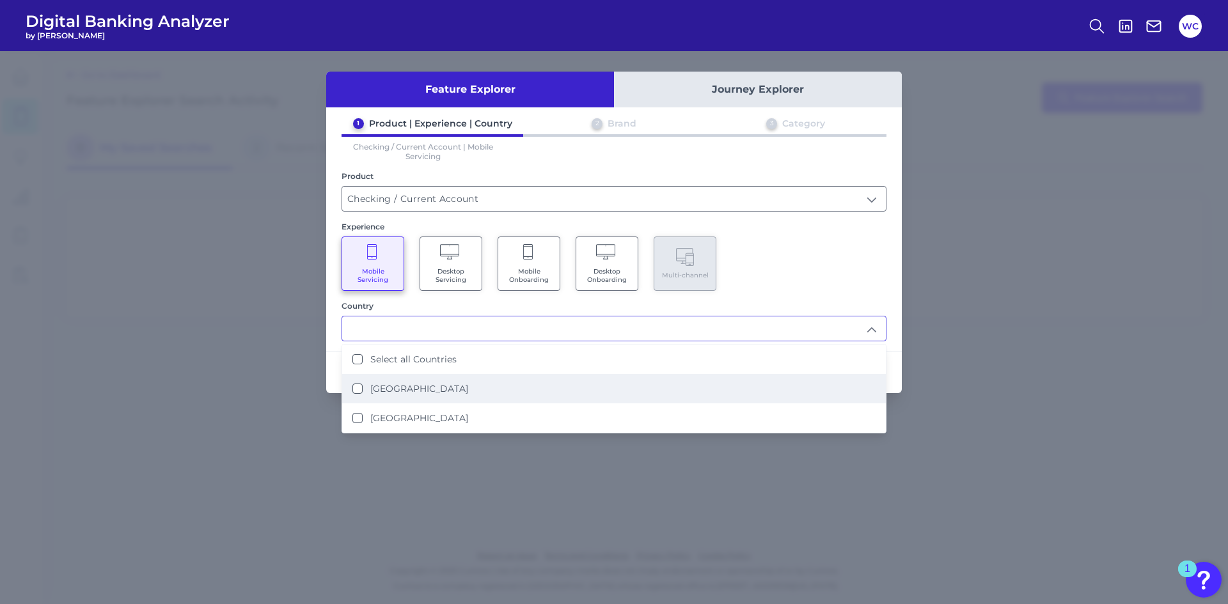
click at [514, 383] on li "United States" at bounding box center [614, 388] width 544 height 29
type input "United States"
click at [933, 331] on div "Feature Explorer Journey Explorer 1 Product | Experience | Country 2 Brand 3 Ca…" at bounding box center [614, 327] width 1228 height 553
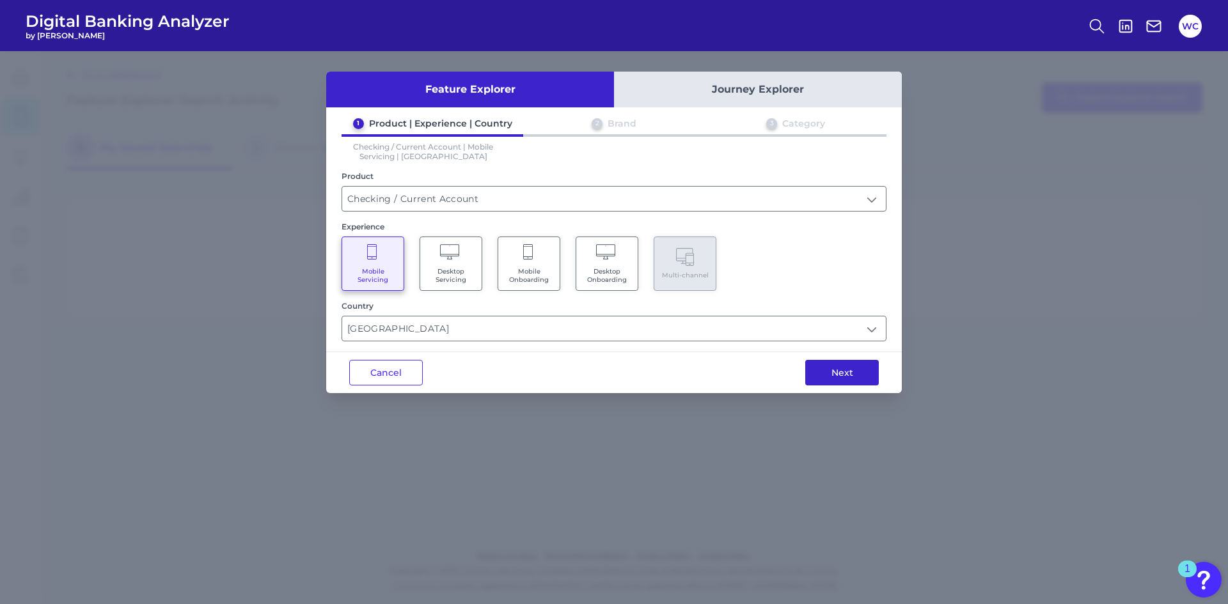
click at [864, 377] on button "Next" at bounding box center [842, 373] width 74 height 26
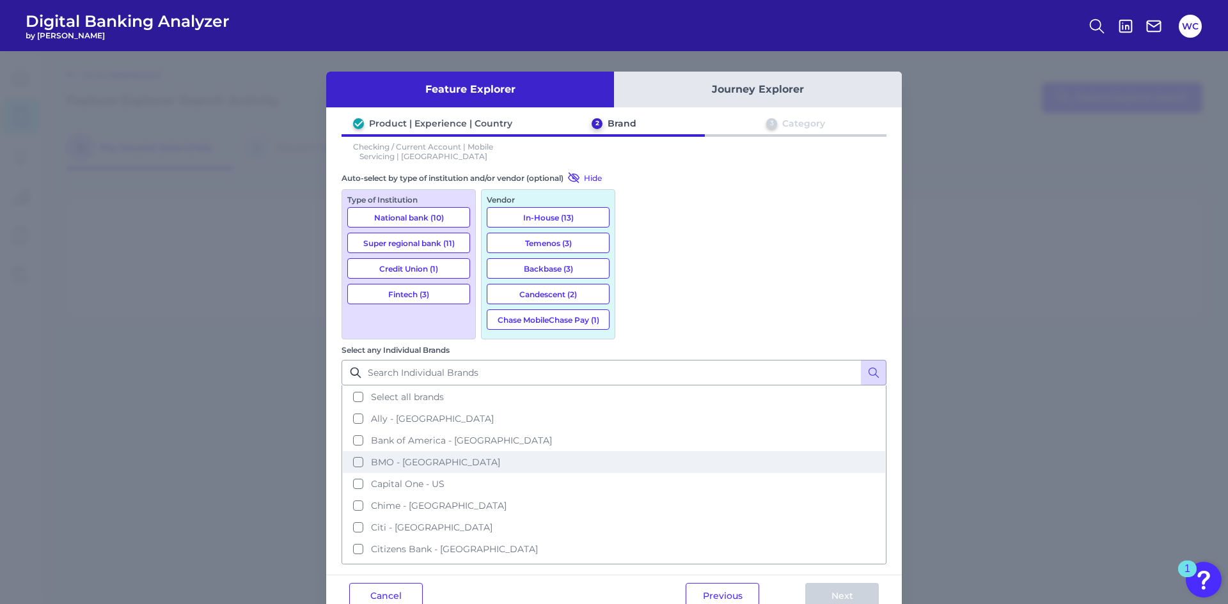
click at [500, 457] on span "BMO - US" at bounding box center [435, 463] width 129 height 12
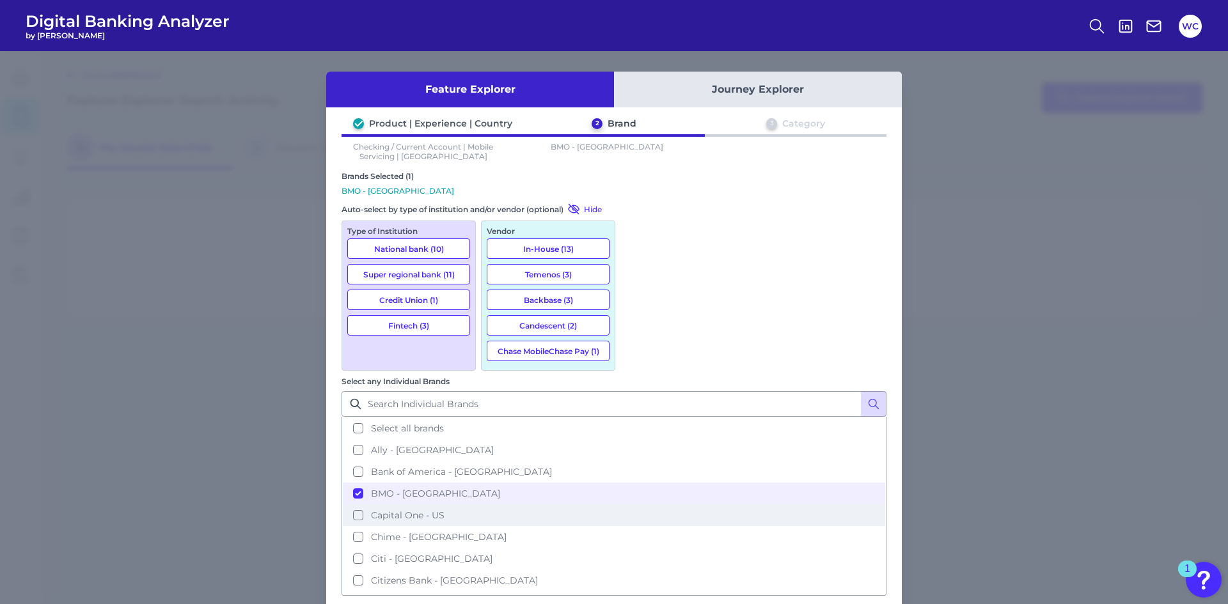
click at [671, 505] on button "Capital One - US" at bounding box center [614, 516] width 542 height 22
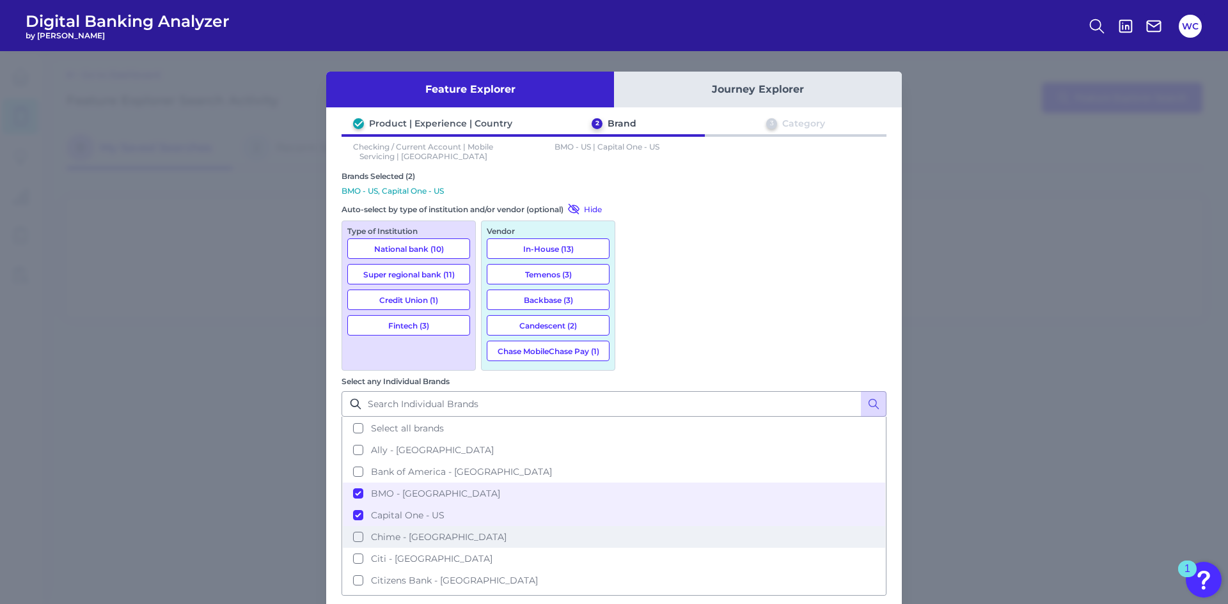
click at [507, 532] on span "Chime - US" at bounding box center [439, 538] width 136 height 12
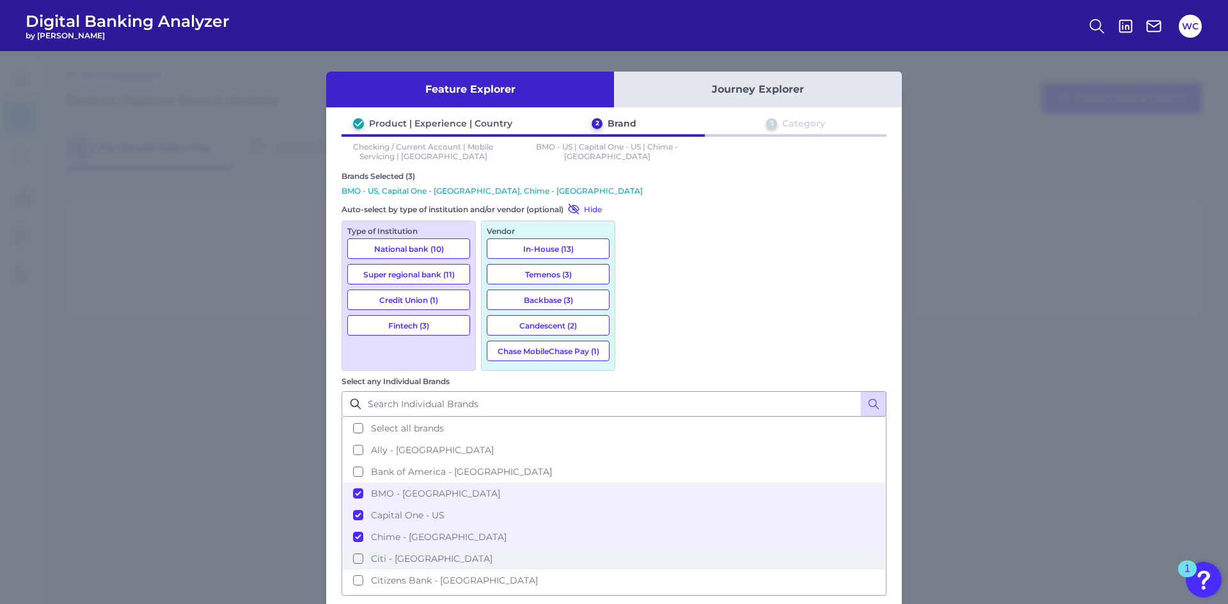
click at [492, 553] on span "Citi - US" at bounding box center [432, 559] width 122 height 12
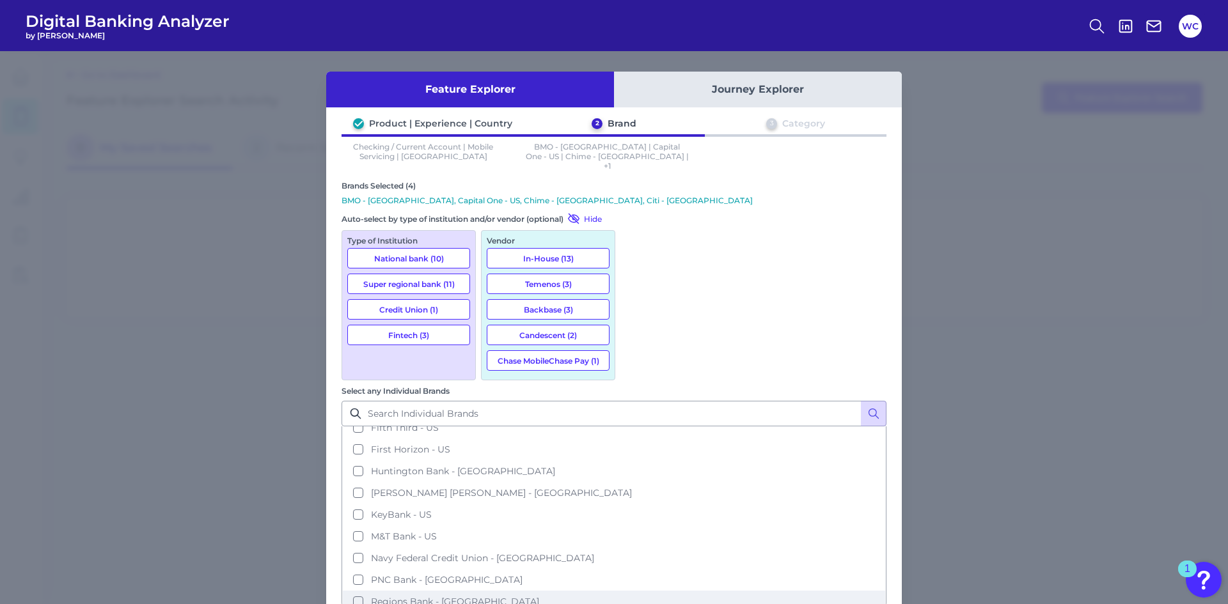
scroll to position [256, 0]
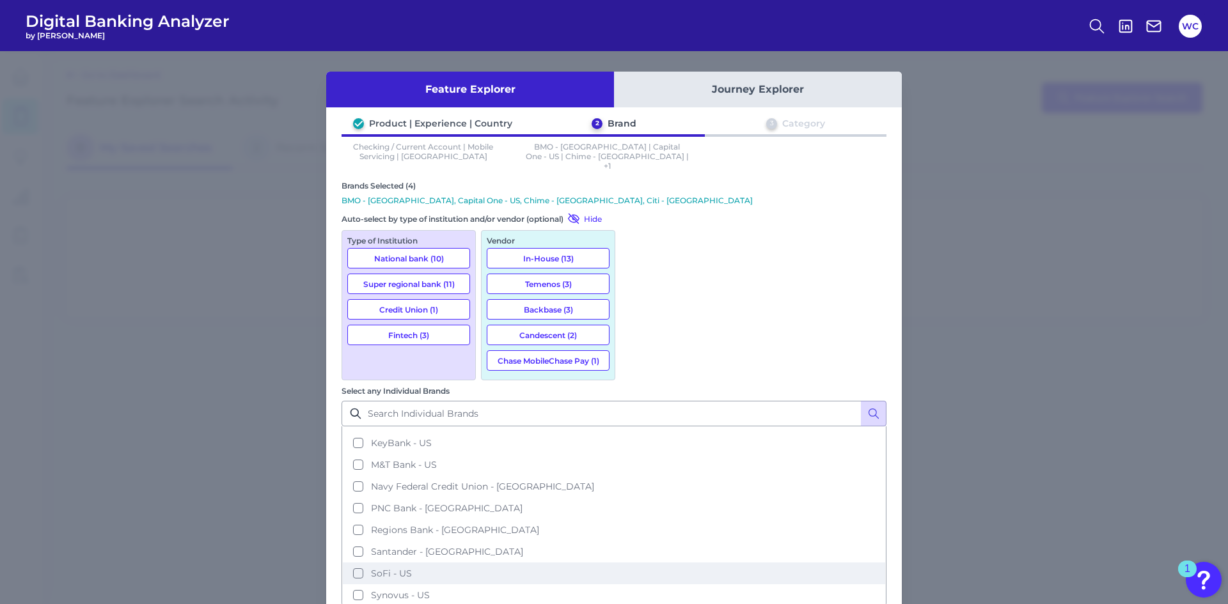
click at [412, 568] on span "SoFi - US" at bounding box center [391, 574] width 41 height 12
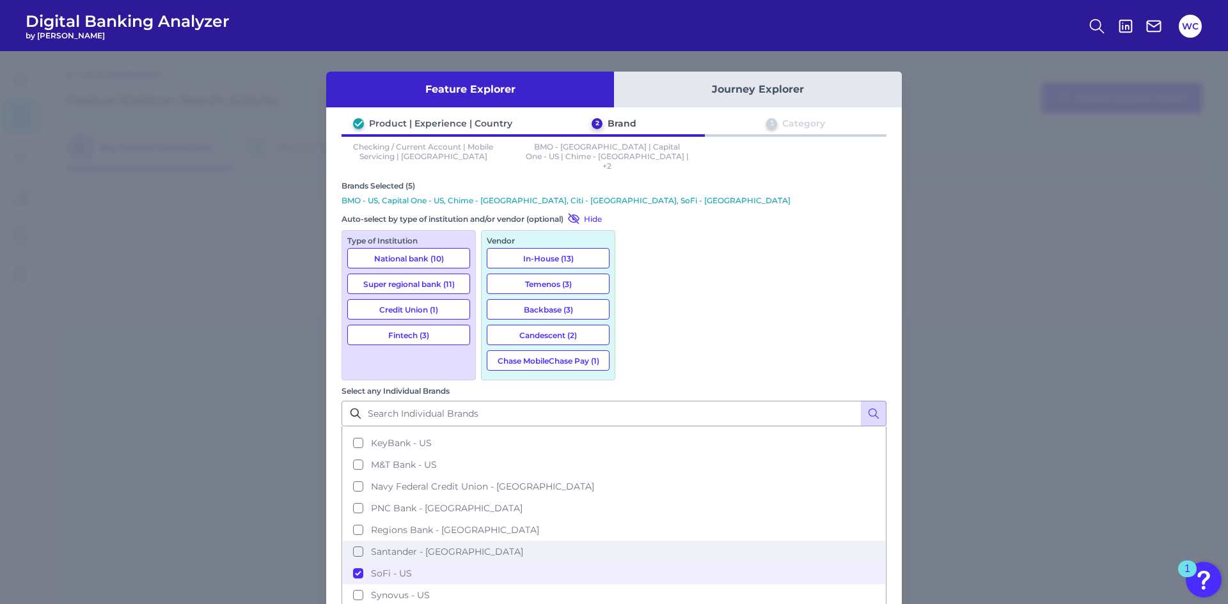
click at [523, 546] on span "Santander - US" at bounding box center [447, 552] width 152 height 12
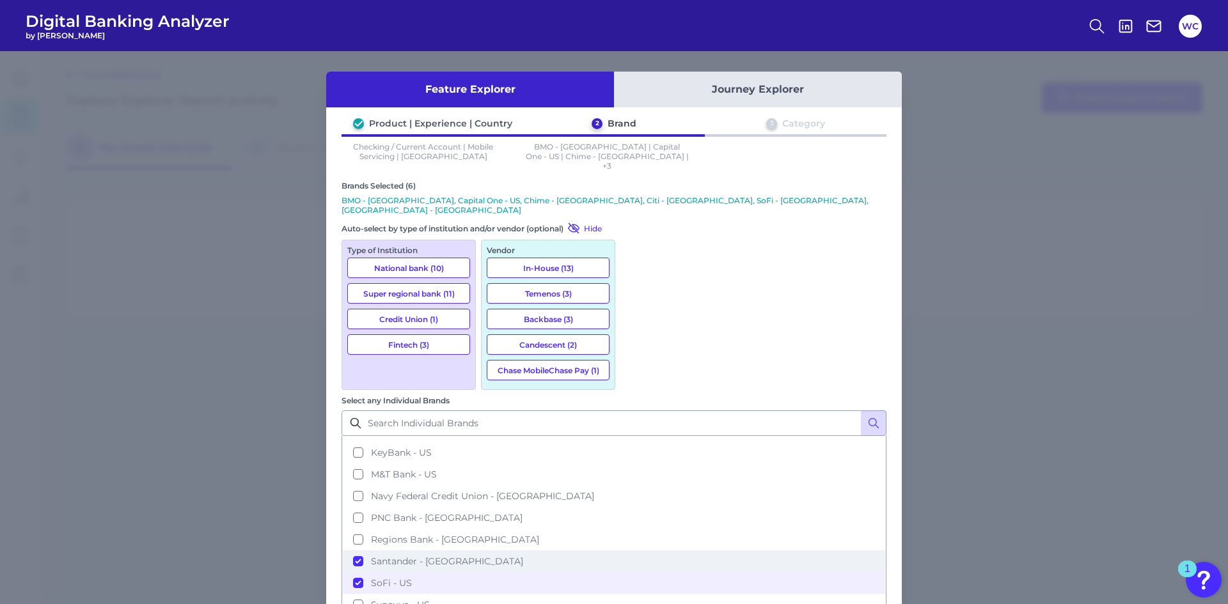
scroll to position [388, 0]
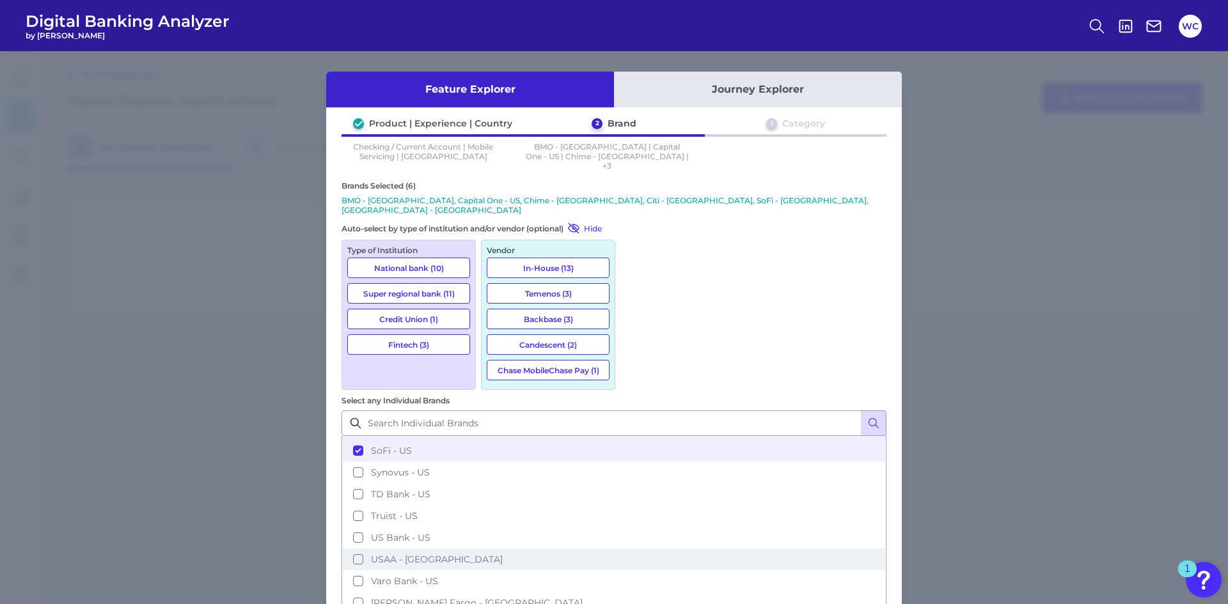
click at [503, 554] on span "USAA - US" at bounding box center [437, 560] width 132 height 12
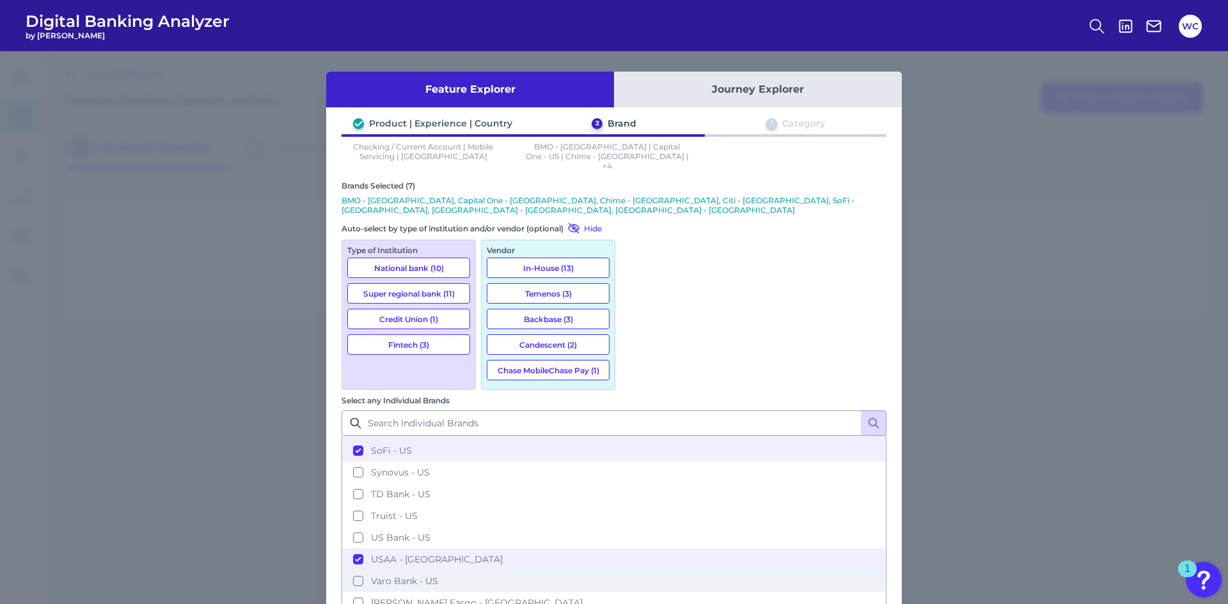
click at [438, 576] on span "Varo Bank - US" at bounding box center [404, 582] width 67 height 12
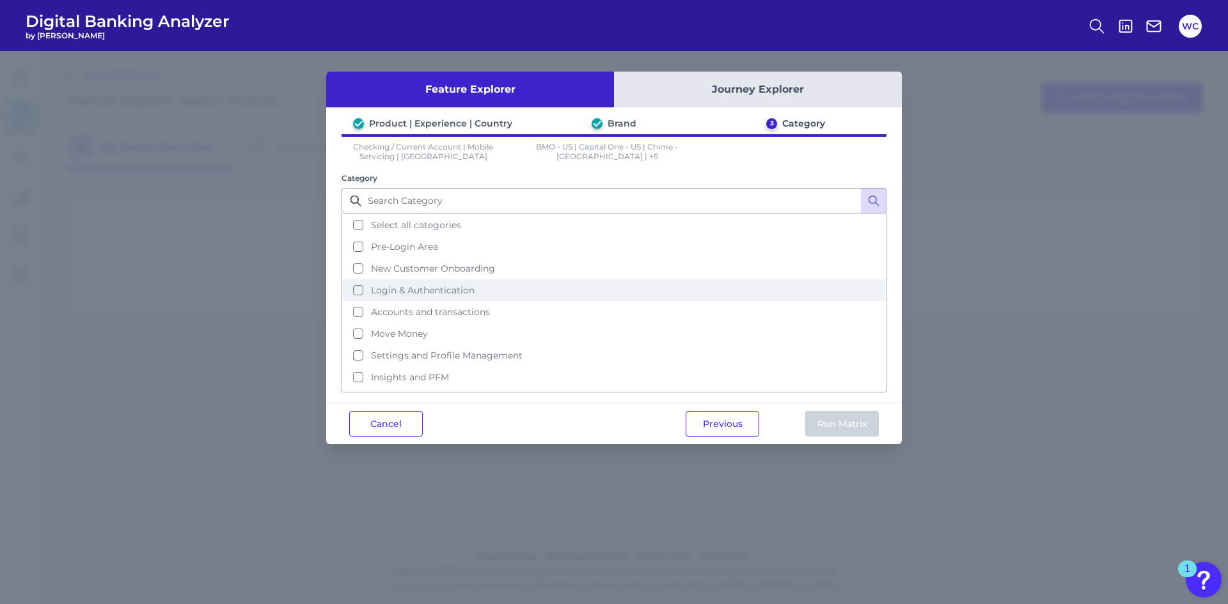
click at [402, 296] on button "Login & Authentication" at bounding box center [614, 291] width 542 height 22
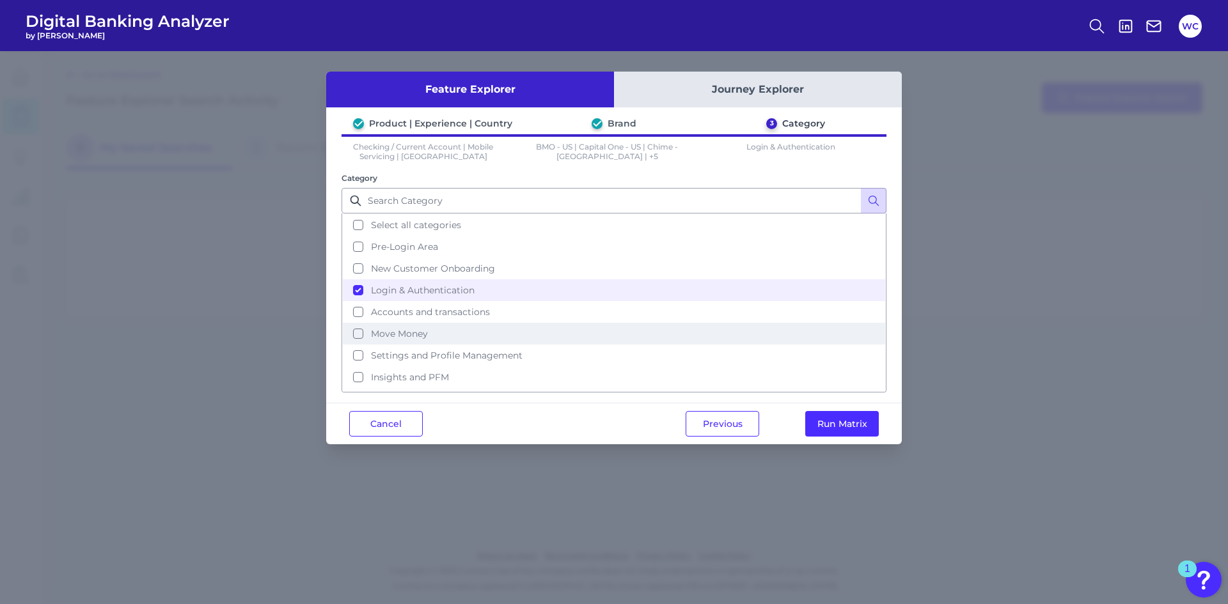
click at [407, 333] on span "Move Money" at bounding box center [399, 334] width 57 height 12
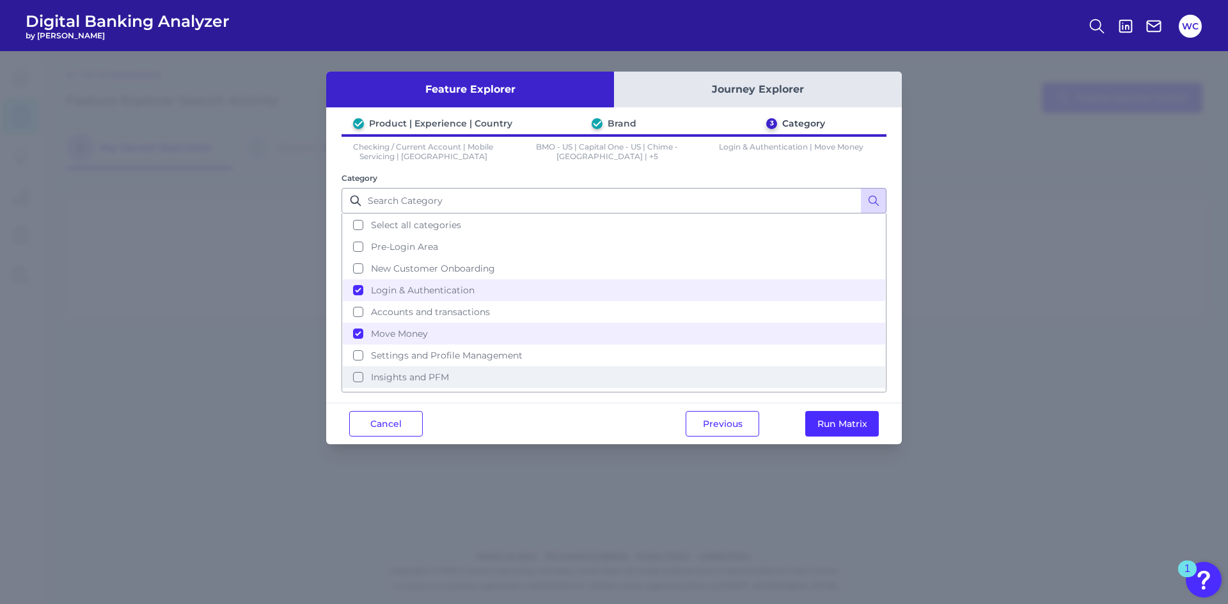
click at [423, 384] on button "Insights and PFM" at bounding box center [614, 377] width 542 height 22
click at [833, 426] on button "Run Matrix" at bounding box center [842, 424] width 74 height 26
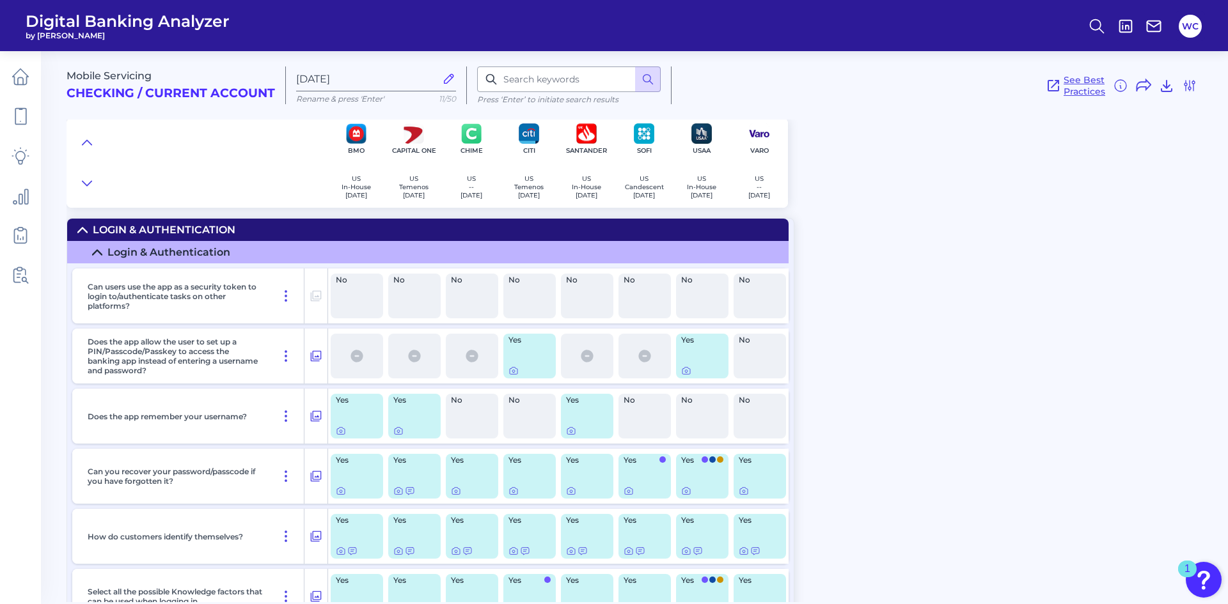
click at [1081, 95] on span "See Best Practices" at bounding box center [1085, 85] width 42 height 23
click at [514, 367] on div at bounding box center [514, 362] width 13 height 13
click at [513, 374] on icon at bounding box center [513, 371] width 10 height 10
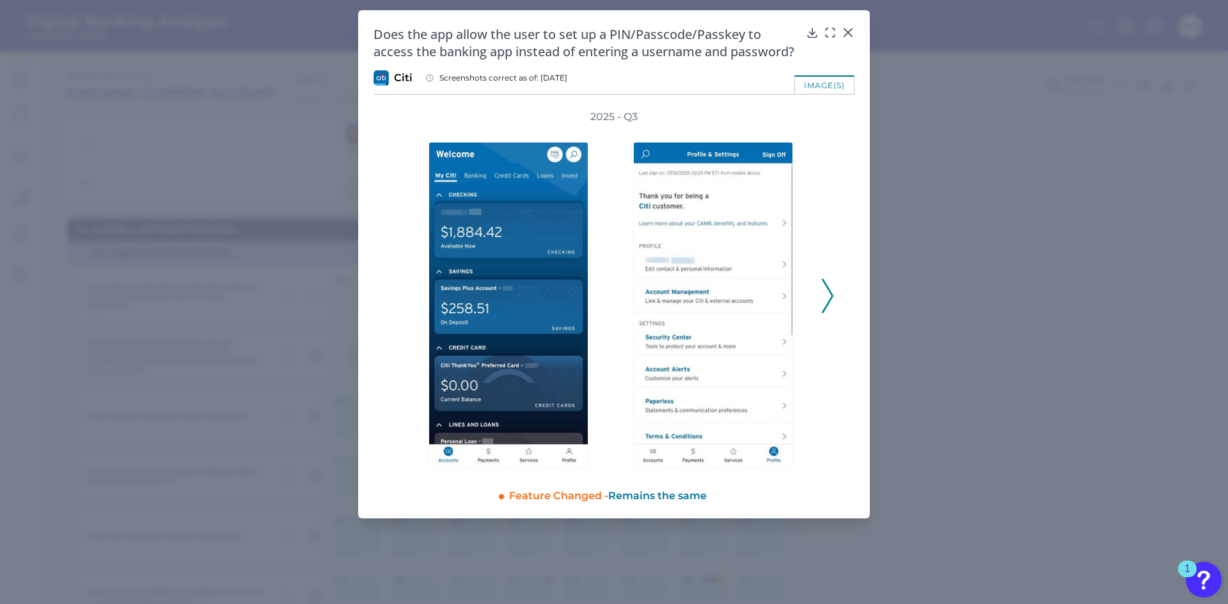
click at [835, 317] on div "2025 - Q3" at bounding box center [614, 289] width 481 height 359
click at [823, 313] on icon at bounding box center [828, 296] width 12 height 35
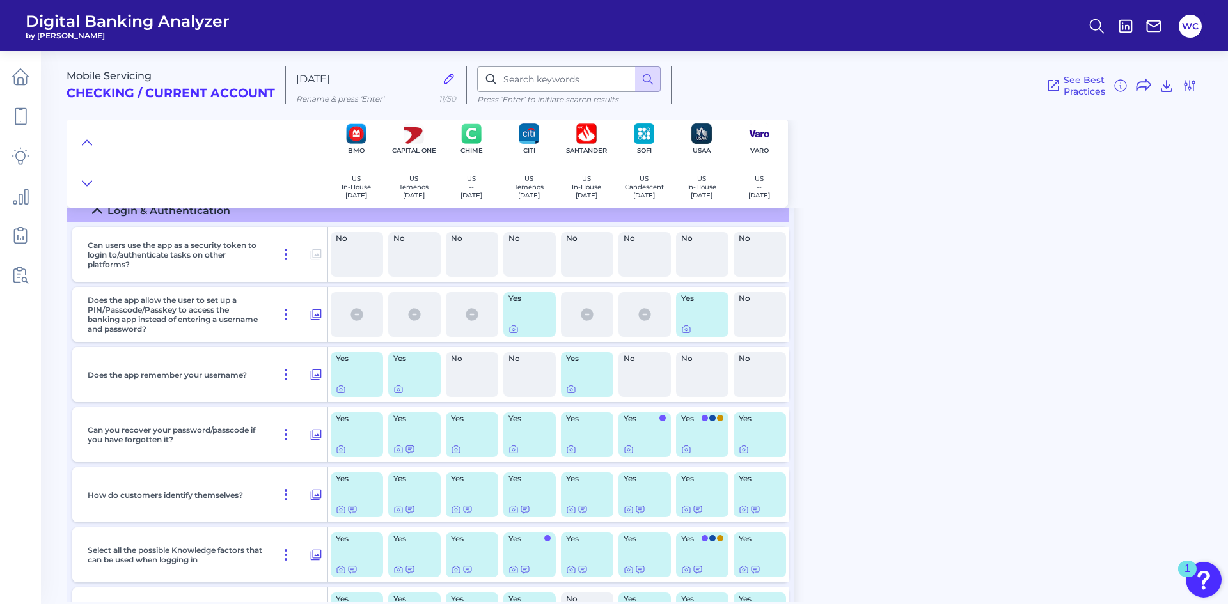
scroll to position [64, 0]
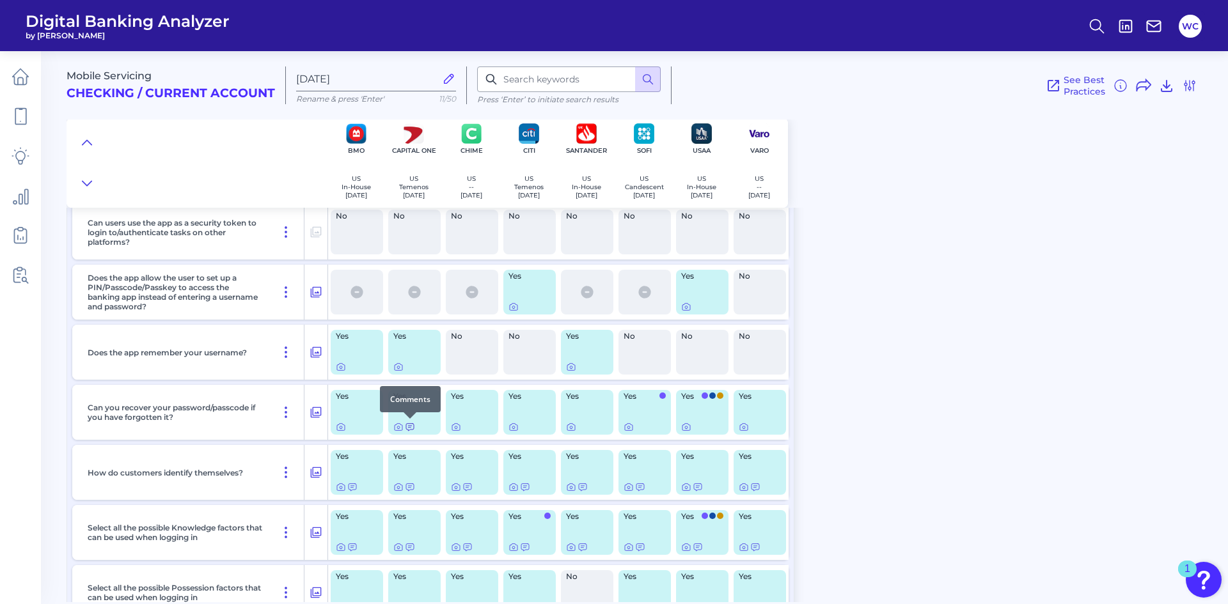
click at [409, 427] on icon at bounding box center [410, 427] width 10 height 10
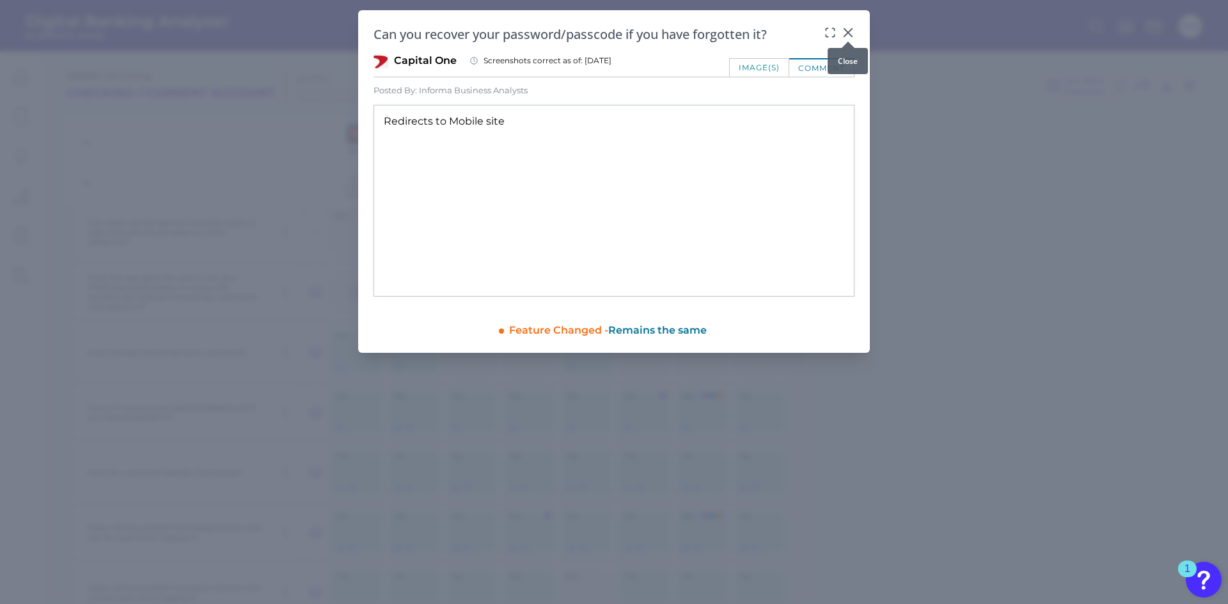
click at [845, 36] on div at bounding box center [848, 41] width 13 height 13
click at [841, 27] on div "Can you recover your password/passcode if you have forgotten it?" at bounding box center [614, 34] width 481 height 17
click at [846, 28] on icon at bounding box center [848, 32] width 13 height 13
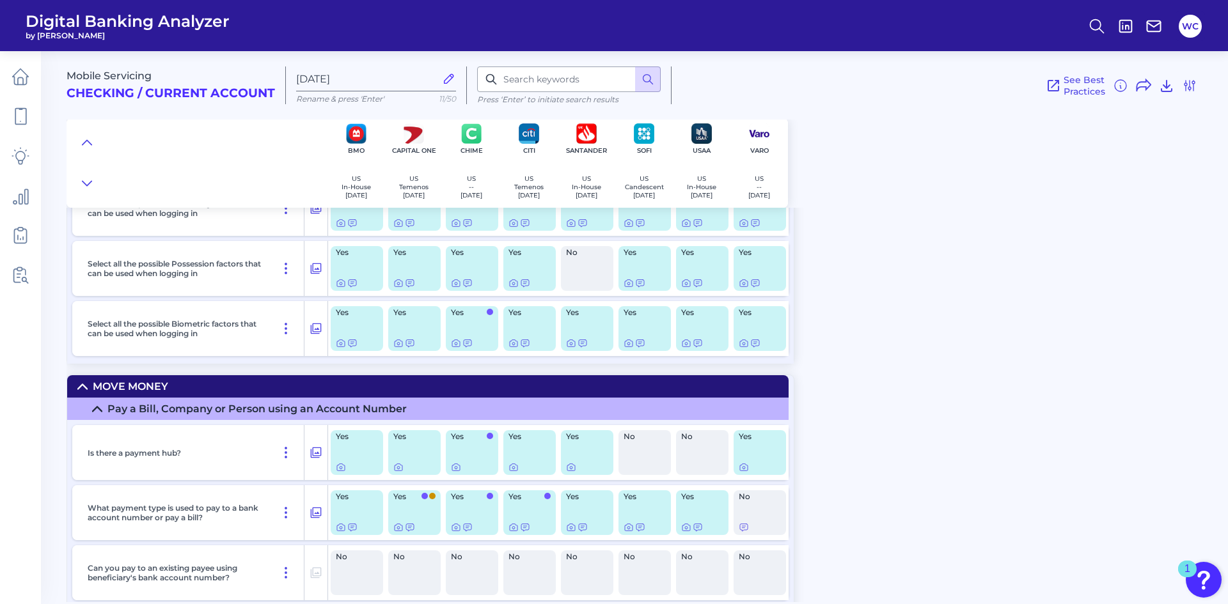
scroll to position [384, 0]
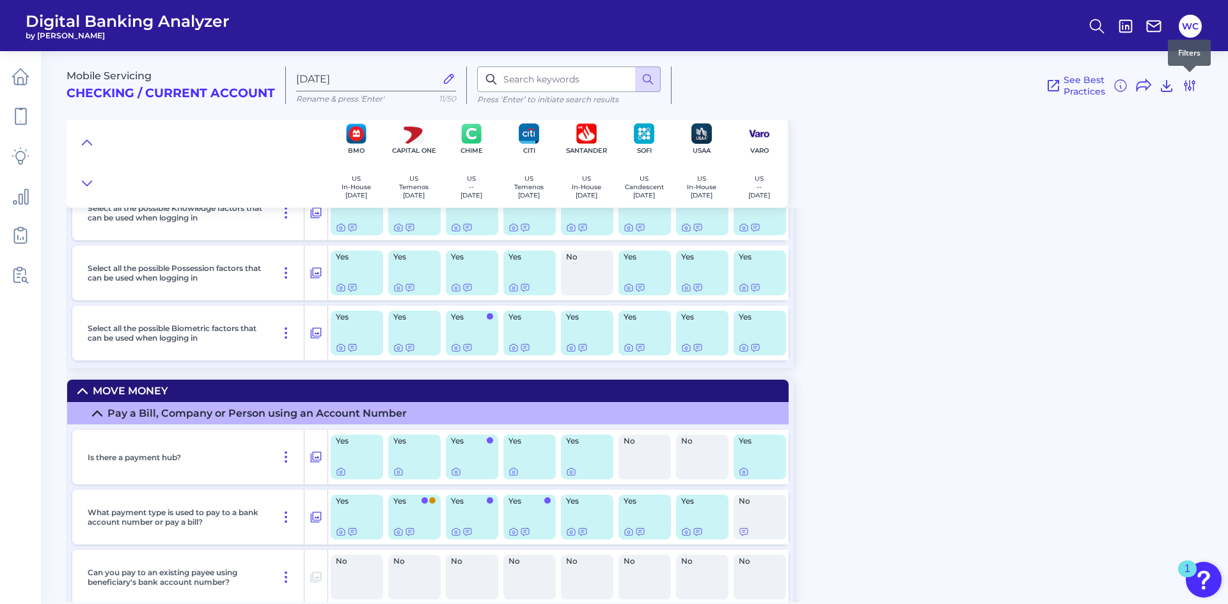
click at [1186, 87] on icon at bounding box center [1190, 86] width 10 height 10
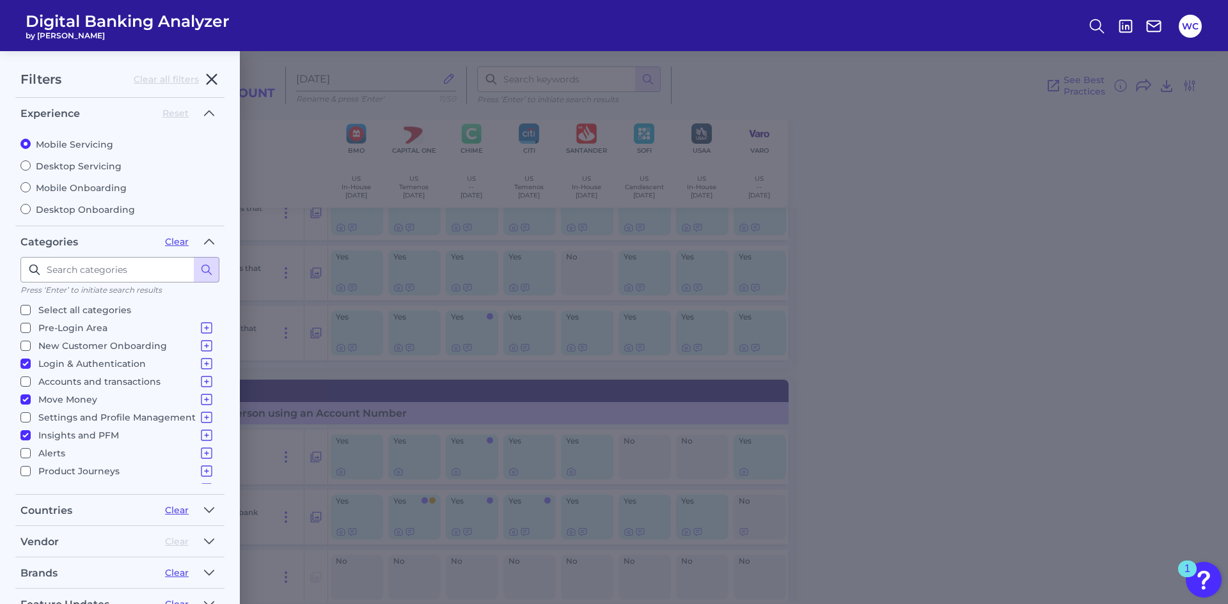
click at [219, 83] on icon "button" at bounding box center [211, 79] width 15 height 15
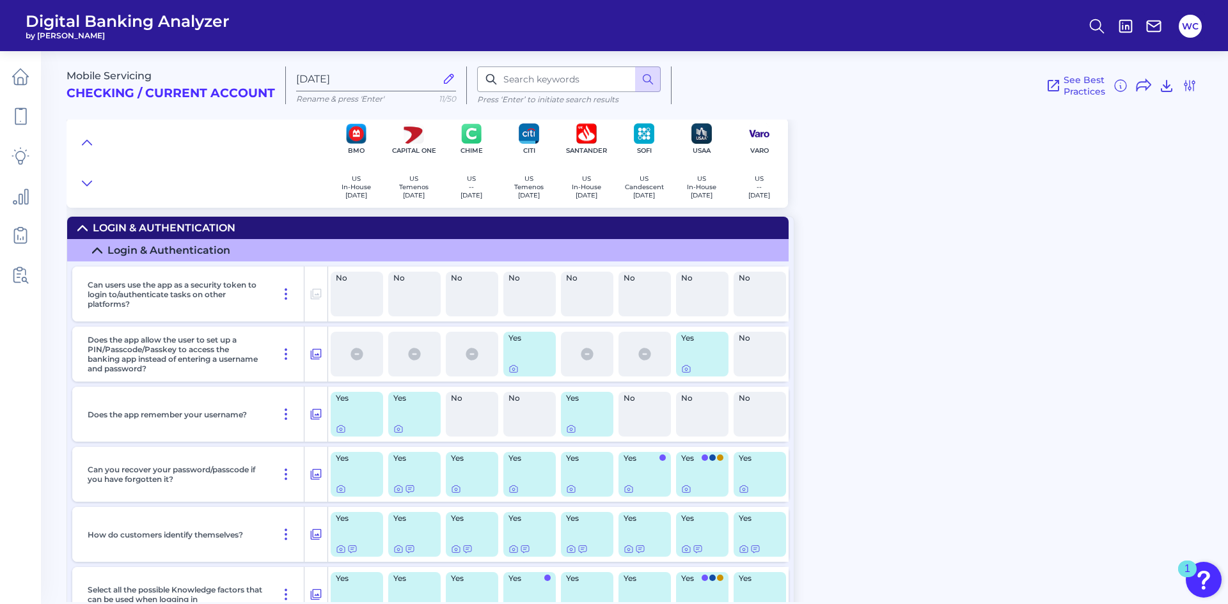
scroll to position [0, 0]
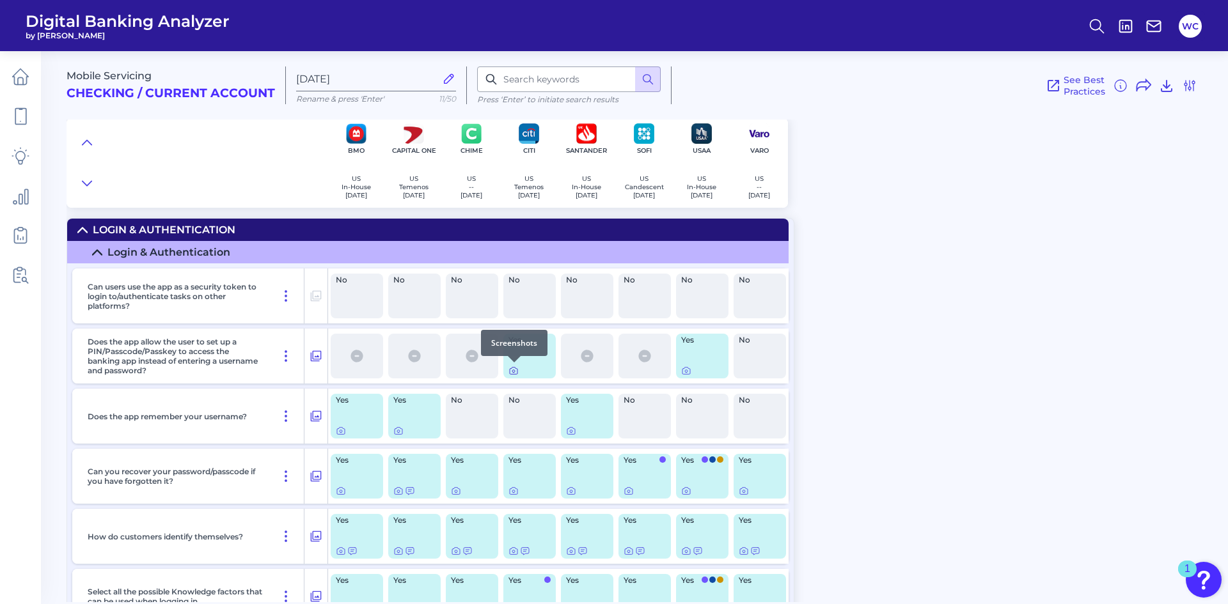
click at [517, 370] on icon at bounding box center [513, 371] width 10 height 10
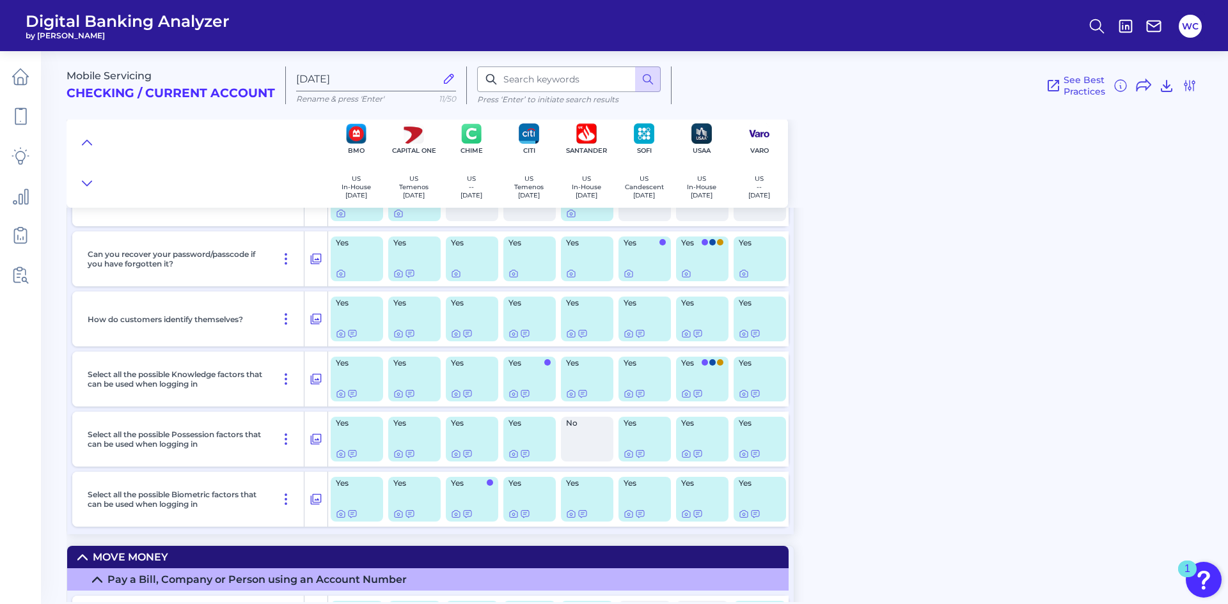
scroll to position [256, 0]
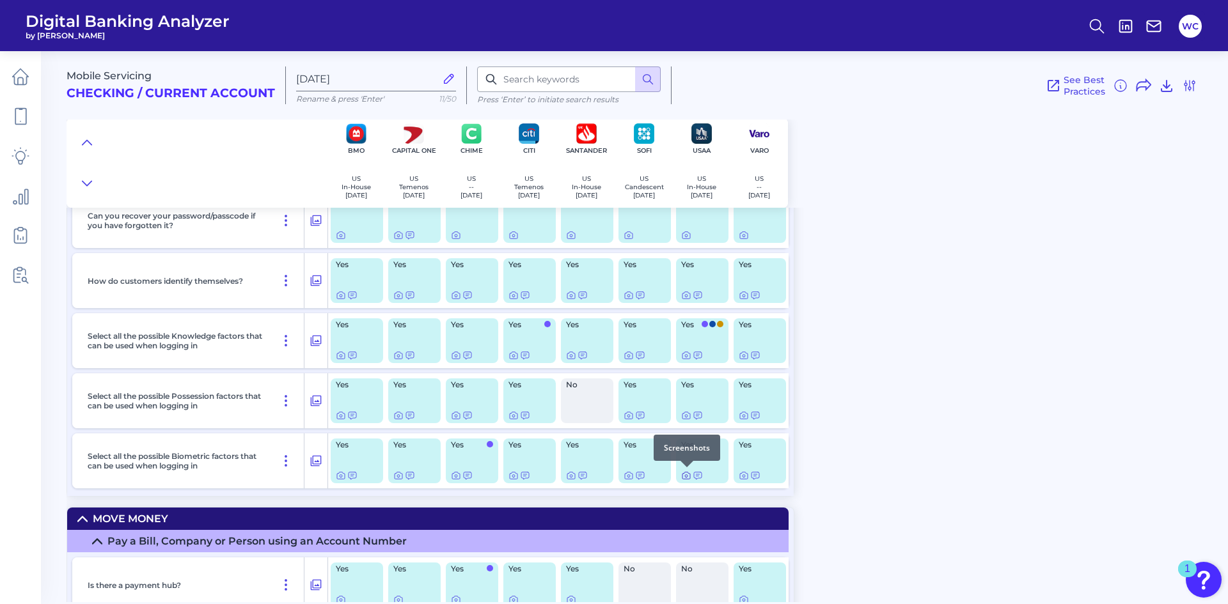
click at [684, 475] on icon at bounding box center [686, 476] width 10 height 10
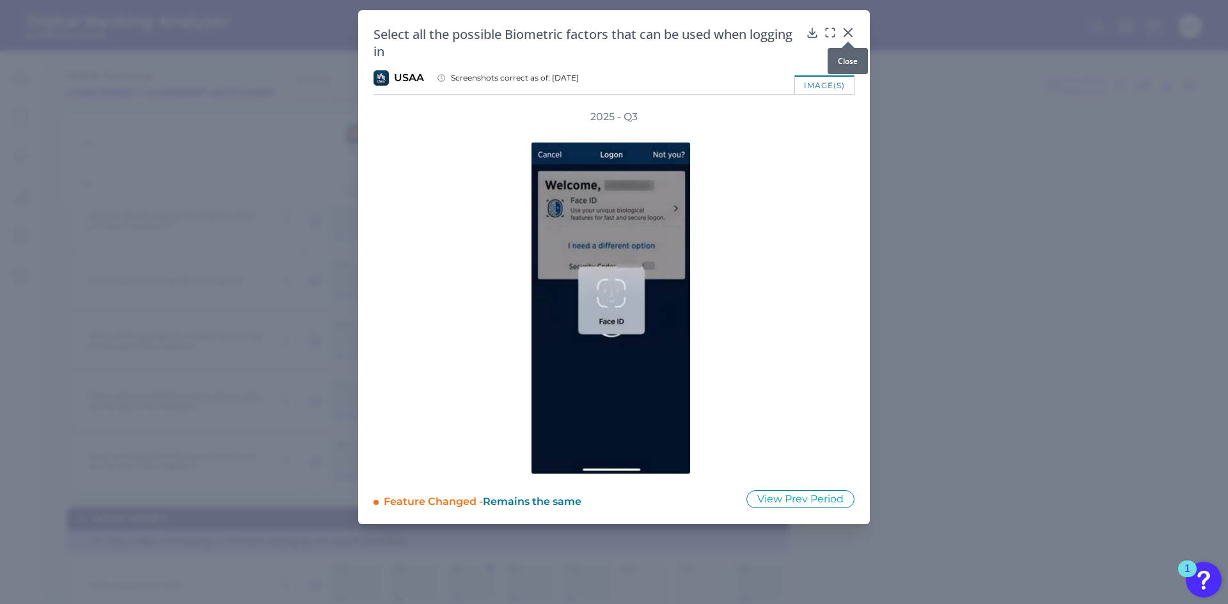
click at [852, 34] on icon at bounding box center [848, 32] width 13 height 13
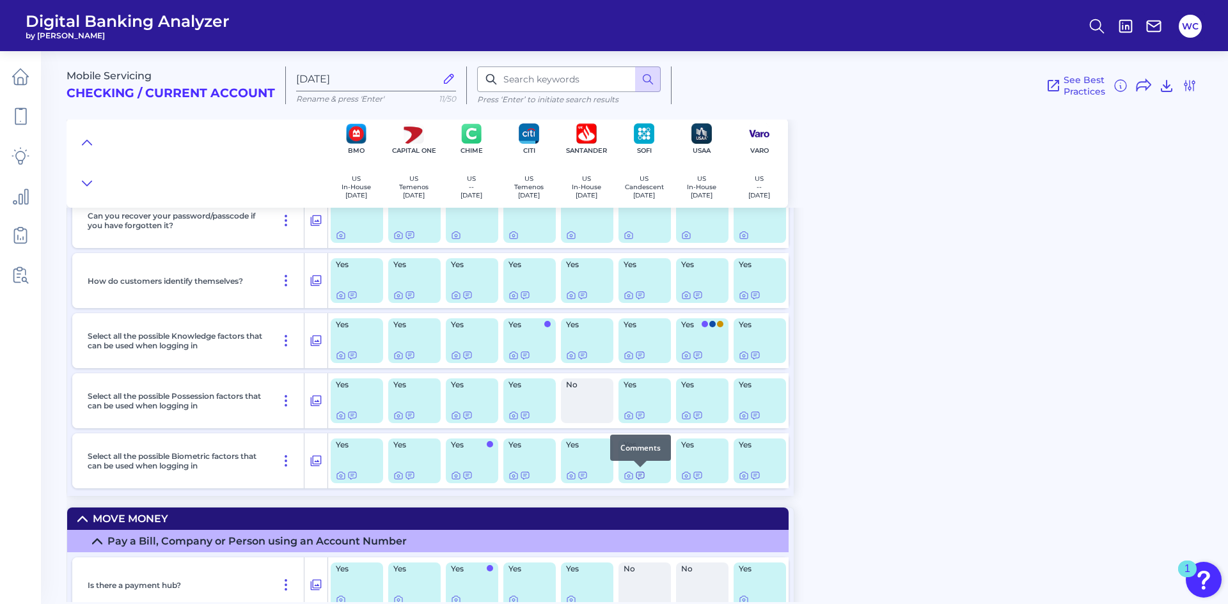
click at [642, 477] on icon at bounding box center [640, 476] width 10 height 10
click at [695, 475] on icon at bounding box center [698, 476] width 10 height 10
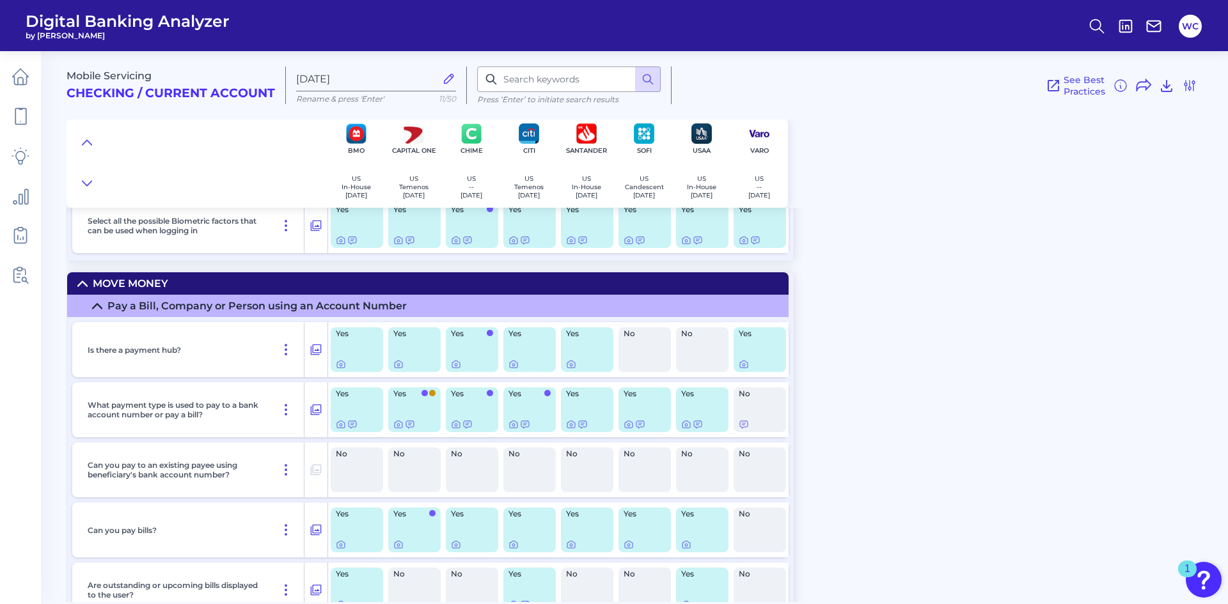
scroll to position [512, 0]
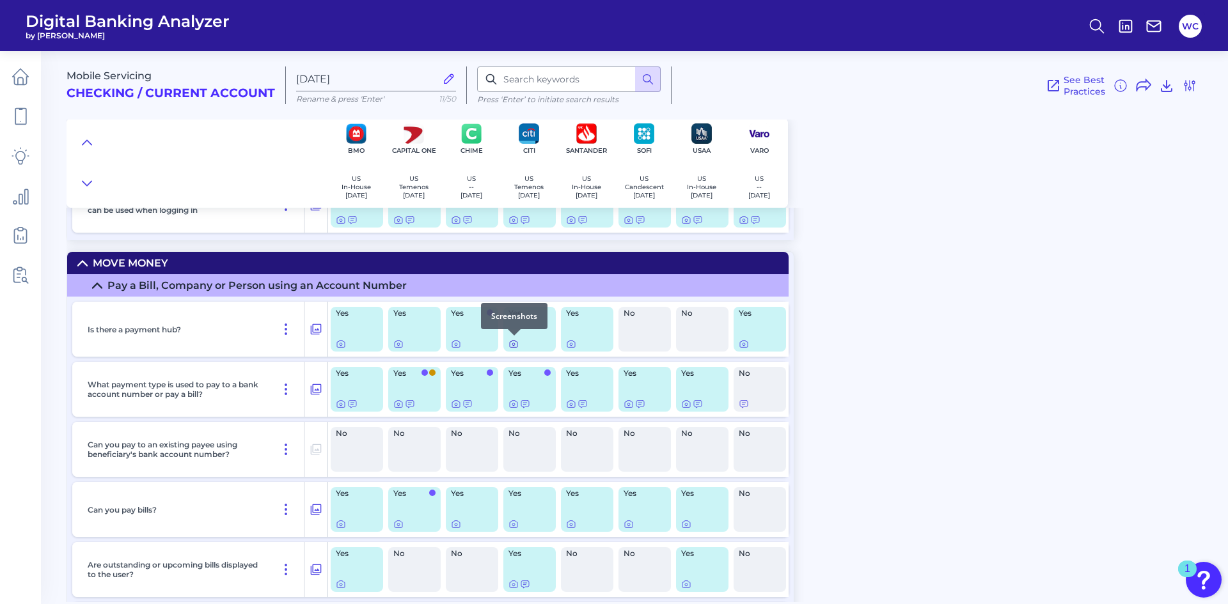
click at [518, 345] on icon at bounding box center [513, 344] width 10 height 10
click at [511, 345] on icon at bounding box center [513, 344] width 10 height 10
click at [571, 342] on icon at bounding box center [571, 344] width 10 height 10
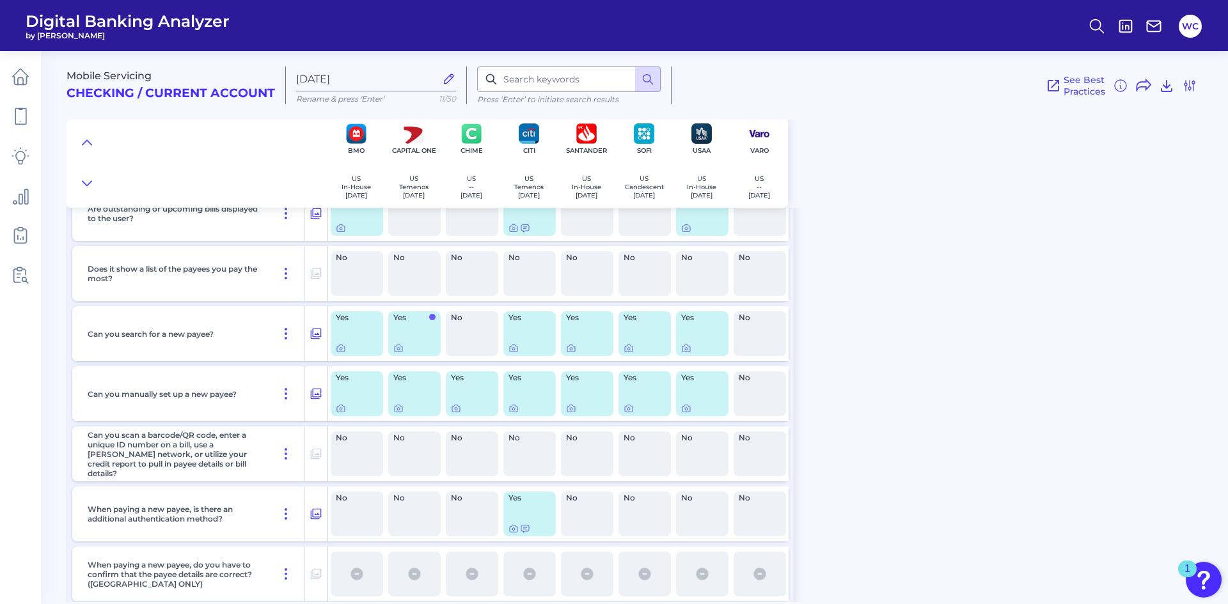
scroll to position [895, 0]
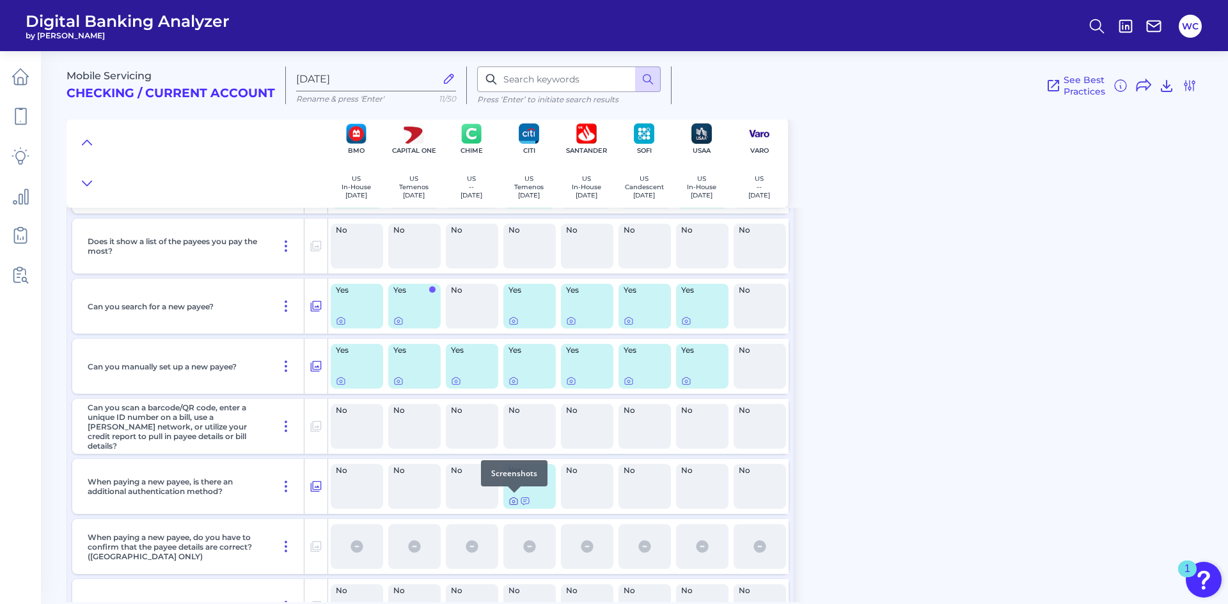
click at [510, 505] on icon at bounding box center [513, 501] width 10 height 10
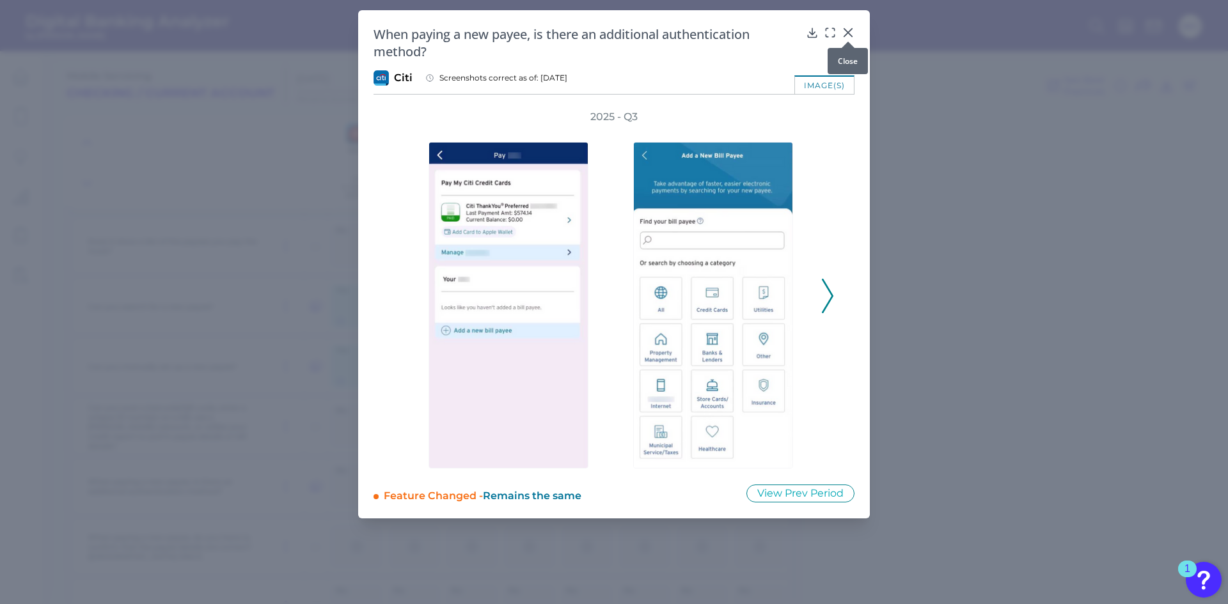
click at [849, 37] on div at bounding box center [848, 41] width 13 height 13
click at [850, 33] on icon at bounding box center [848, 32] width 13 height 13
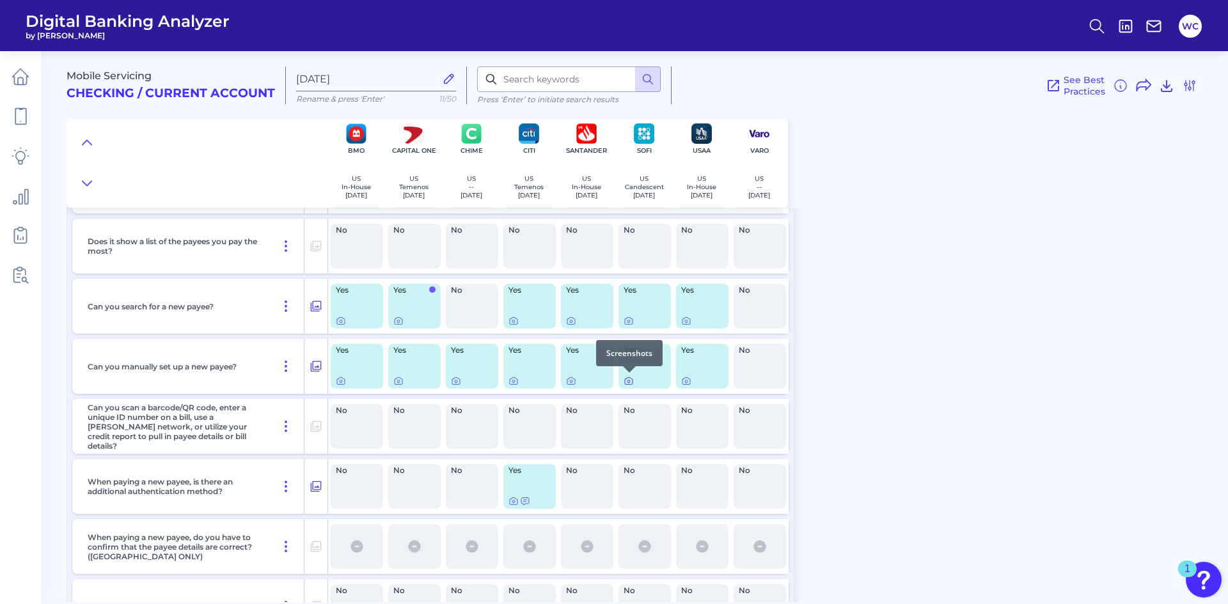
click at [628, 382] on icon at bounding box center [628, 382] width 3 height 3
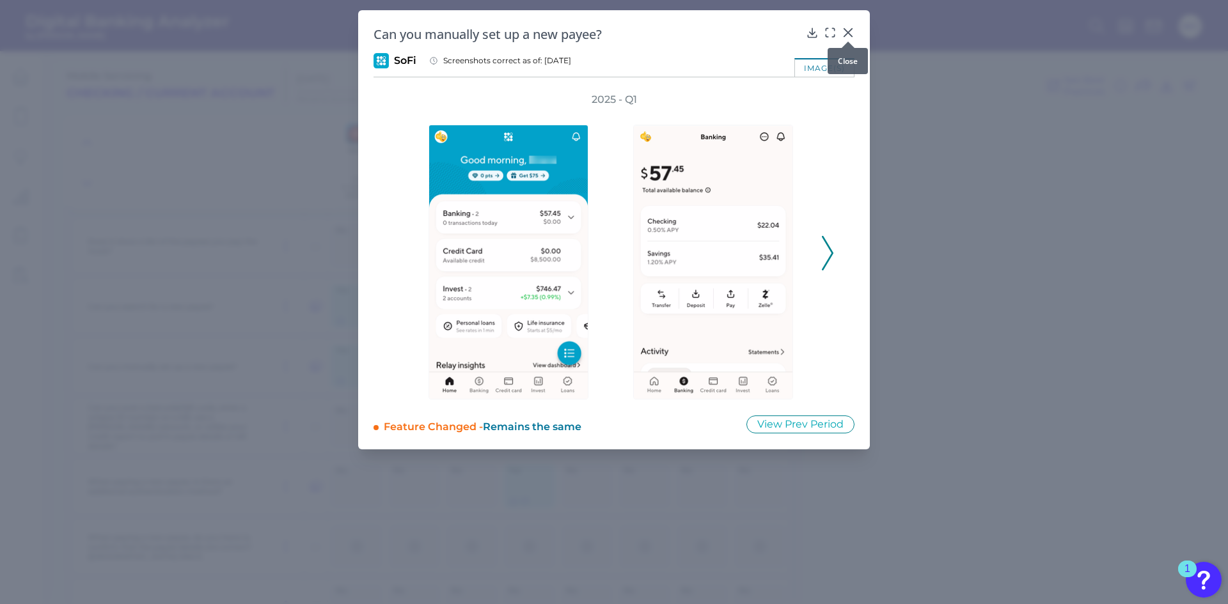
click at [849, 32] on icon at bounding box center [848, 33] width 8 height 8
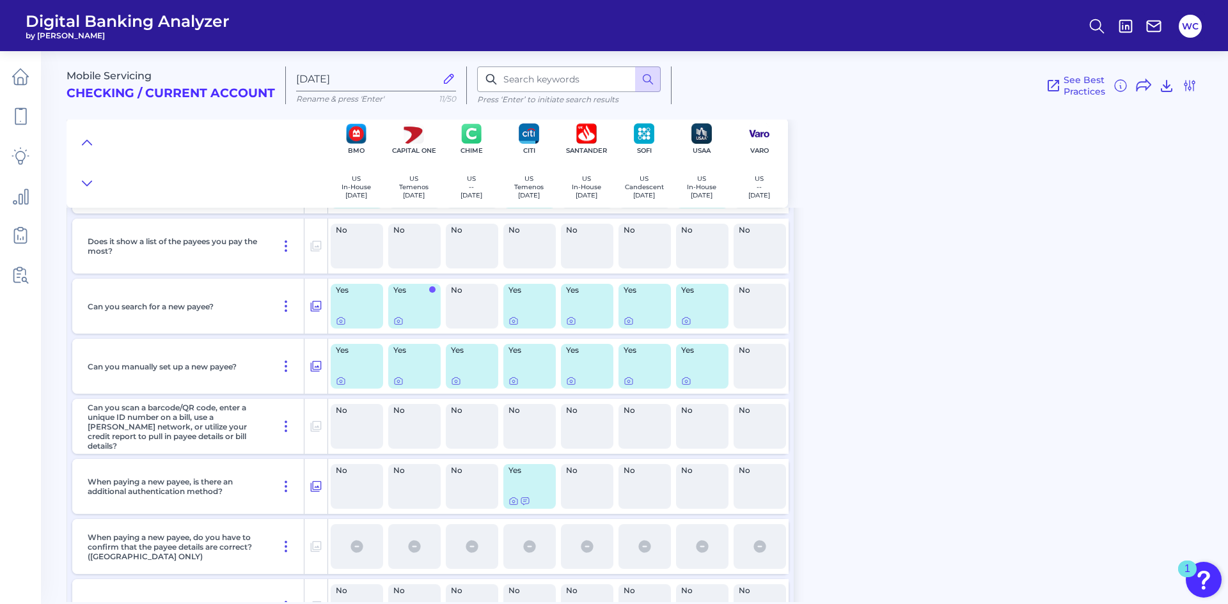
click at [1199, 576] on img "Open Resource Center, 1 new notification" at bounding box center [1204, 580] width 36 height 36
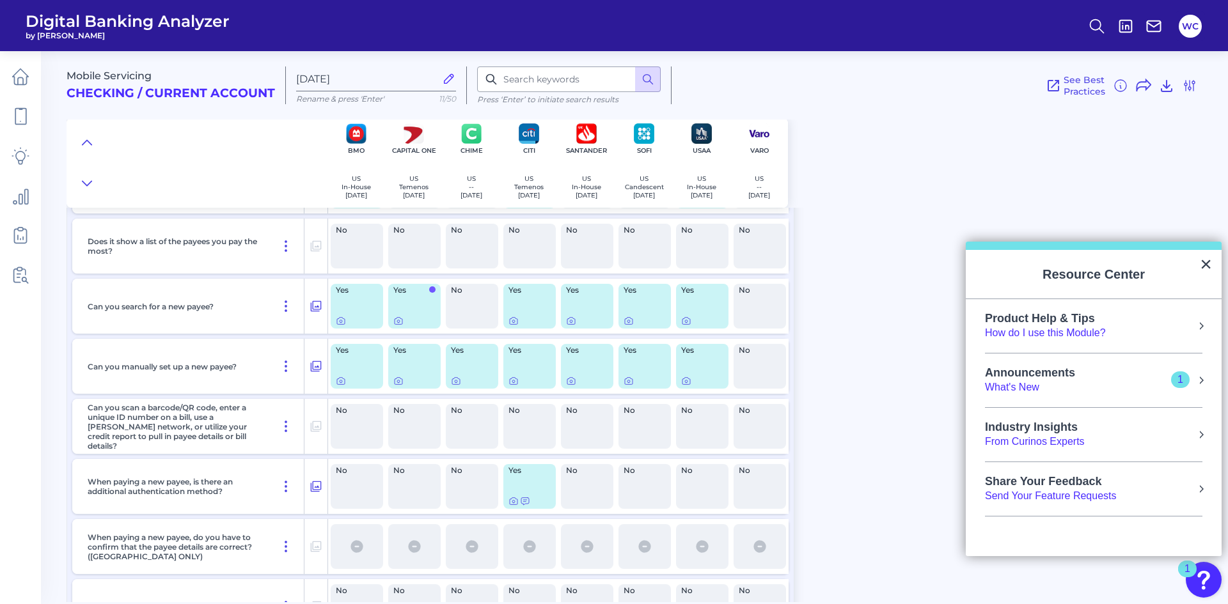
click at [1128, 562] on div "Mobile Servicing Checking / Current Account Aug 13 2025 Rename & press 'Enter' …" at bounding box center [648, 322] width 1162 height 561
click at [1211, 267] on button "×" at bounding box center [1206, 264] width 12 height 20
